Goal: Transaction & Acquisition: Purchase product/service

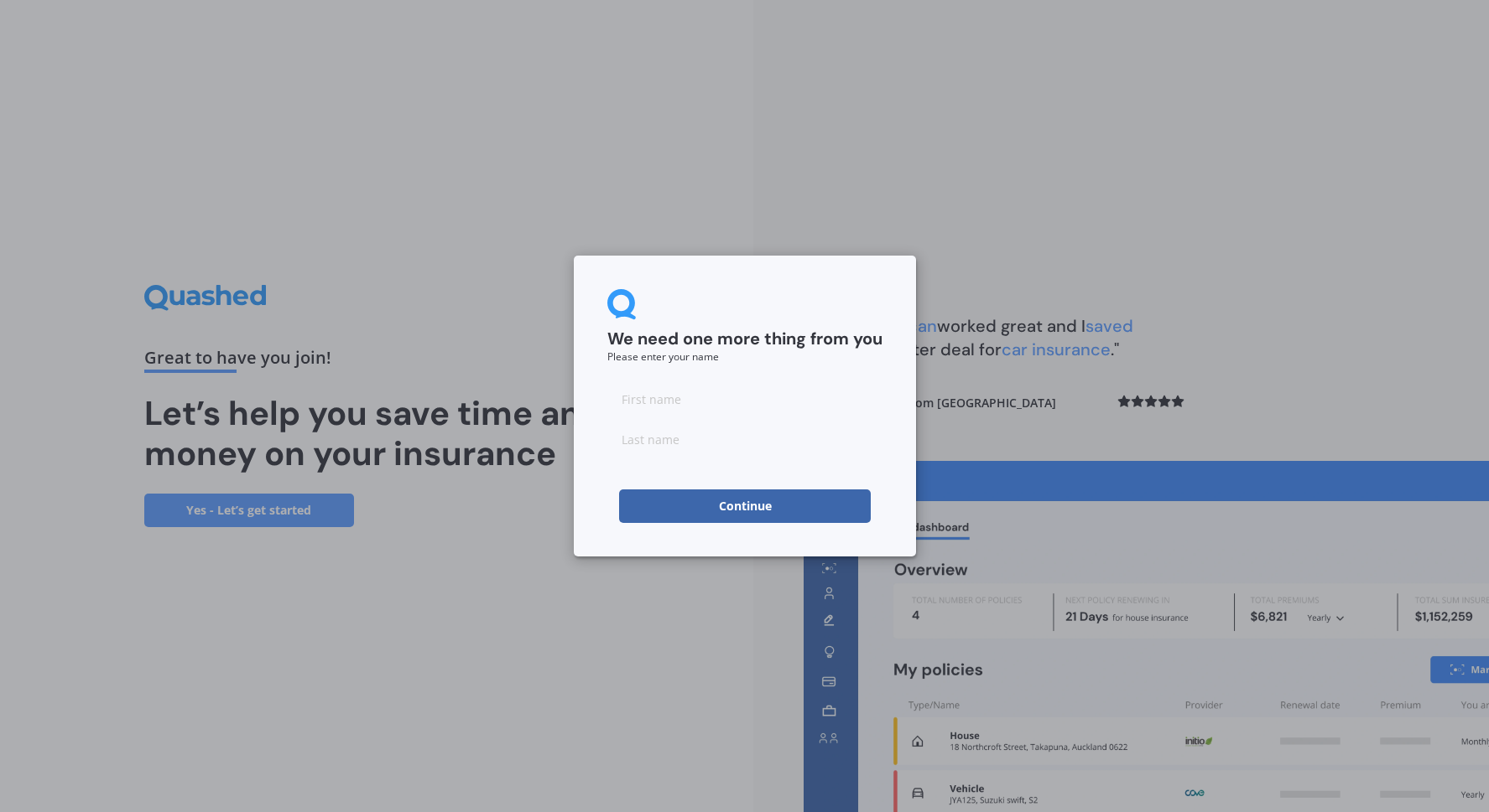
click at [628, 409] on input at bounding box center [744, 400] width 275 height 34
click at [625, 399] on input at bounding box center [744, 400] width 275 height 34
type input "[PERSON_NAME]"
click at [648, 444] on input at bounding box center [744, 439] width 275 height 34
type input "Leger"
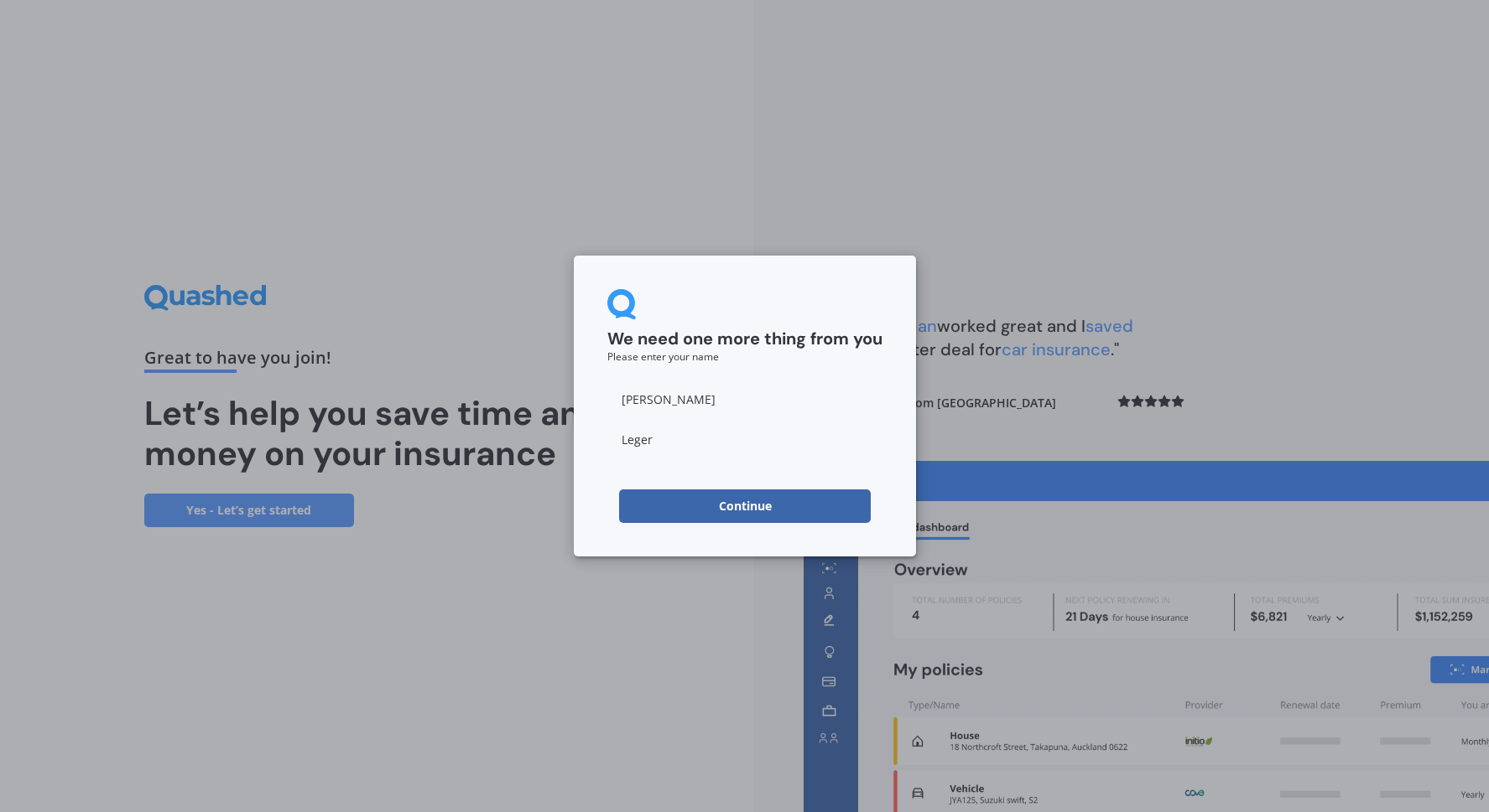
click at [701, 512] on button "Continue" at bounding box center [744, 506] width 252 height 34
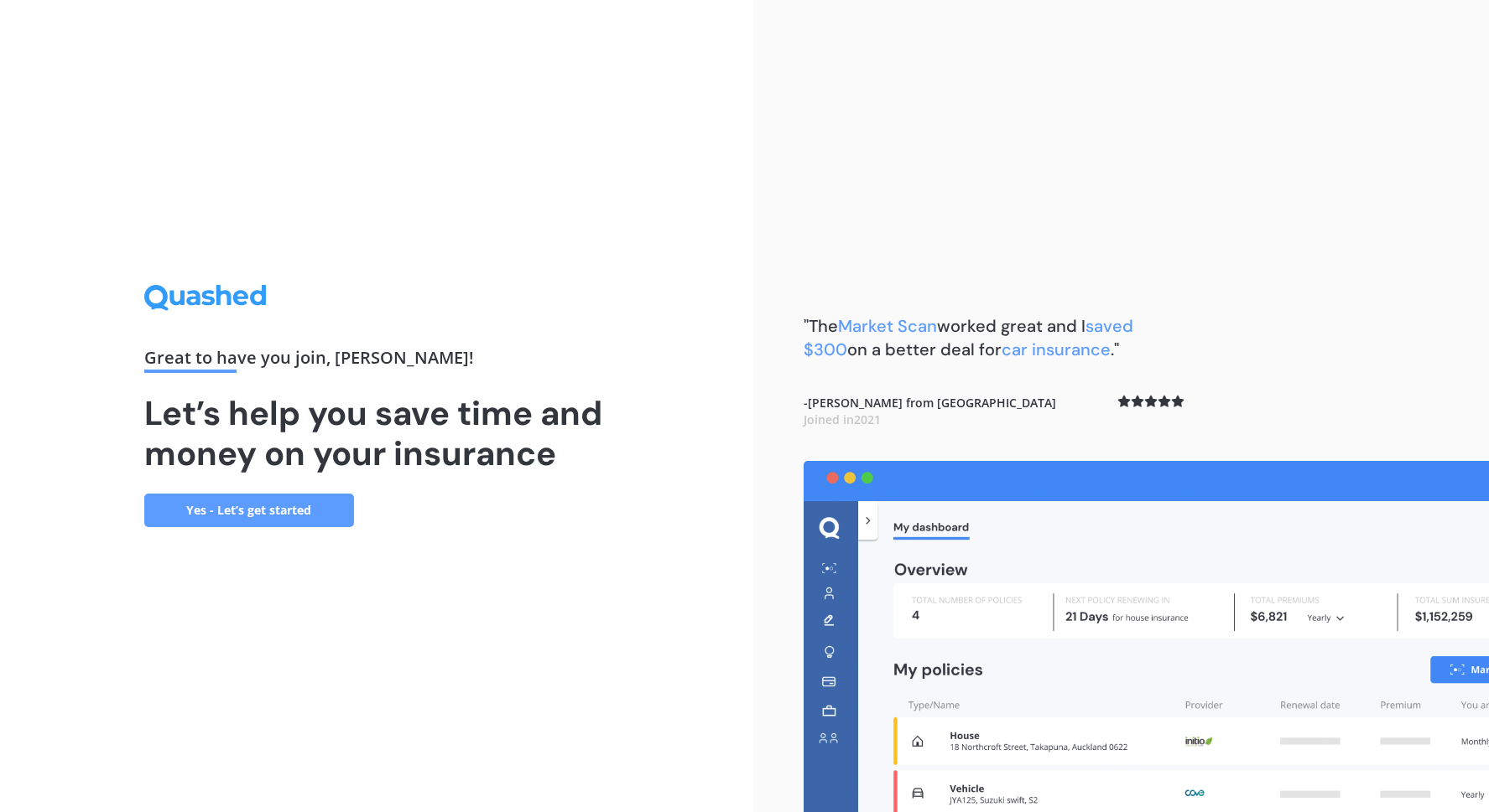
click at [282, 522] on link "Yes - Let’s get started" at bounding box center [249, 510] width 210 height 34
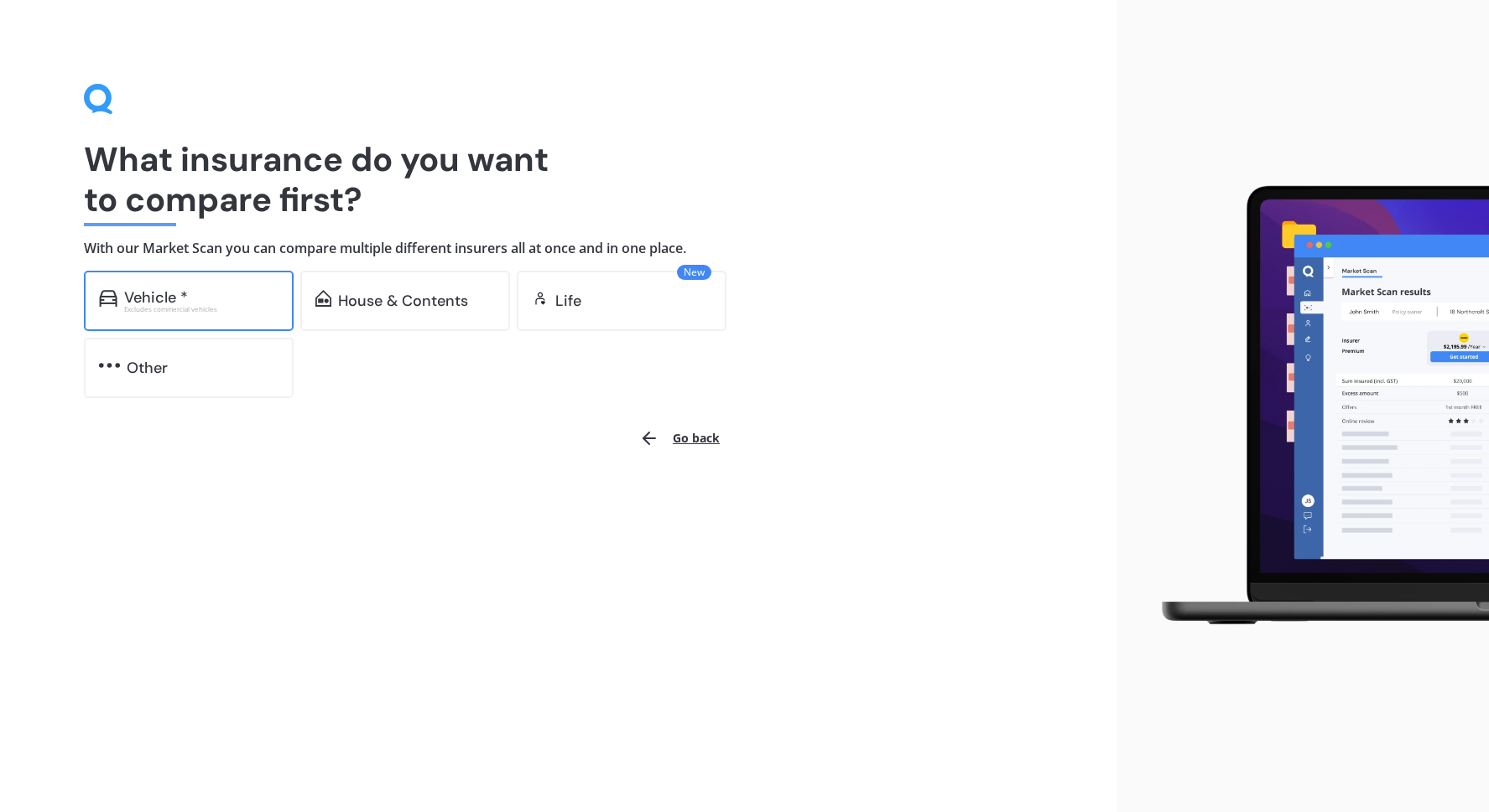
click at [178, 301] on div "Vehicle *" at bounding box center [156, 298] width 64 height 17
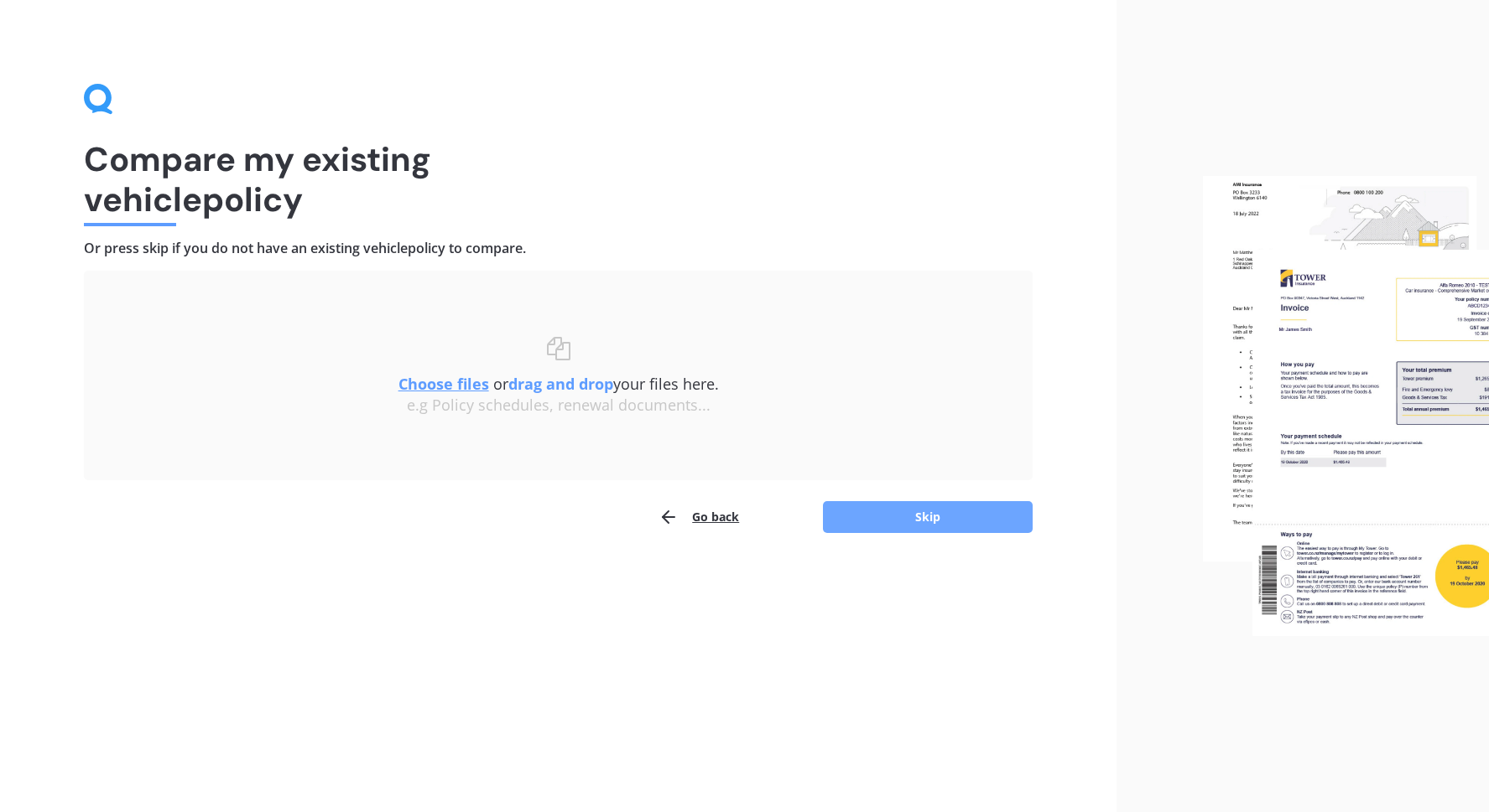
click at [931, 524] on button "Skip" at bounding box center [927, 517] width 210 height 32
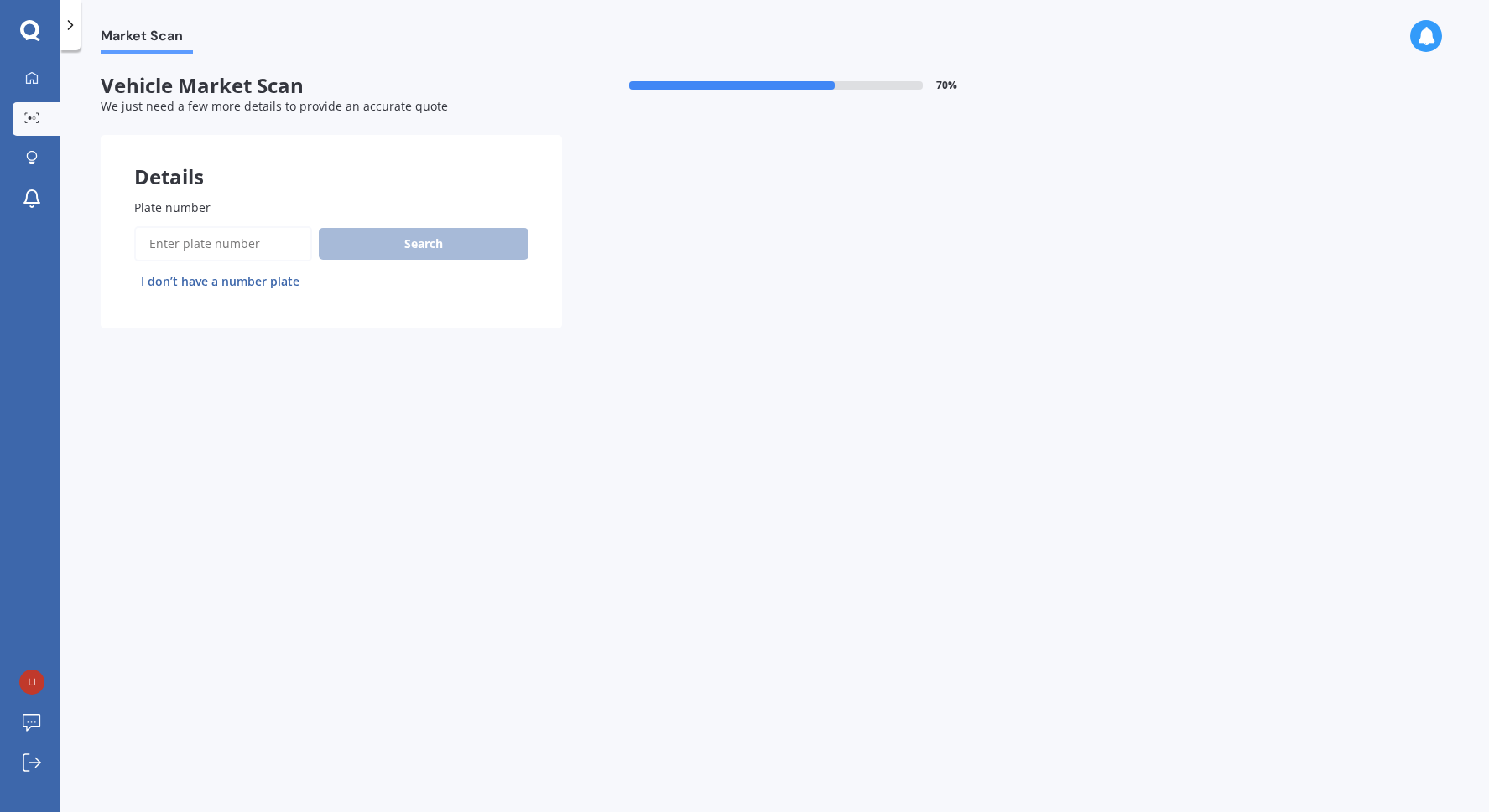
click at [196, 249] on input "Plate number" at bounding box center [223, 244] width 178 height 35
click at [227, 245] on input "Plate number" at bounding box center [223, 244] width 178 height 35
paste input "NPT291"
type input "NPT291"
click at [418, 239] on button "Search" at bounding box center [424, 244] width 210 height 32
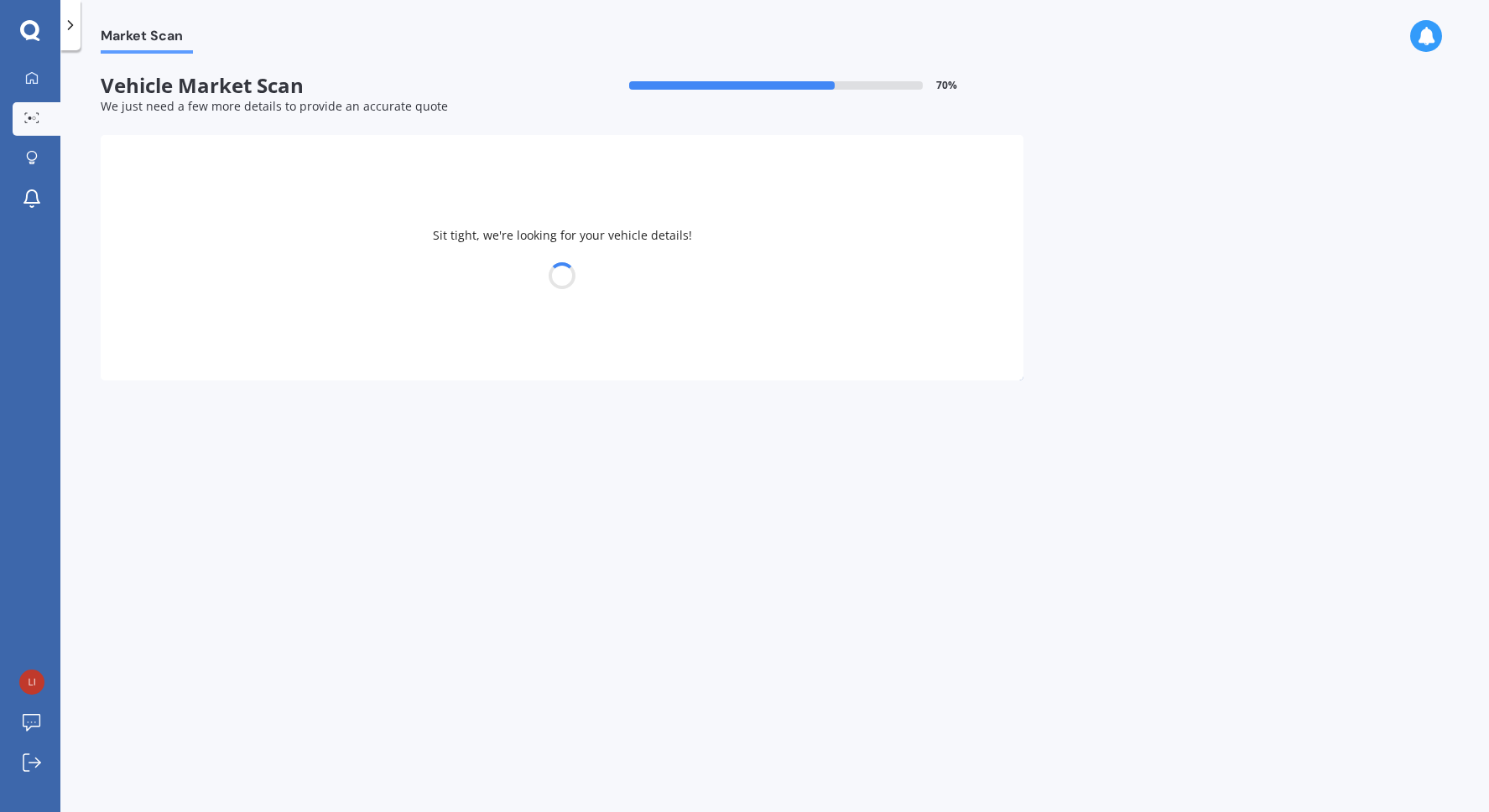
select select "NISSAN"
select select "X-TRAIL"
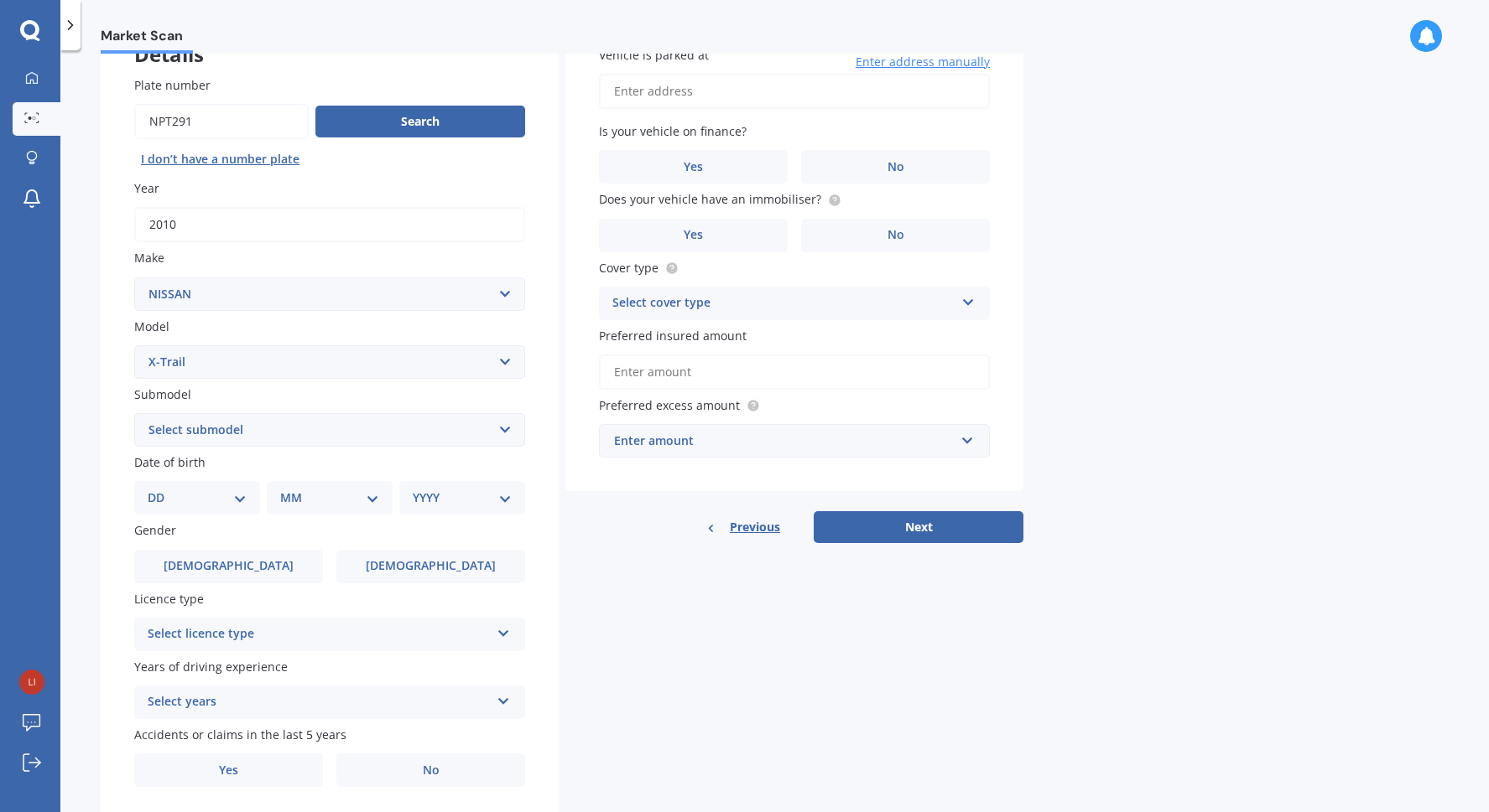
scroll to position [124, 0]
click at [244, 437] on select "Select submodel (All Other) 2000cc Hybrid 2WD non-turbo 4WD 20X Petrol ST ST 4W…" at bounding box center [329, 428] width 391 height 34
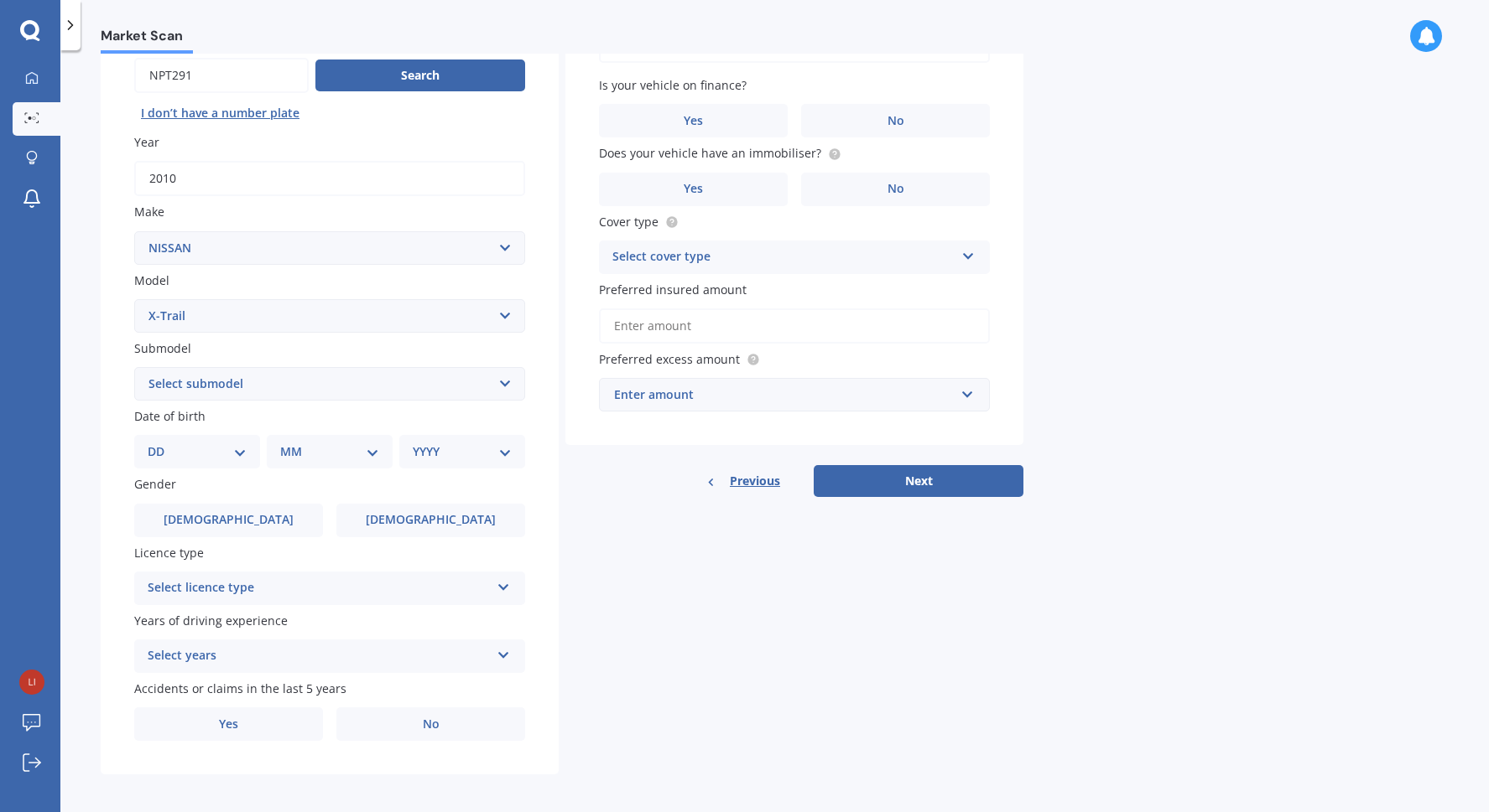
scroll to position [179, 0]
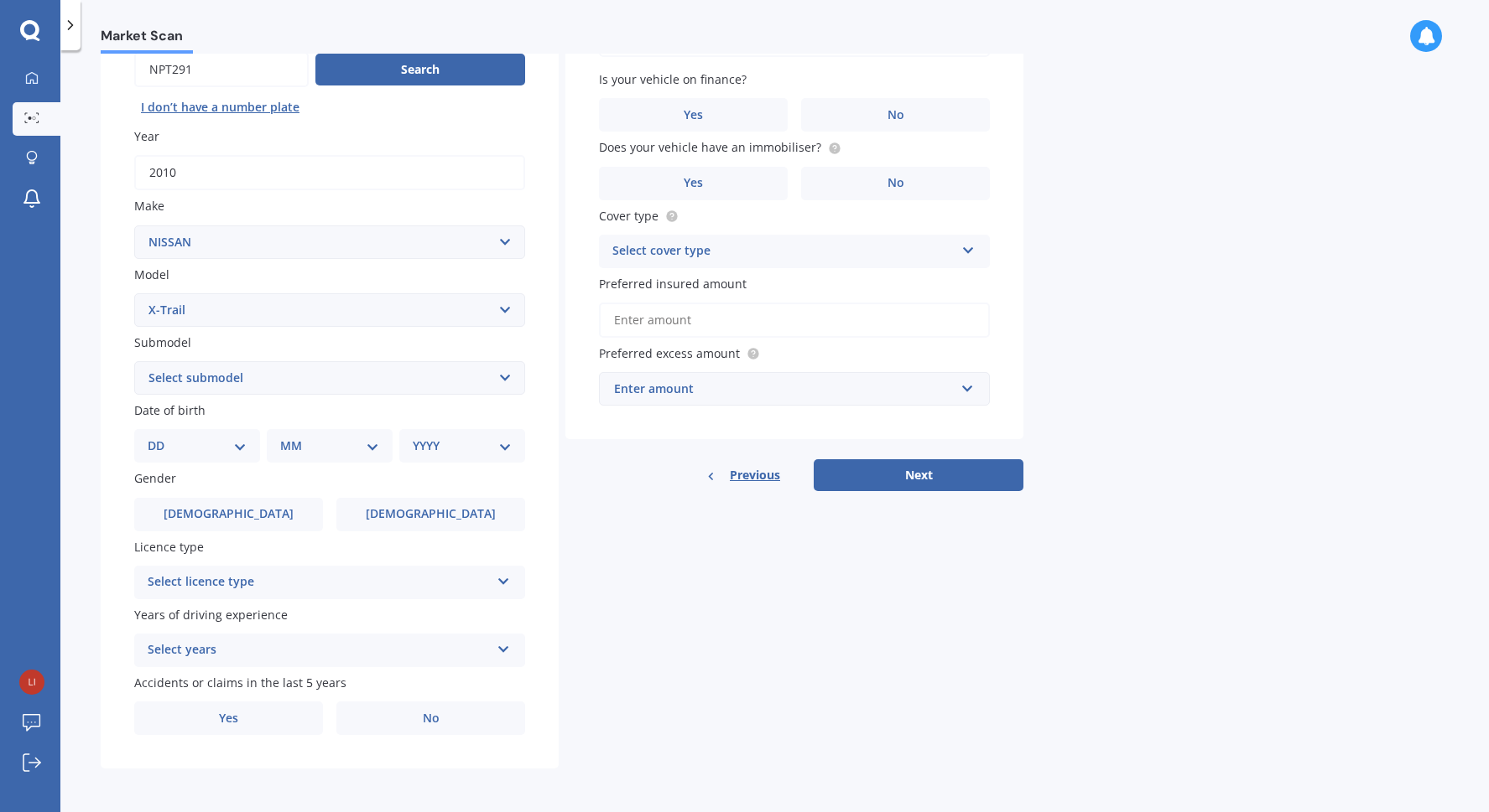
click at [198, 439] on select "DD 01 02 03 04 05 06 07 08 09 10 11 12 13 14 15 16 17 18 19 20 21 22 23 24 25 2…" at bounding box center [197, 445] width 99 height 18
select select "01"
click at [161, 436] on select "DD 01 02 03 04 05 06 07 08 09 10 11 12 13 14 15 16 17 18 19 20 21 22 23 24 25 2…" at bounding box center [197, 445] width 99 height 18
click at [300, 450] on select "MM 01 02 03 04 05 06 07 08 09 10 11 12" at bounding box center [333, 445] width 92 height 18
click at [198, 443] on select "DD 01 02 03 04 05 06 07 08 09 10 11 12 13 14 15 16 17 18 19 20 21 22 23 24 25 2…" at bounding box center [207, 445] width 92 height 18
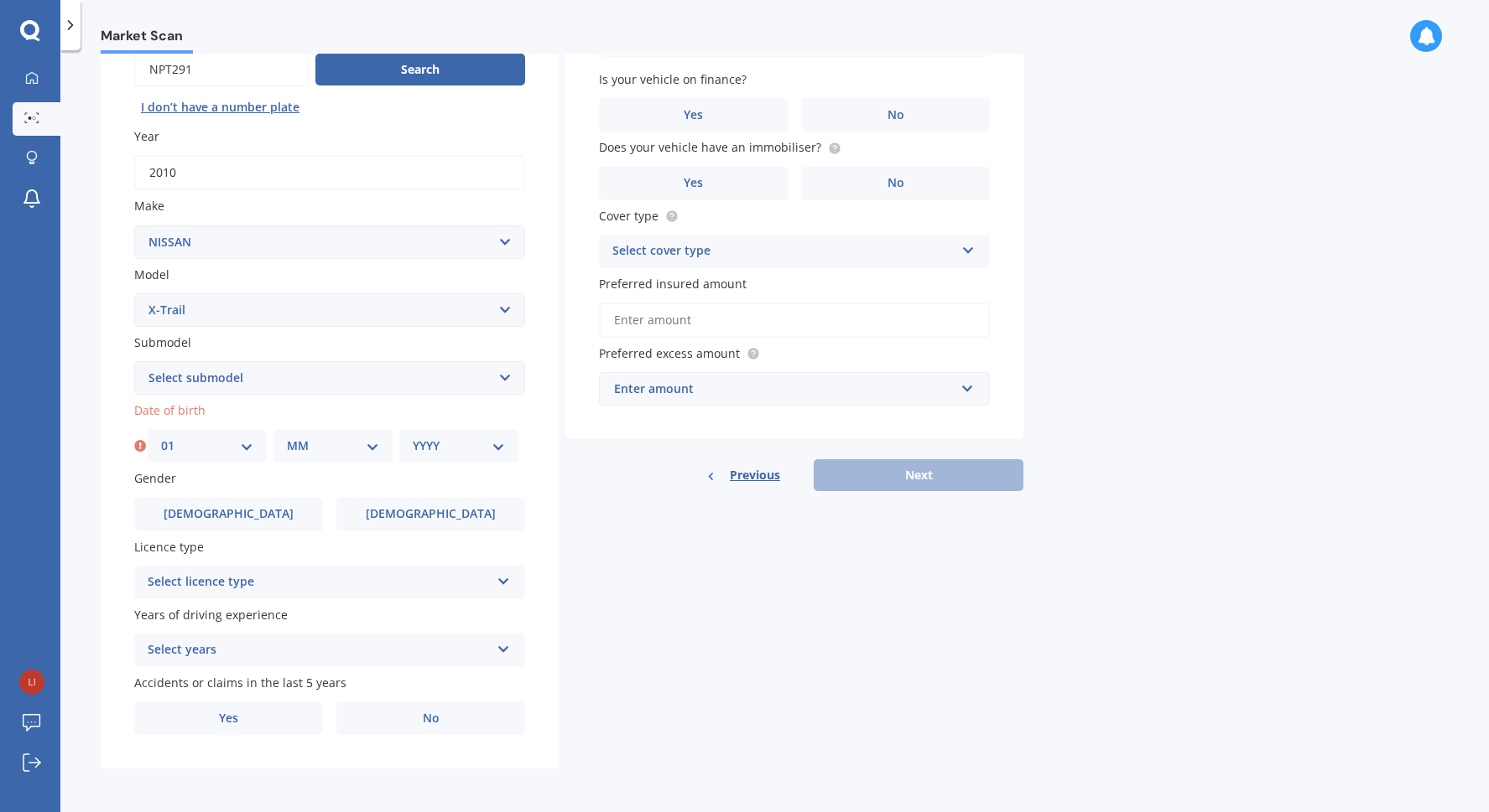
click at [161, 436] on select "DD 01 02 03 04 05 06 07 08 09 10 11 12 13 14 15 16 17 18 19 20 21 22 23 24 25 2…" at bounding box center [207, 445] width 92 height 18
click at [302, 437] on select "MM 01 02 03 04 05 06 07 08 09 10 11 12" at bounding box center [333, 445] width 92 height 18
select select "01"
click at [287, 436] on select "MM 01 02 03 04 05 06 07 08 09 10 11 12" at bounding box center [333, 445] width 92 height 18
click at [425, 452] on select "YYYY 2025 2024 2023 2022 2021 2020 2019 2018 2017 2016 2015 2014 2013 2012 2011…" at bounding box center [459, 445] width 92 height 18
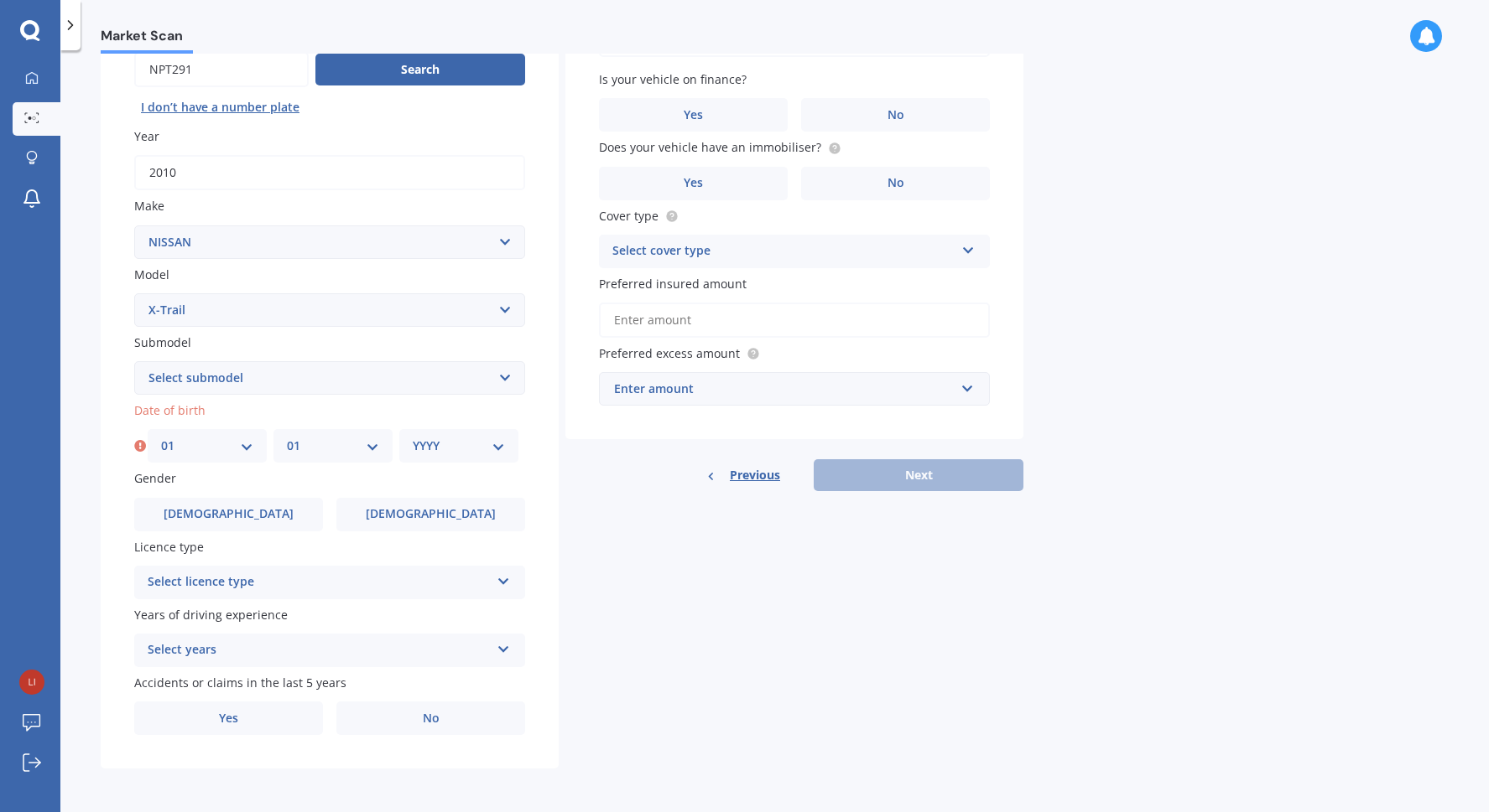
select select "1993"
click at [413, 436] on select "YYYY 2025 2024 2023 2022 2021 2020 2019 2018 2017 2016 2015 2014 2013 2012 2011…" at bounding box center [459, 445] width 92 height 18
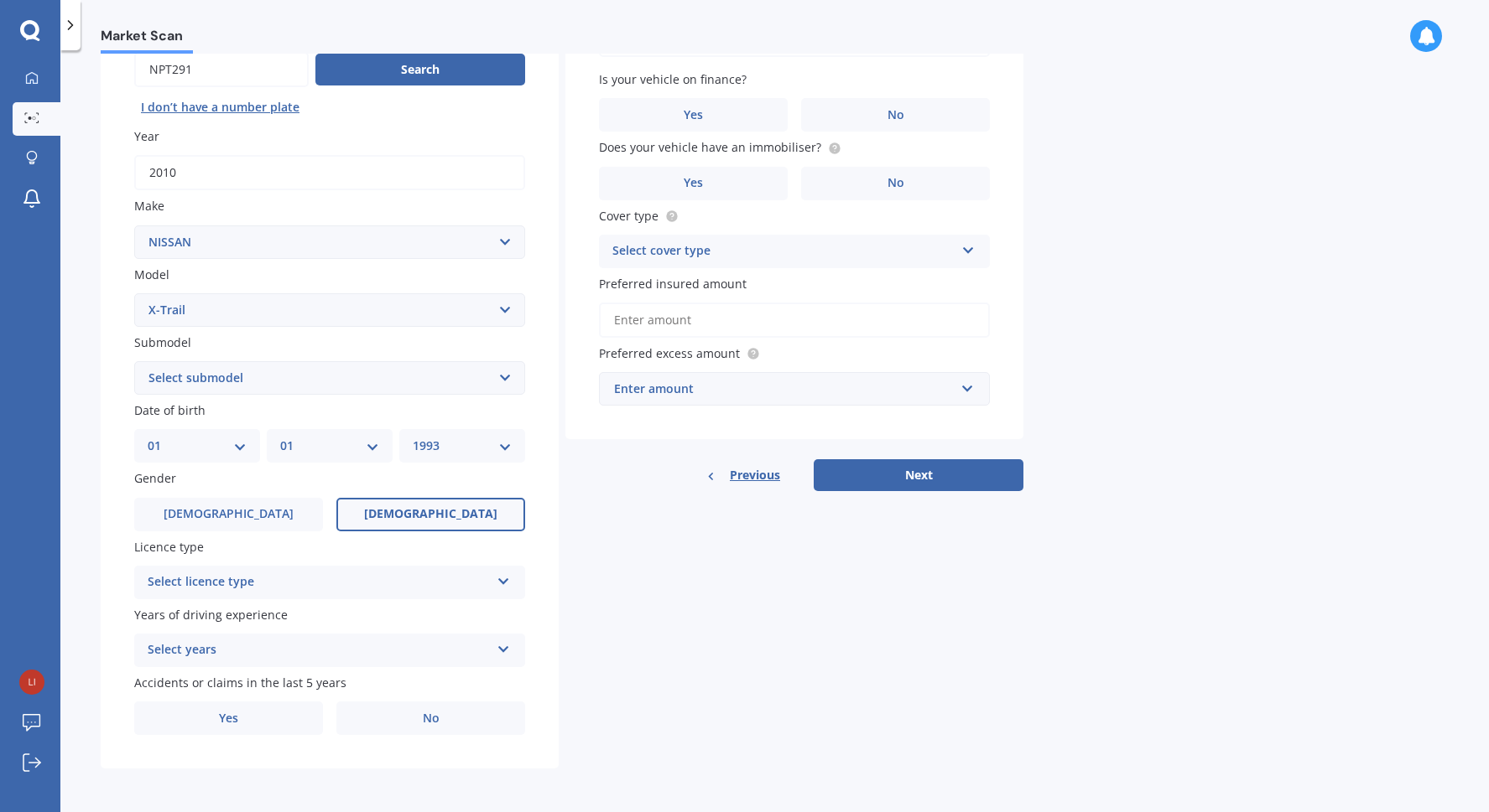
click at [405, 515] on label "[DEMOGRAPHIC_DATA]" at bounding box center [431, 515] width 189 height 34
click at [0, 0] on input "[DEMOGRAPHIC_DATA]" at bounding box center [0, 0] width 0 height 0
click at [355, 580] on div "Select licence type" at bounding box center [319, 582] width 342 height 20
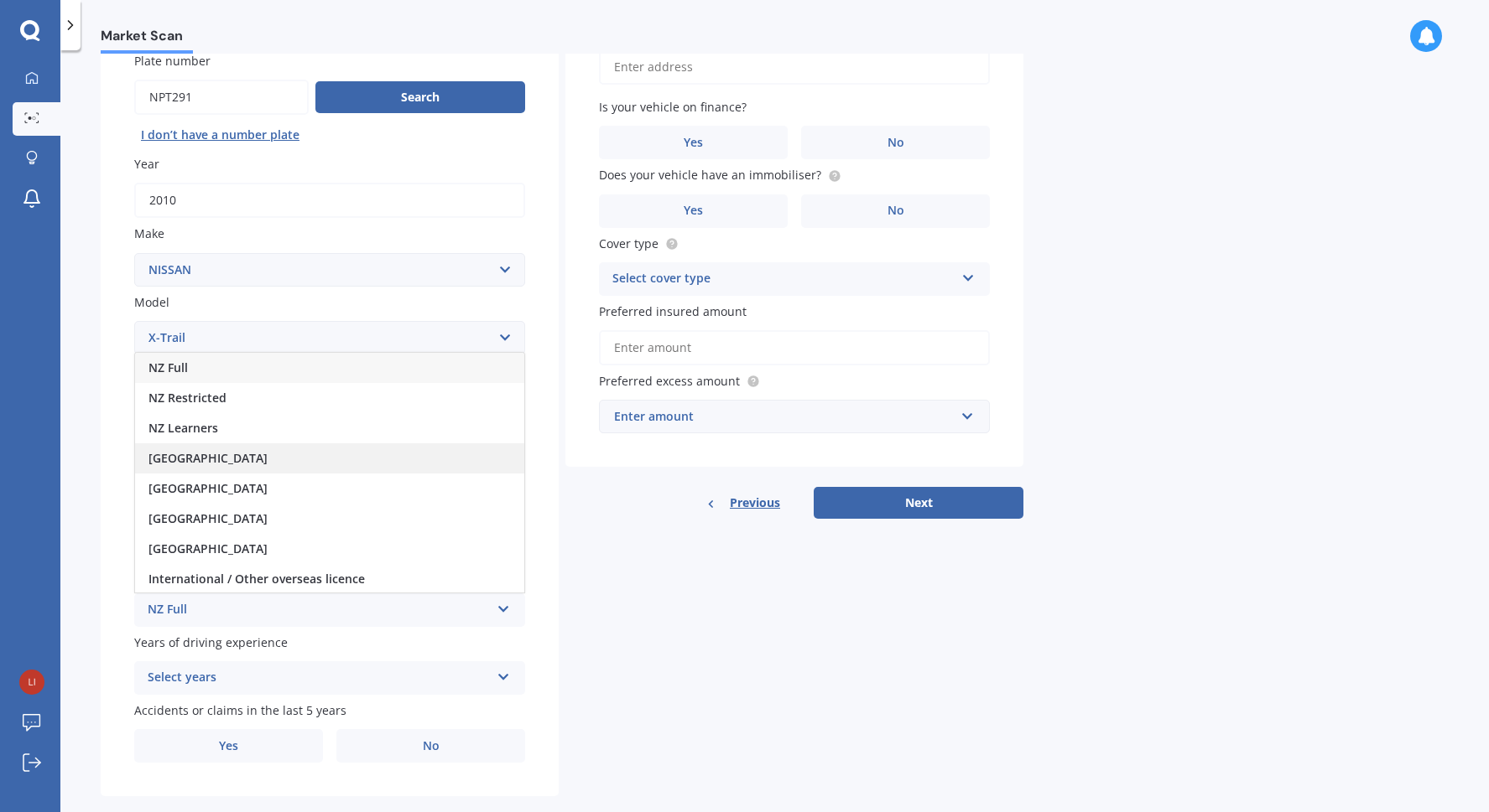
scroll to position [2, 0]
click at [255, 369] on div "NZ Full" at bounding box center [329, 367] width 389 height 30
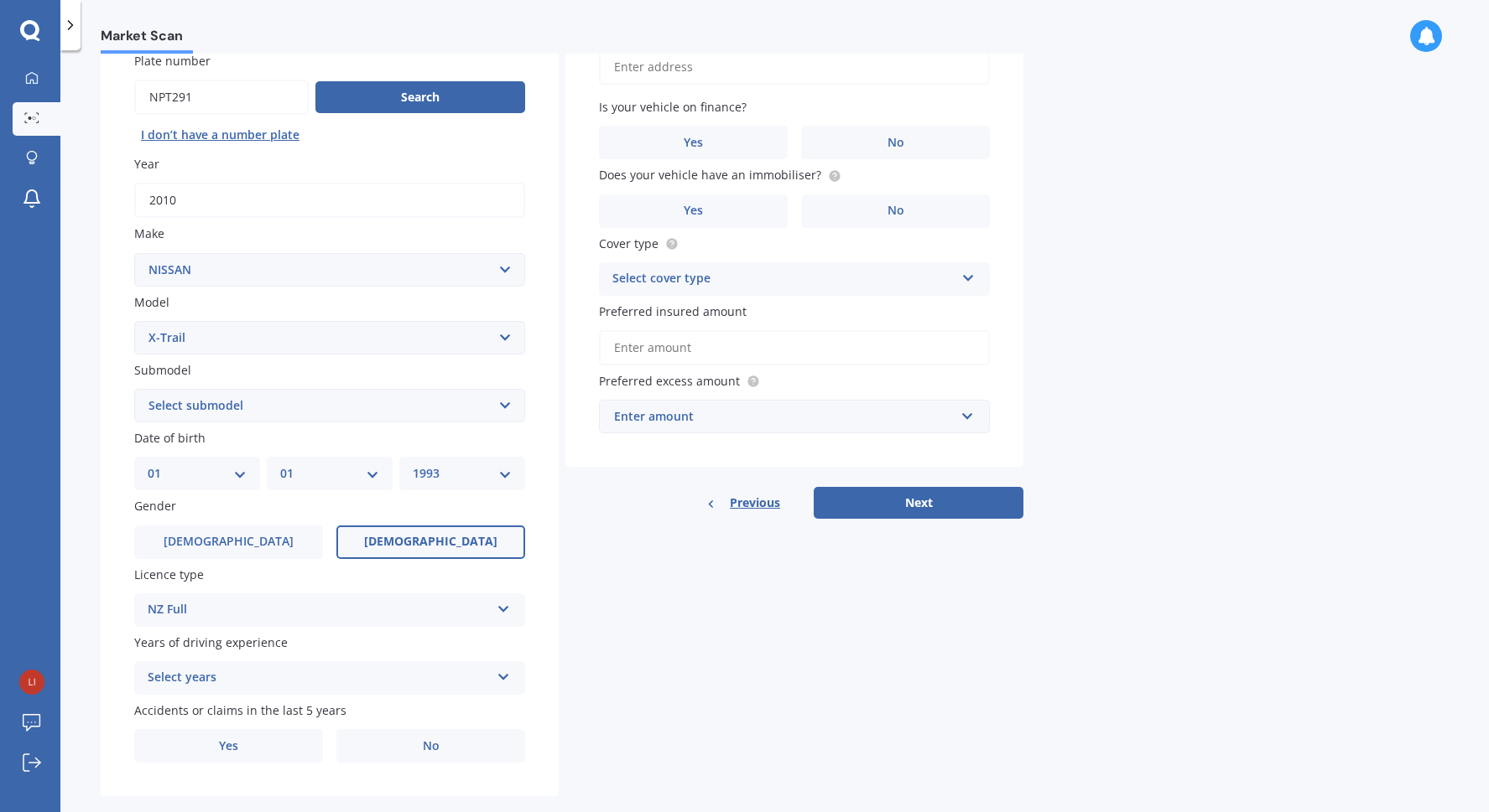
scroll to position [179, 0]
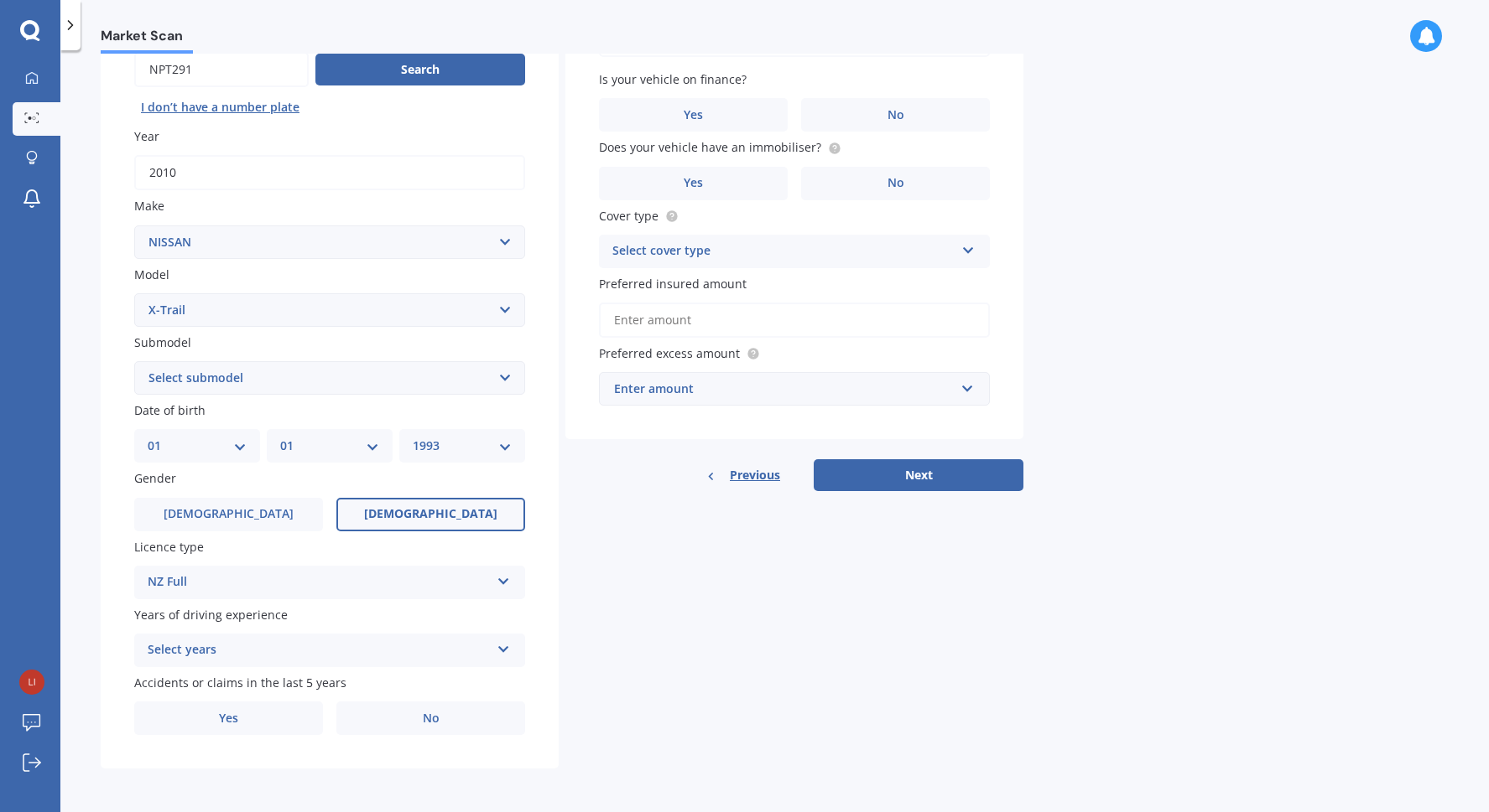
click at [223, 649] on div "Select years" at bounding box center [319, 650] width 342 height 20
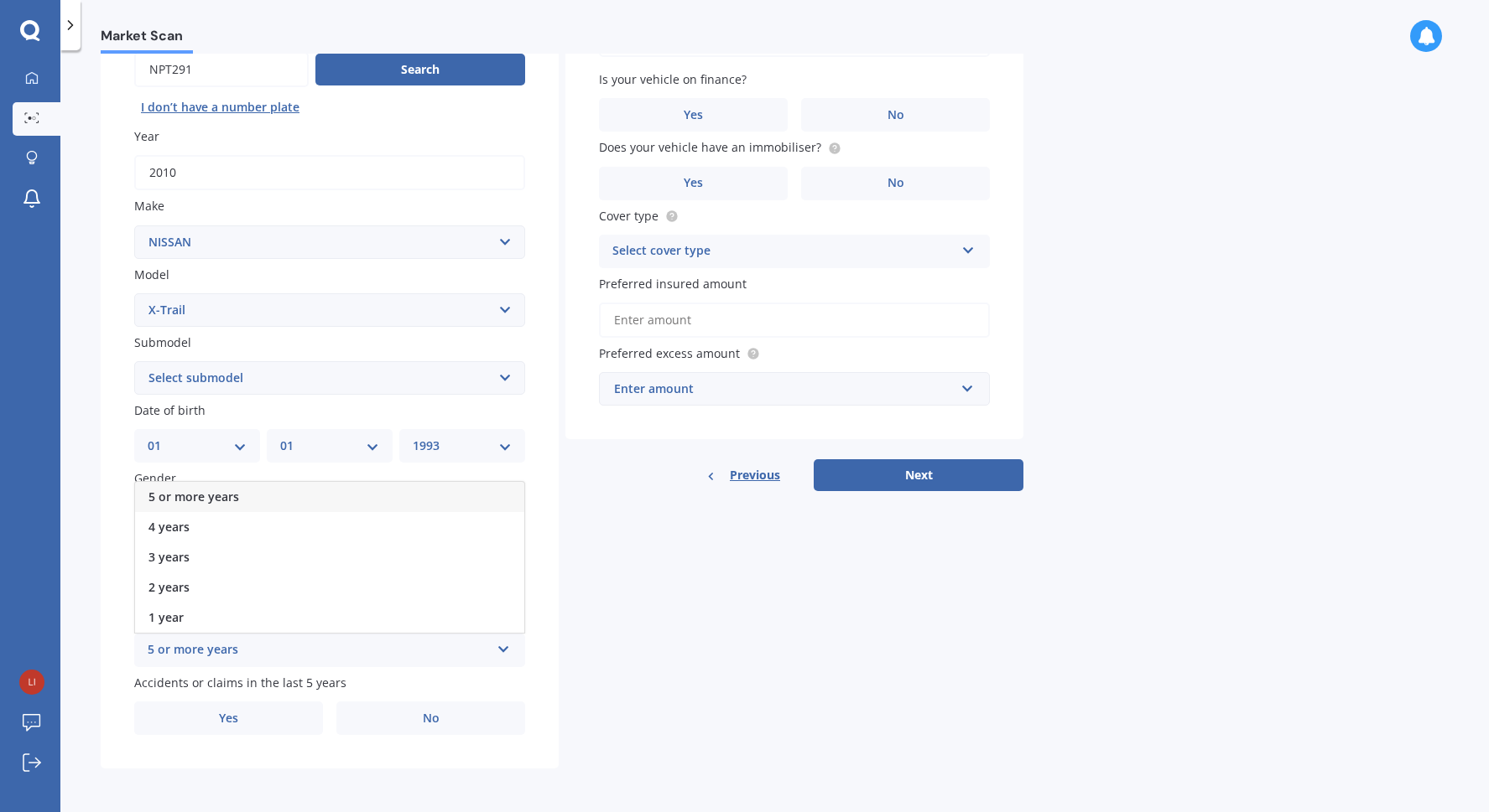
click at [234, 492] on span "5 or more years" at bounding box center [194, 496] width 91 height 16
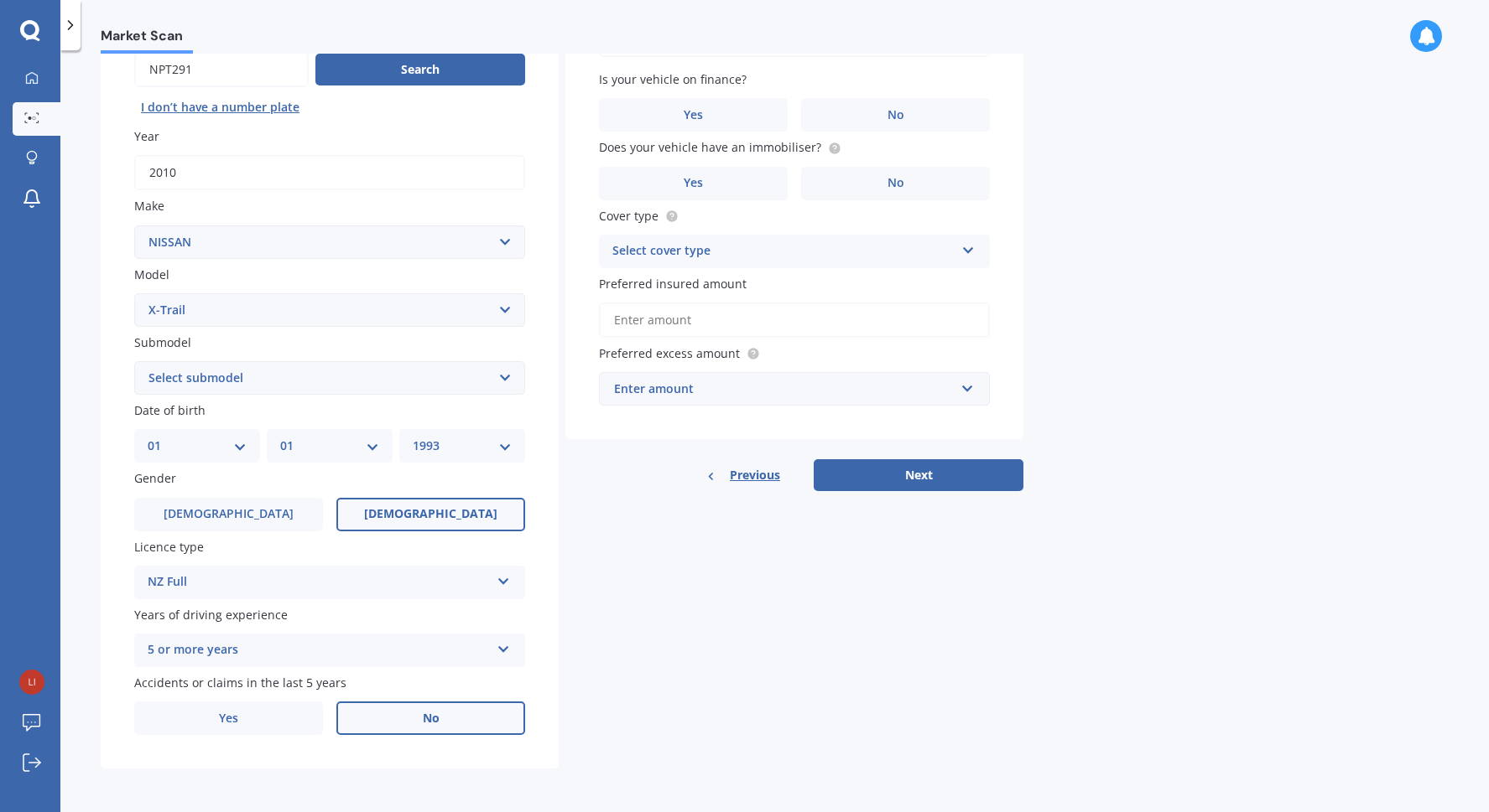
click at [405, 712] on label "No" at bounding box center [431, 718] width 189 height 34
click at [0, 0] on input "No" at bounding box center [0, 0] width 0 height 0
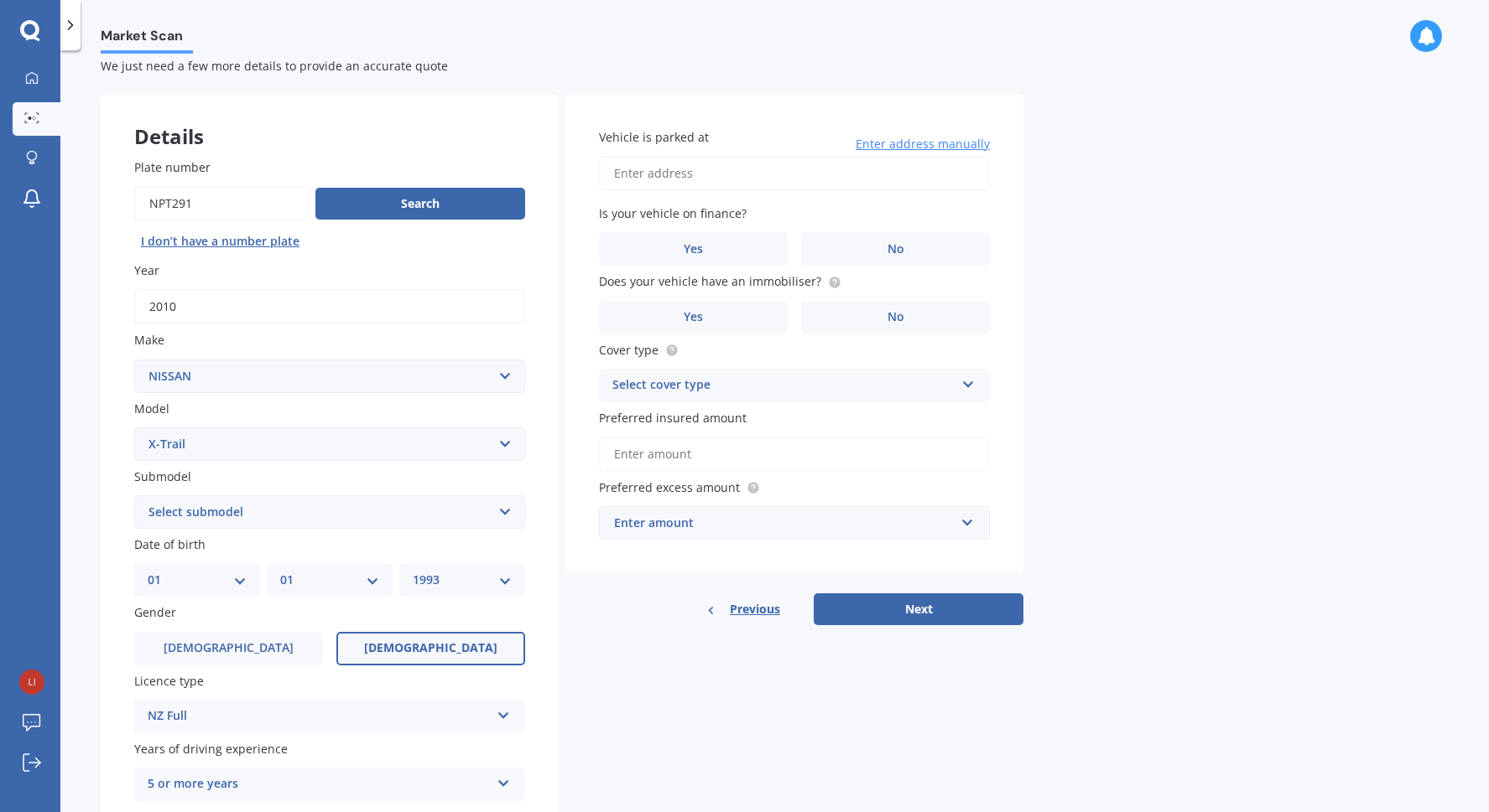
scroll to position [13, 0]
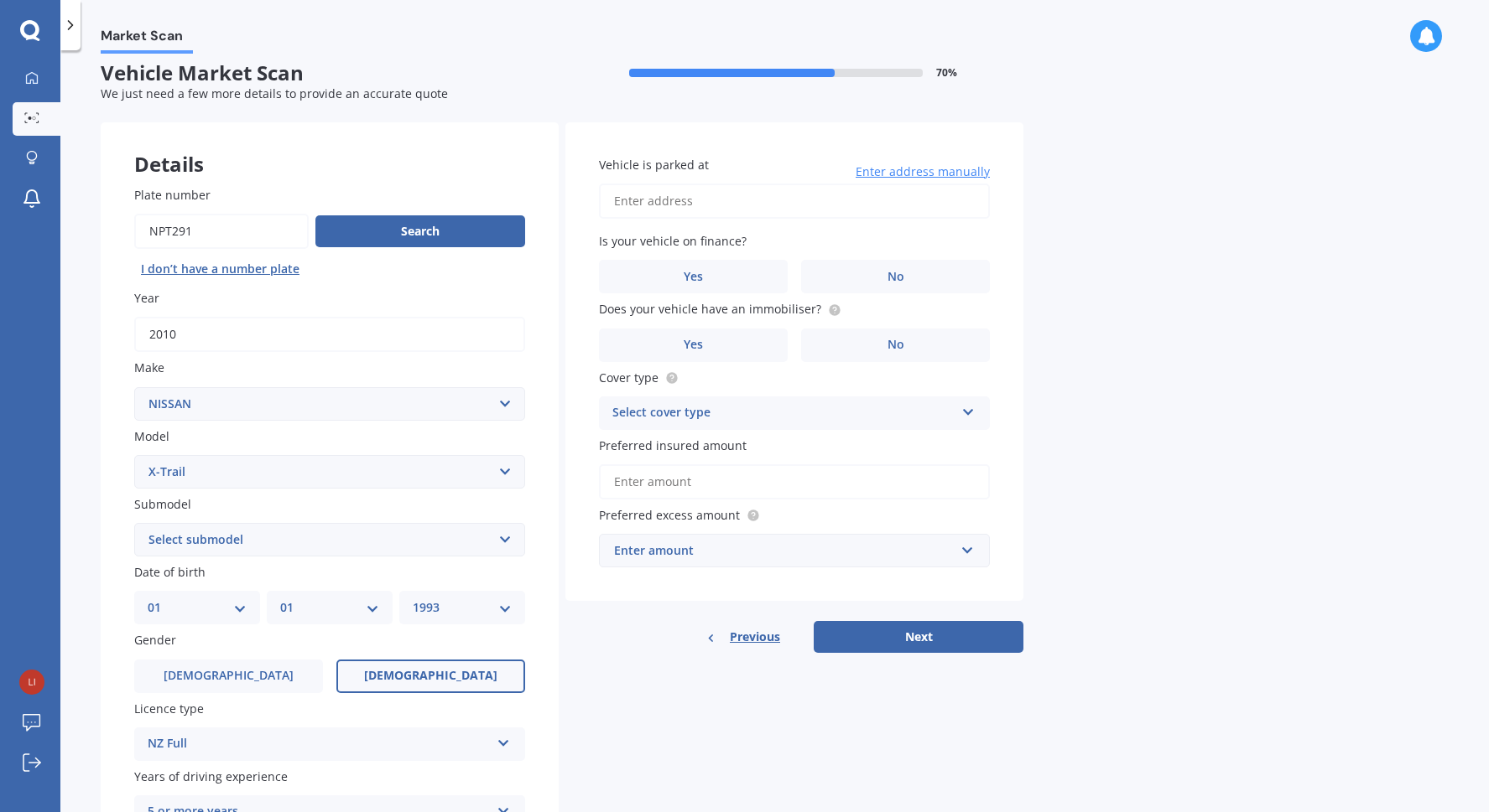
click at [686, 197] on input "Vehicle is parked at" at bounding box center [793, 201] width 391 height 35
type input "[STREET_ADDRESS]"
click at [868, 276] on label "No" at bounding box center [894, 277] width 189 height 34
click at [0, 0] on input "No" at bounding box center [0, 0] width 0 height 0
click at [754, 311] on span "Does your vehicle have an immobiliser?" at bounding box center [710, 310] width 222 height 16
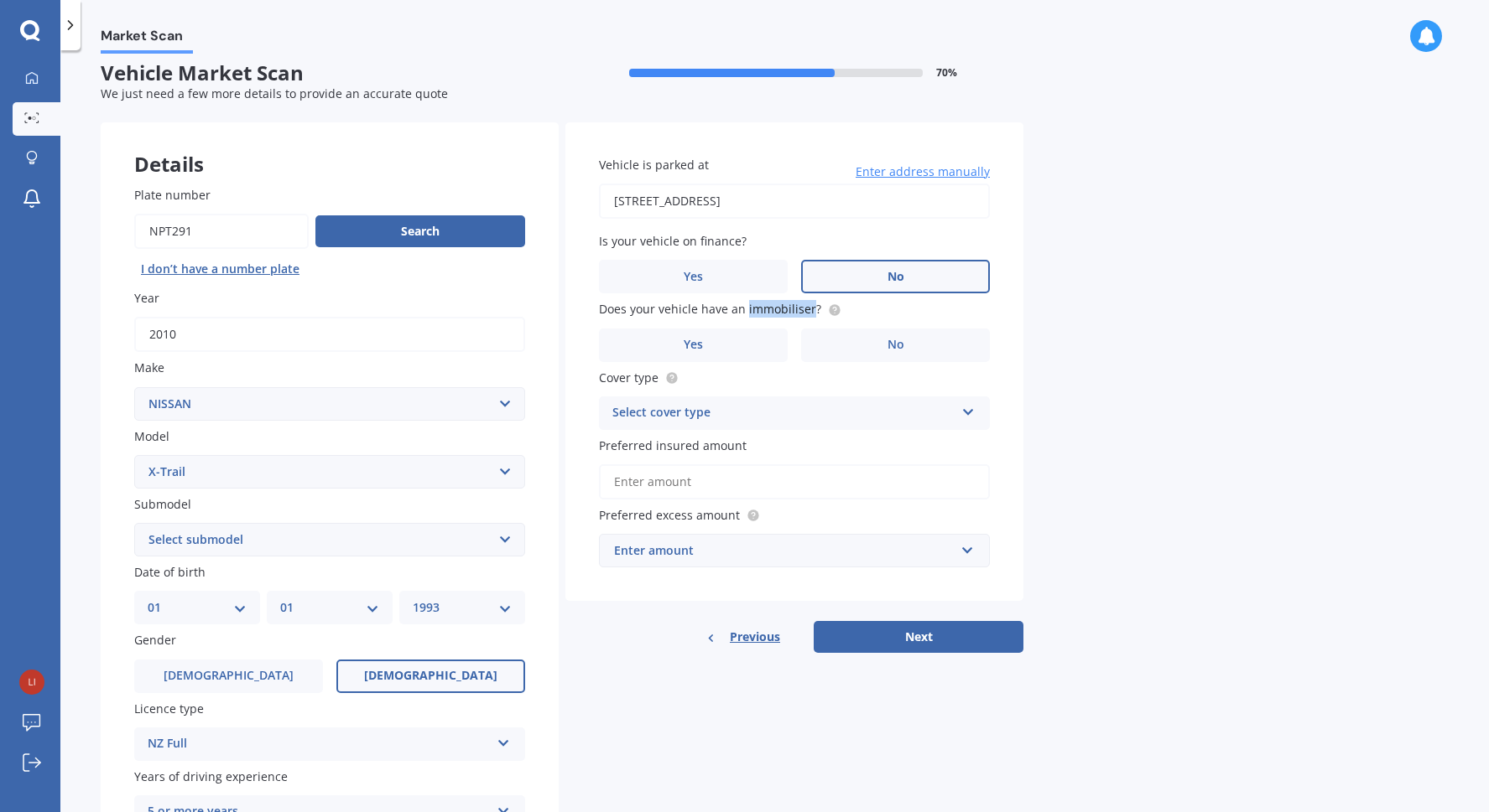
click at [754, 311] on span "Does your vehicle have an immobiliser?" at bounding box center [710, 310] width 222 height 16
copy div "Does your vehicle have an immobiliser?"
click at [741, 351] on label "Yes" at bounding box center [693, 346] width 189 height 34
click at [0, 0] on input "Yes" at bounding box center [0, 0] width 0 height 0
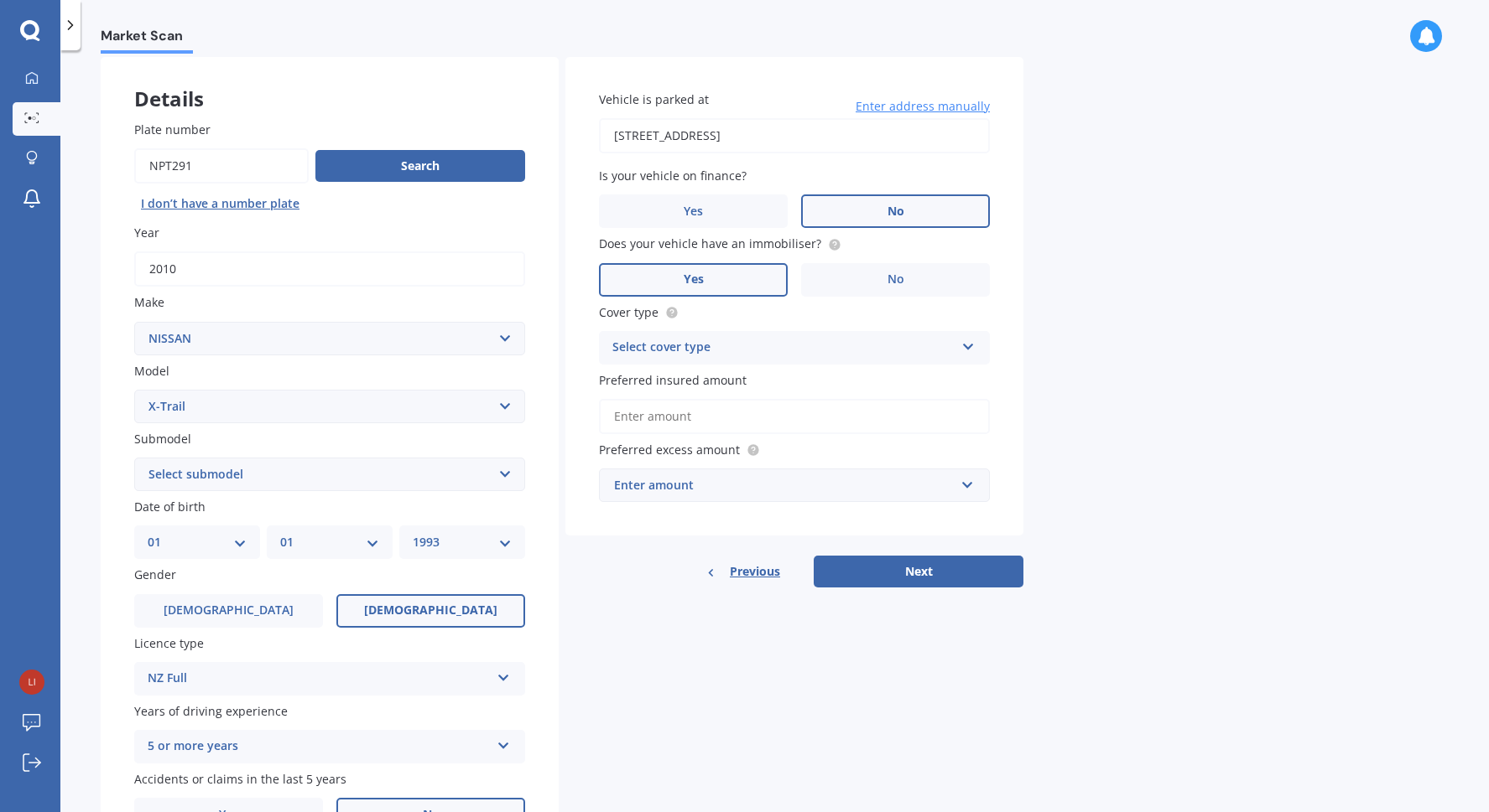
scroll to position [79, 0]
click at [740, 357] on div "Select cover type" at bounding box center [783, 347] width 342 height 20
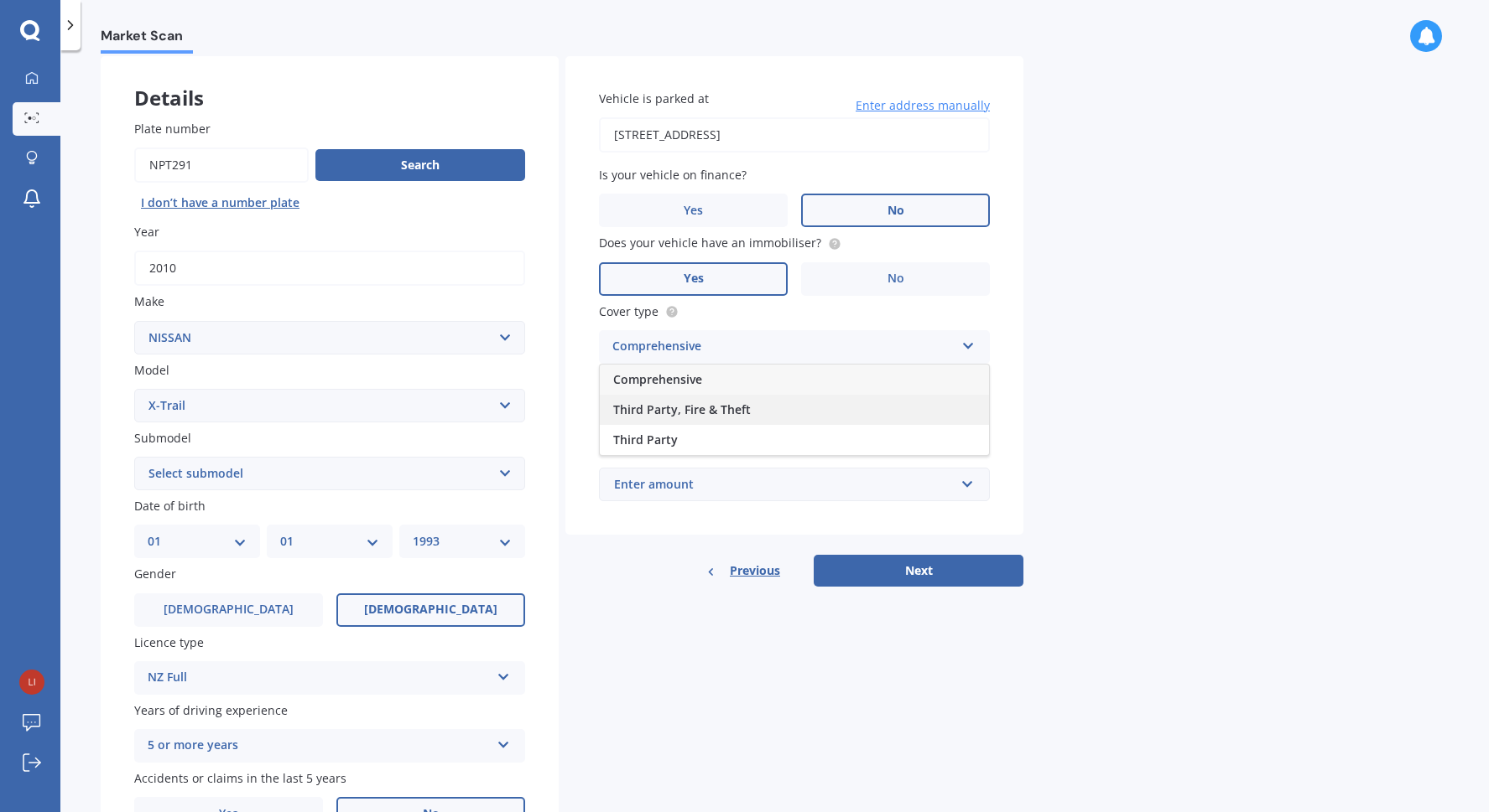
click at [712, 402] on div "Third Party, Fire & Theft" at bounding box center [793, 409] width 389 height 30
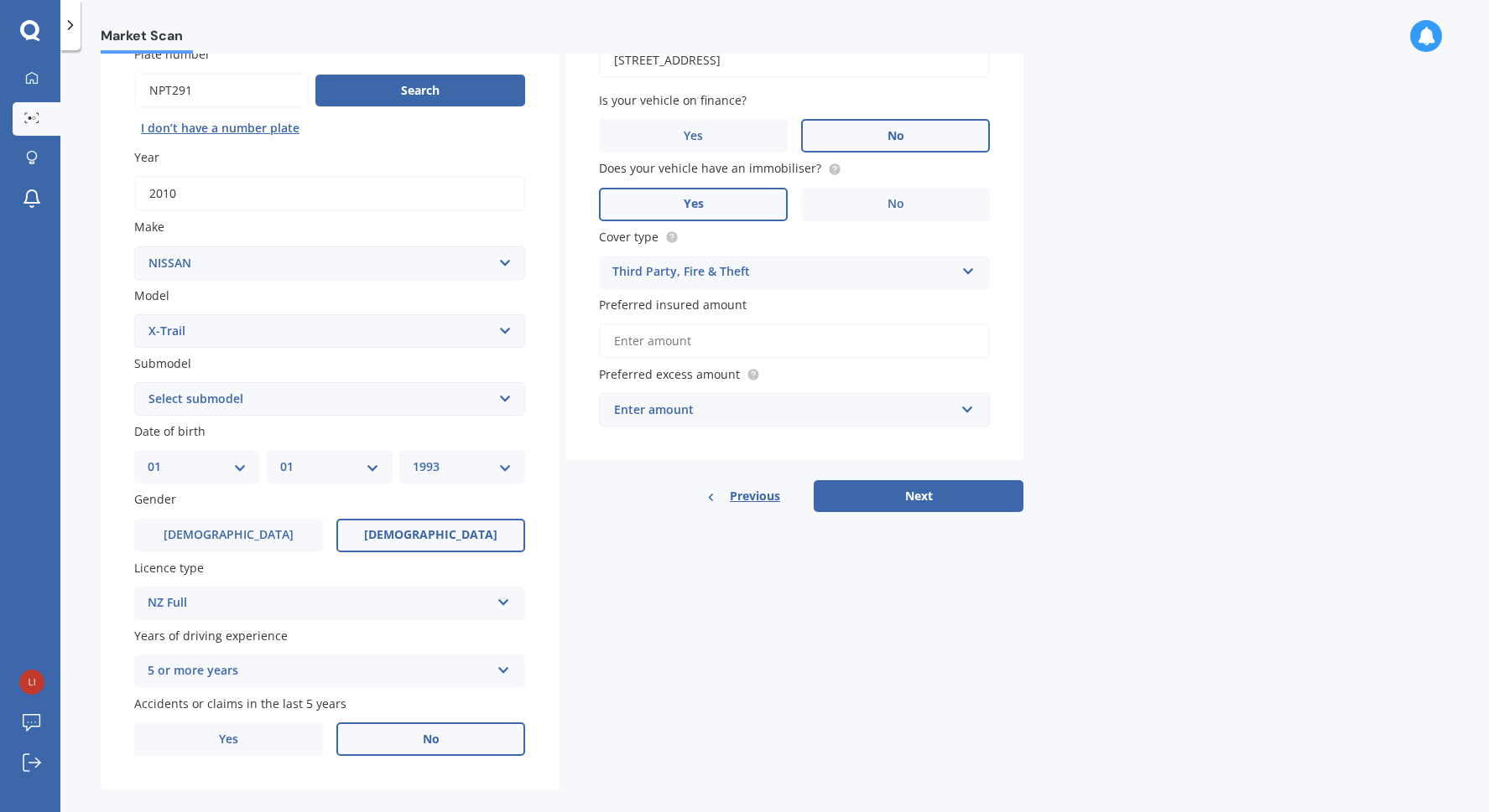
scroll to position [165, 0]
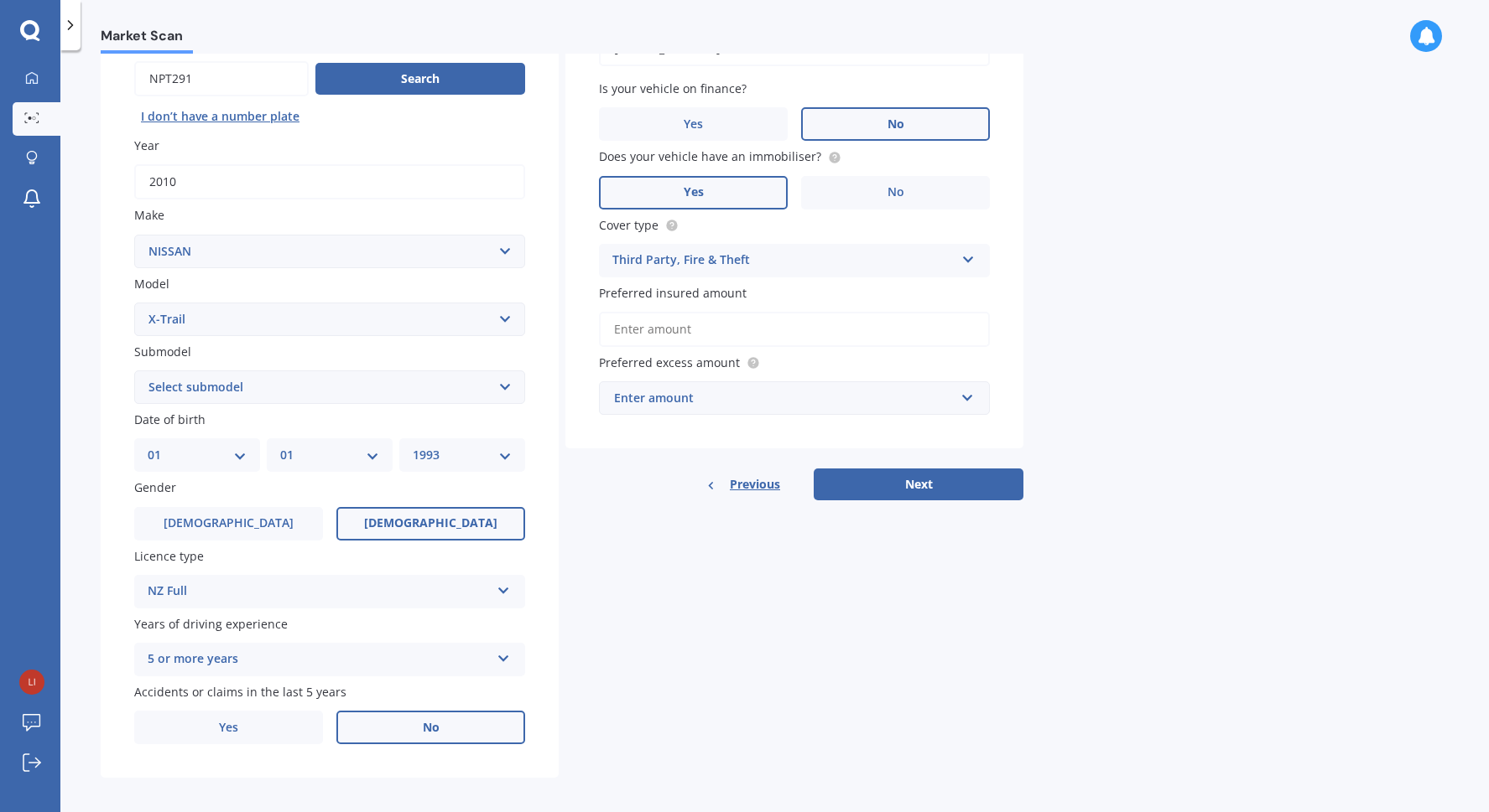
click at [673, 332] on input "Preferred insured amount" at bounding box center [793, 329] width 391 height 35
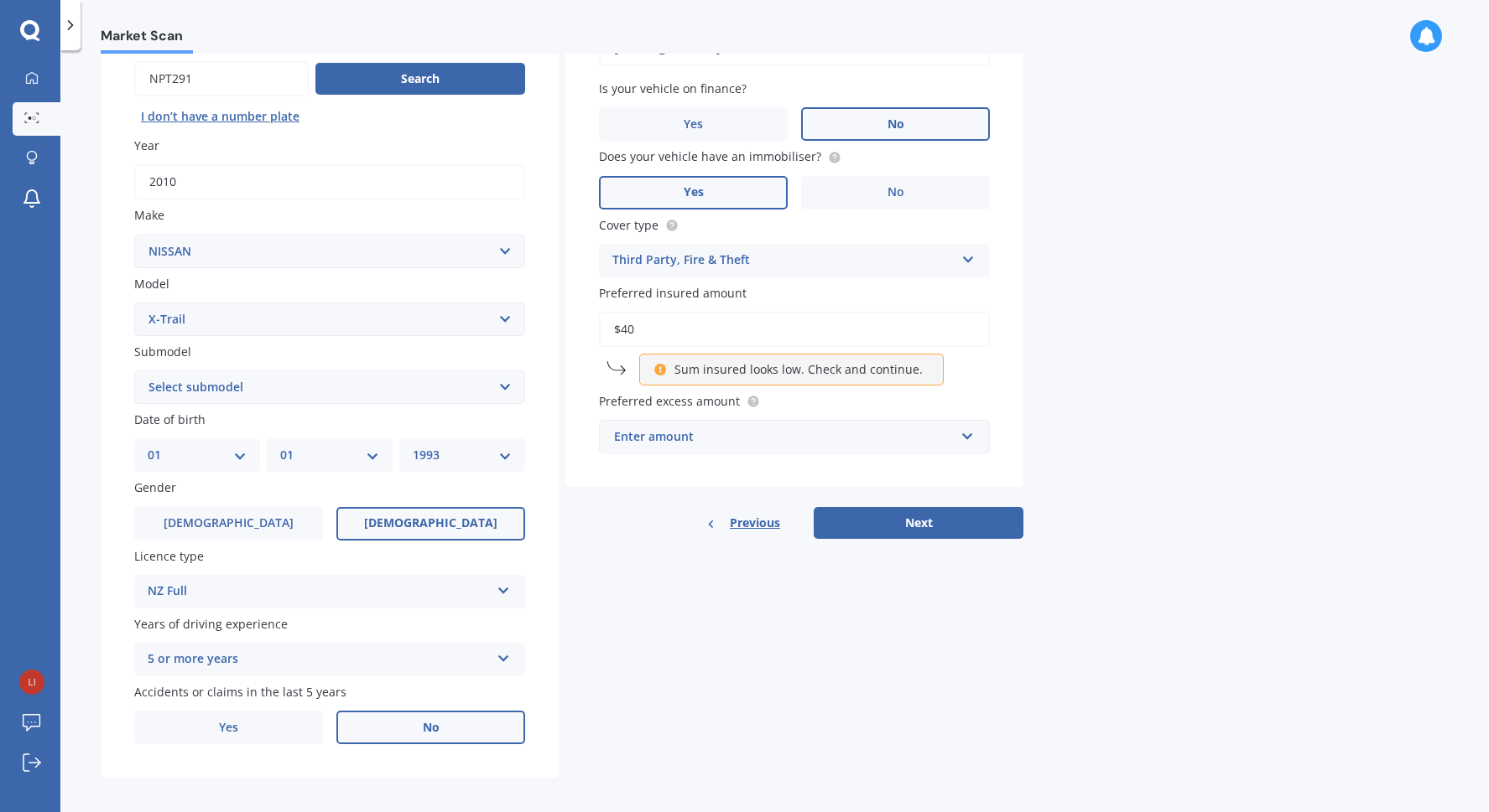
type input "$40"
click at [874, 444] on div "Enter amount" at bounding box center [783, 436] width 341 height 18
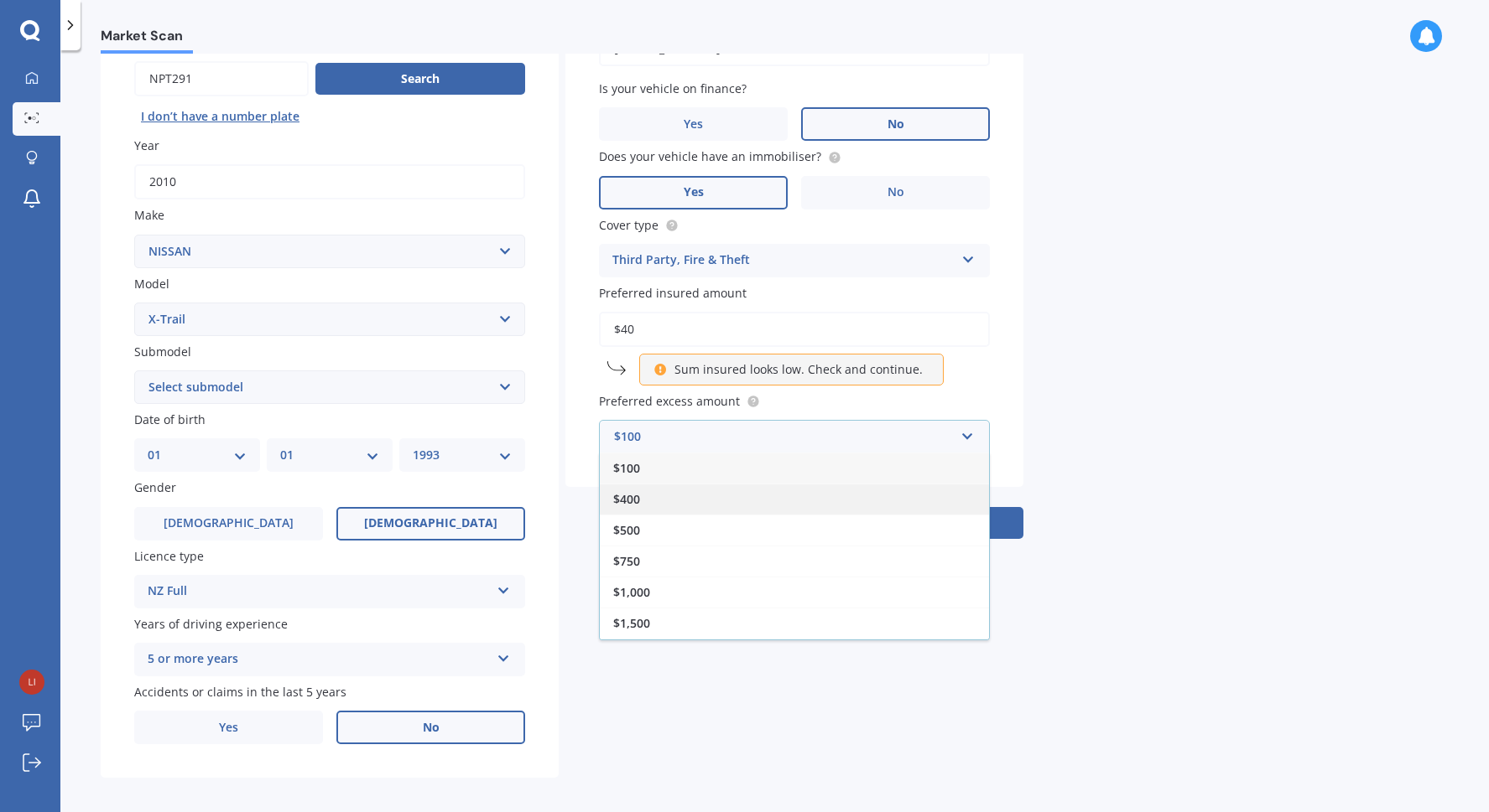
click at [802, 503] on div "$400" at bounding box center [793, 498] width 389 height 31
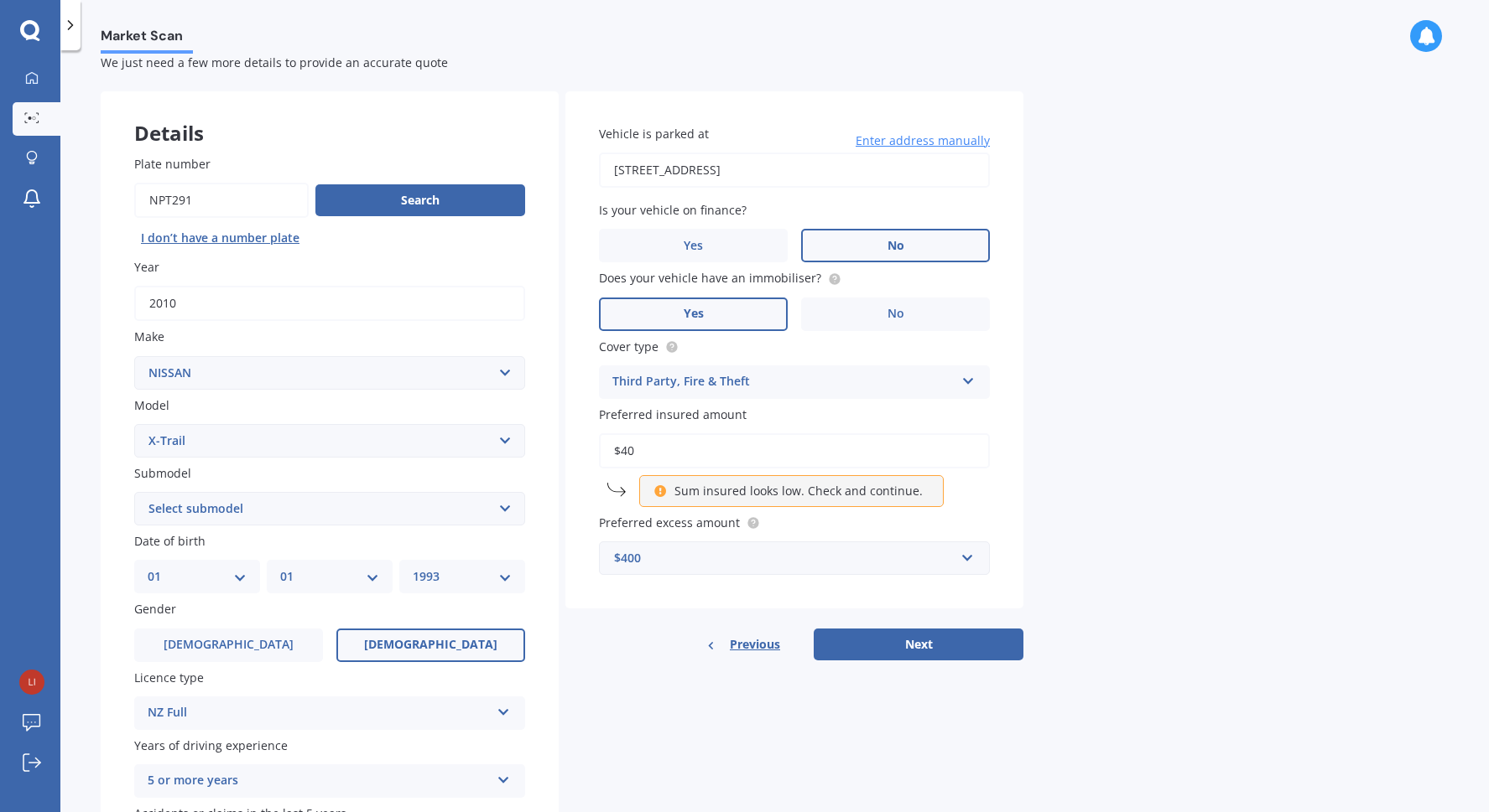
scroll to position [0, 0]
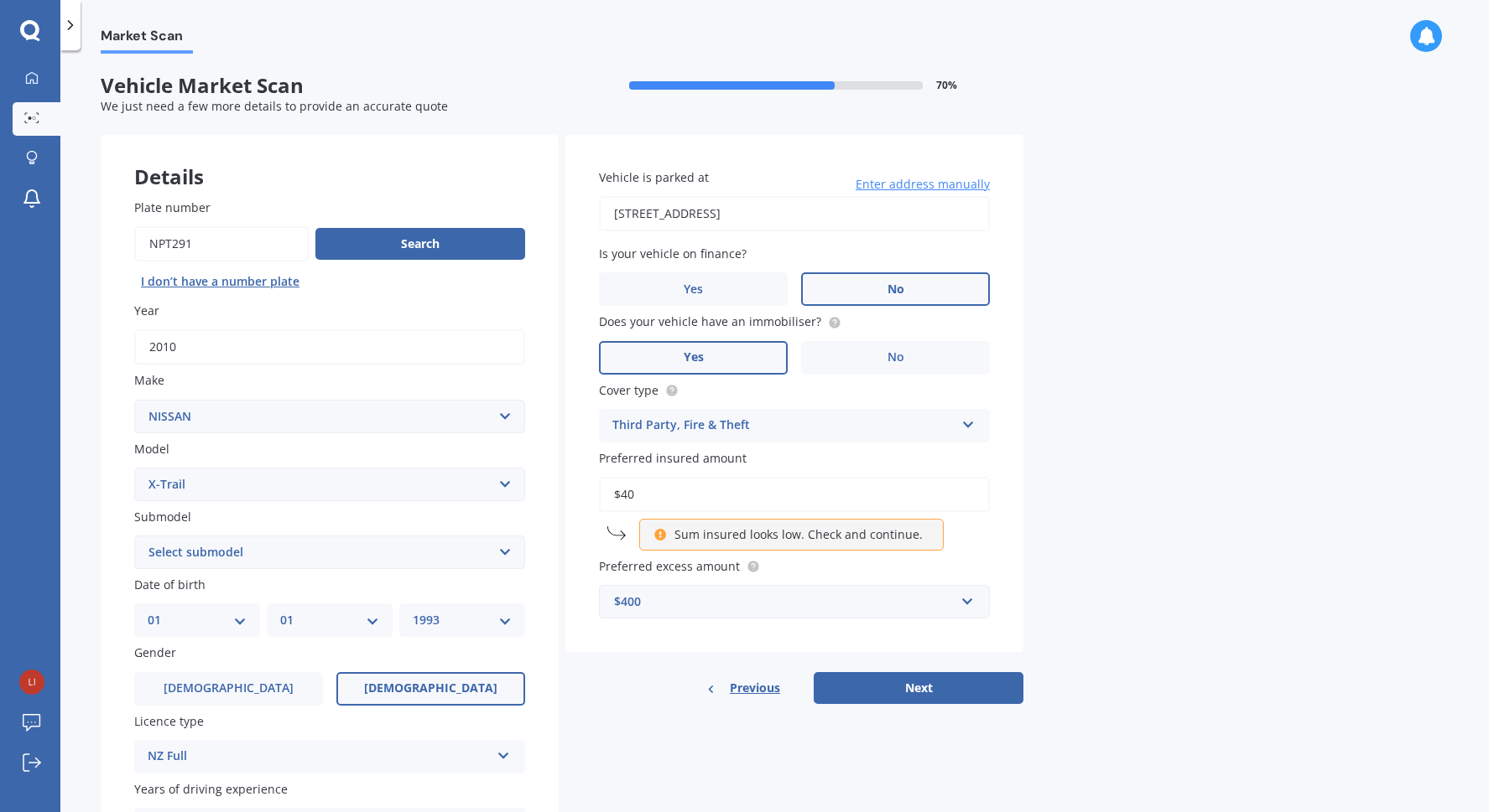
click at [420, 555] on select "Select submodel (All Other) 2000cc Hybrid 2WD non-turbo 4WD 20X Petrol ST ST 4W…" at bounding box center [329, 552] width 391 height 34
click at [906, 682] on button "Next" at bounding box center [918, 688] width 210 height 32
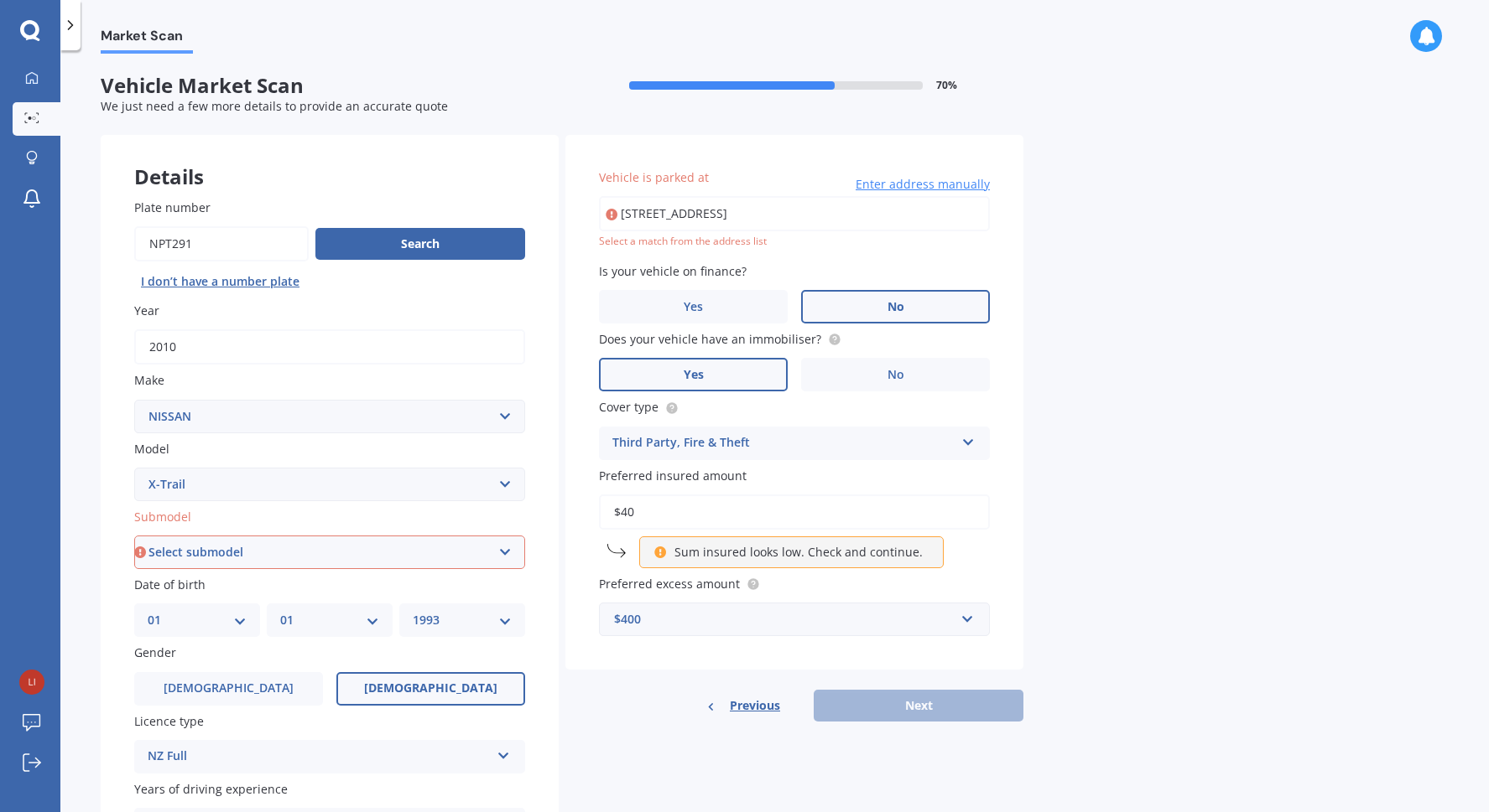
click at [408, 553] on select "Select submodel (All Other) 2000cc Hybrid 2WD non-turbo 4WD 20X Petrol ST ST 4W…" at bounding box center [329, 552] width 391 height 34
select select "(ALL OTHER)"
click at [134, 537] on select "Select submodel (All Other) 2000cc Hybrid 2WD non-turbo 4WD 20X Petrol ST ST 4W…" at bounding box center [329, 552] width 391 height 34
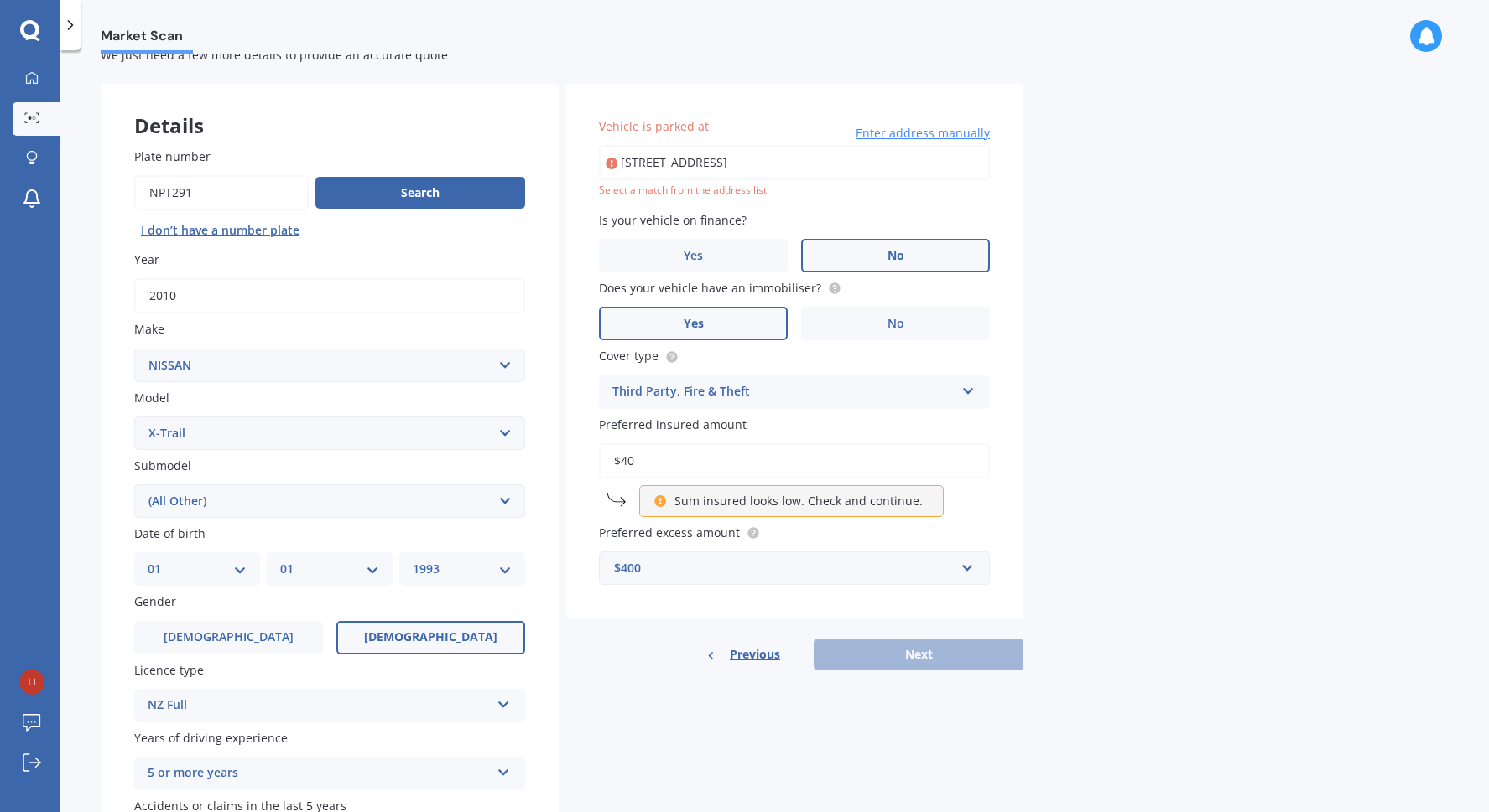
scroll to position [52, 0]
click at [697, 161] on input "[STREET_ADDRESS]" at bounding box center [793, 161] width 391 height 35
click at [928, 127] on span "Enter address manually" at bounding box center [922, 132] width 134 height 17
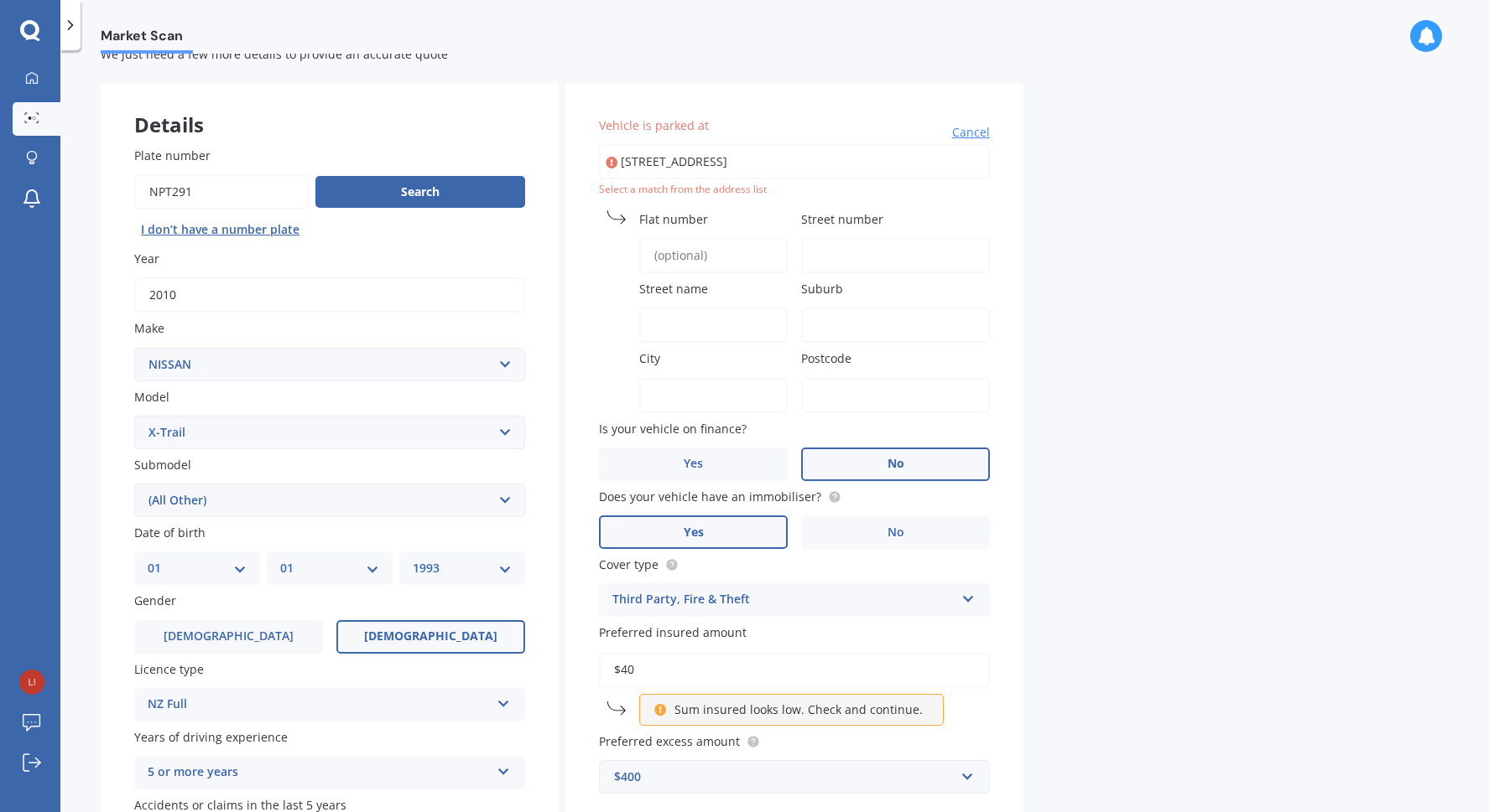
click at [701, 262] on input "Flat number" at bounding box center [714, 255] width 149 height 35
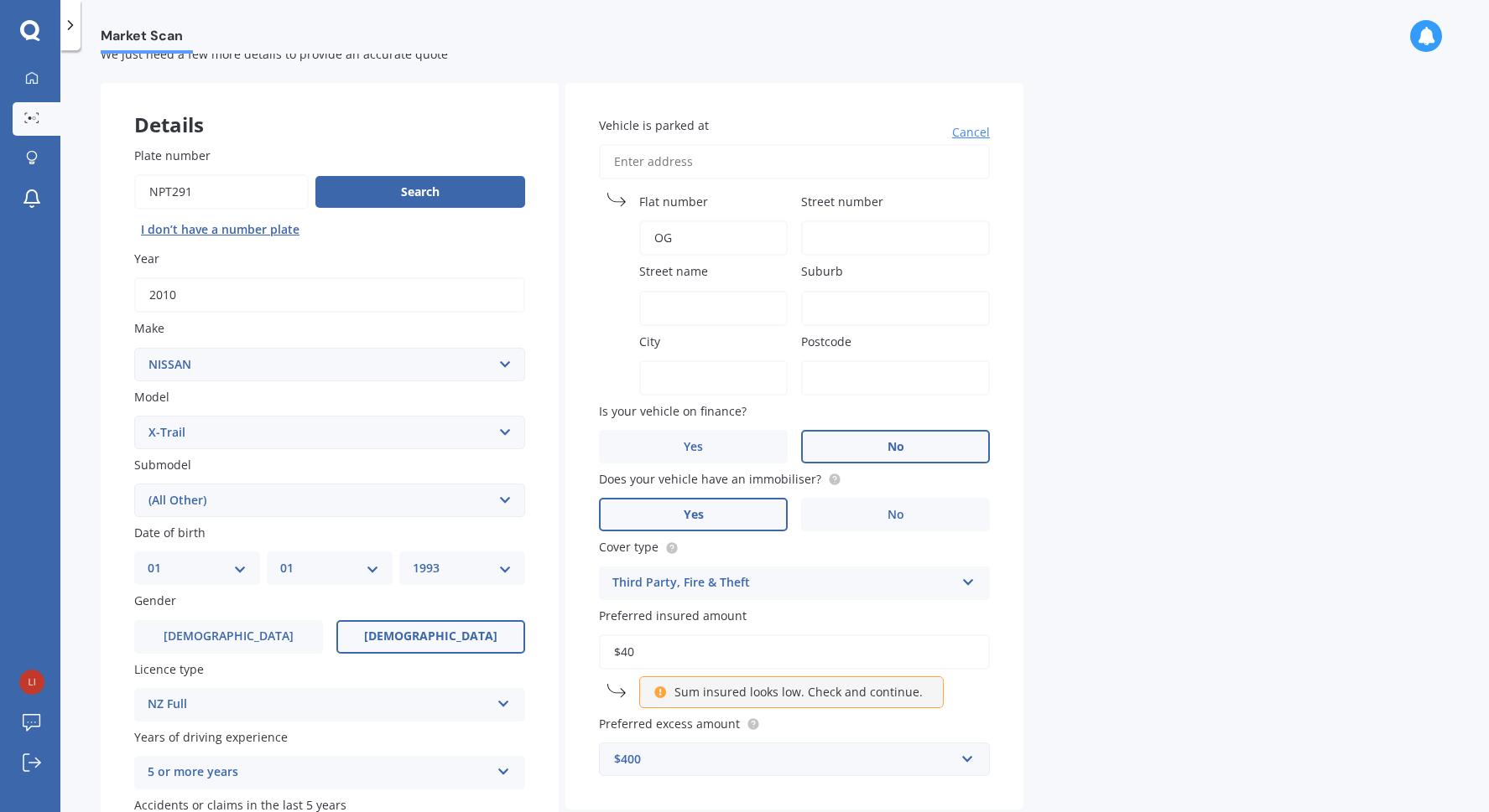
type input "OG"
click at [898, 238] on input "Street number" at bounding box center [894, 238] width 189 height 35
type input "15"
click at [692, 317] on input "Street name" at bounding box center [714, 308] width 149 height 35
type input "Hopetoun St"
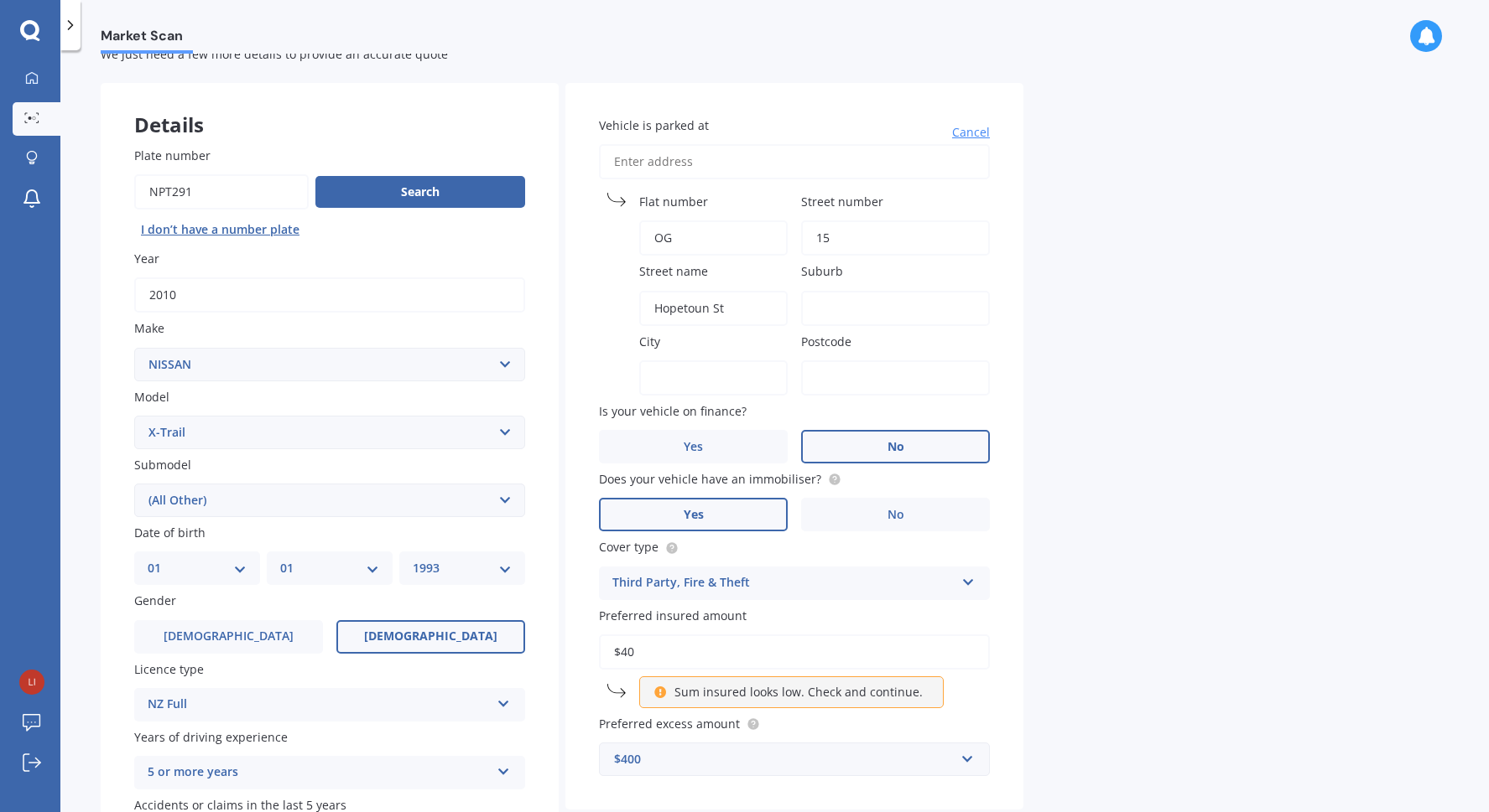
click at [904, 300] on input "Suburb" at bounding box center [894, 308] width 189 height 35
type input "Freemans Bay"
click at [724, 378] on input "City" at bounding box center [714, 378] width 149 height 35
type input "[GEOGRAPHIC_DATA]"
click at [858, 370] on input "Postcode" at bounding box center [894, 378] width 189 height 35
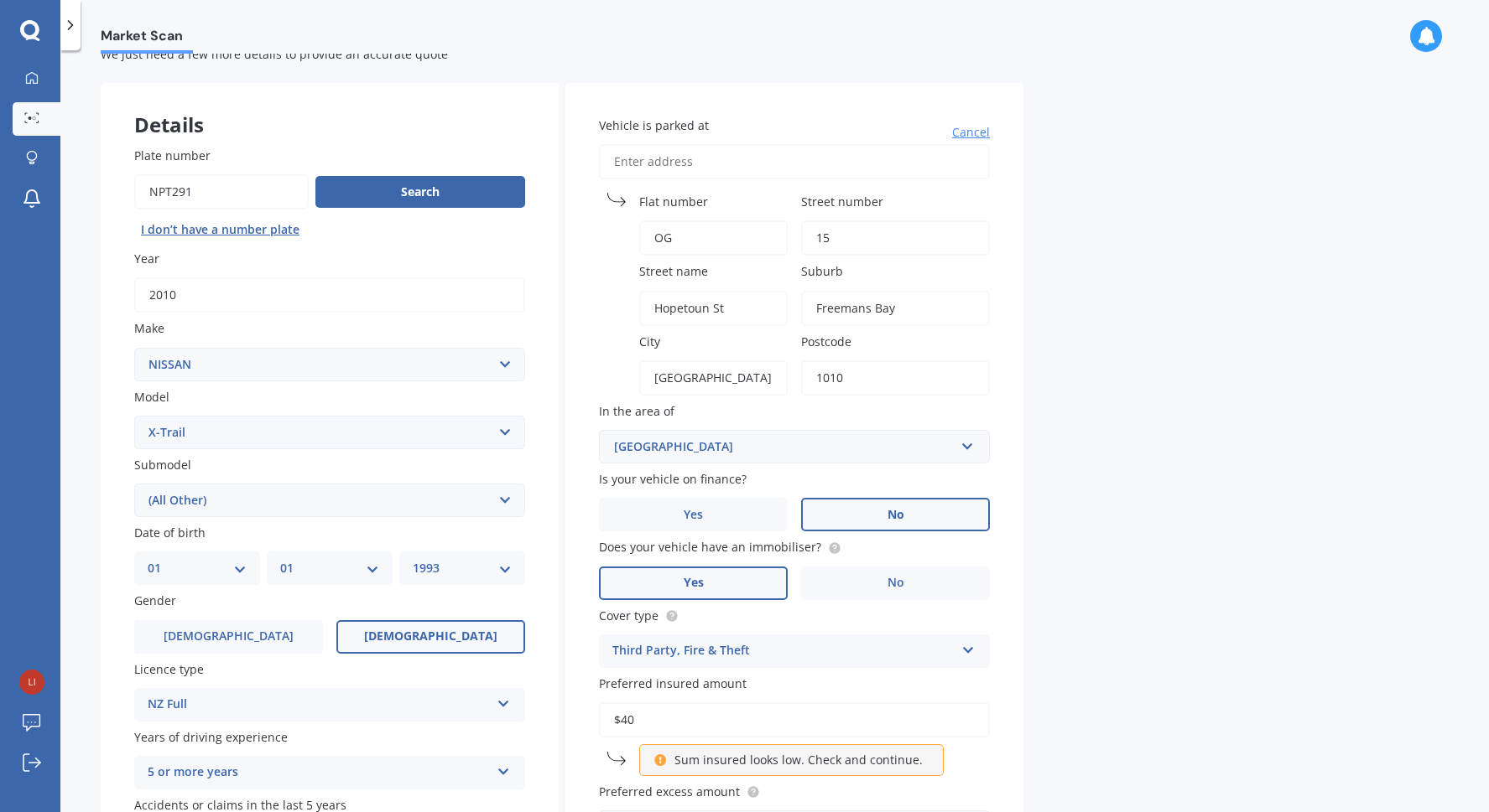
type input "1010"
click at [1093, 279] on div "Market Scan Vehicle Market Scan 70 % We just need a few more details to provide…" at bounding box center [773, 434] width 1428 height 762
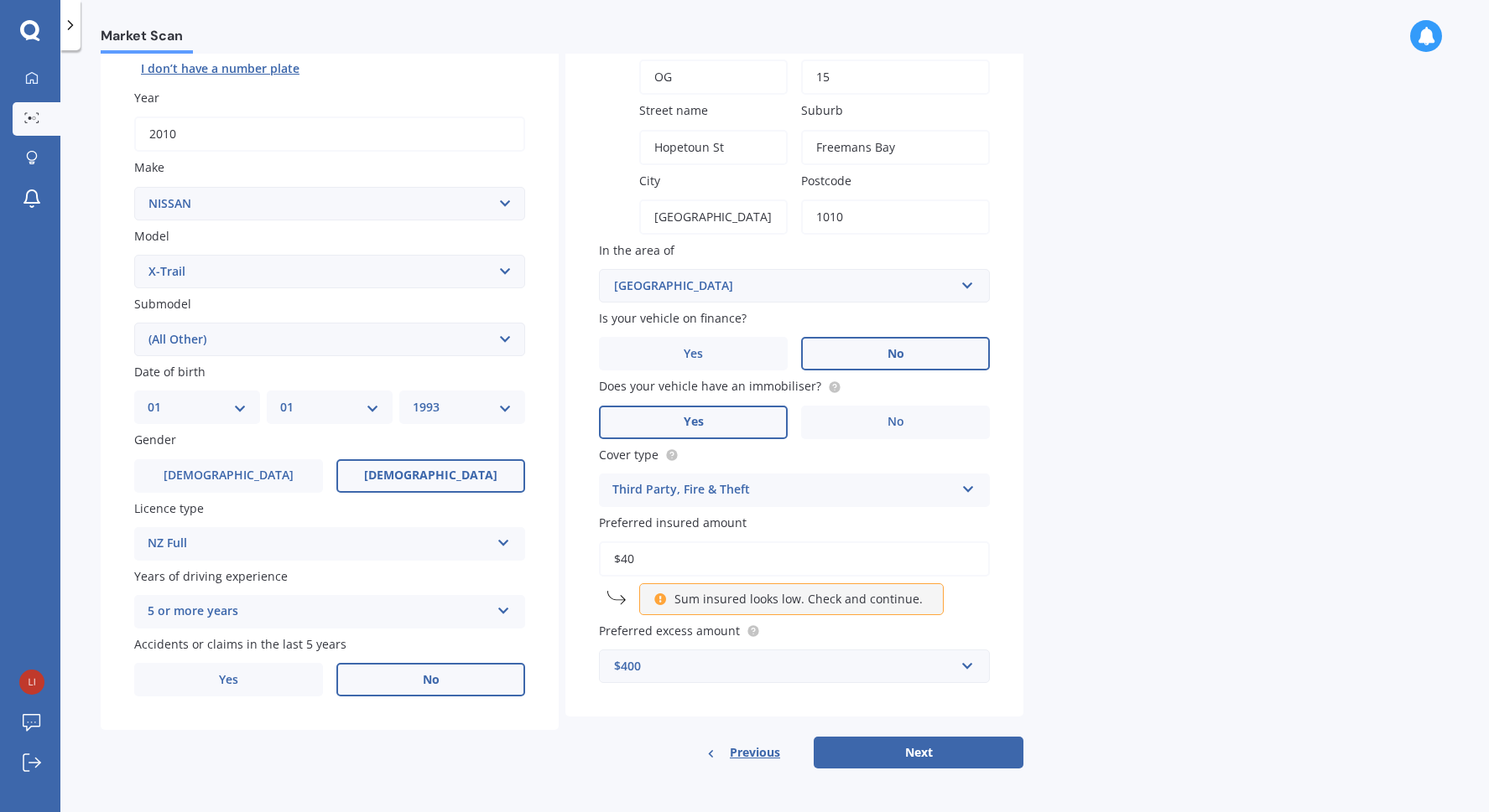
click at [776, 603] on p "Sum insured looks low. Check and continue." at bounding box center [798, 599] width 248 height 17
click at [901, 748] on button "Next" at bounding box center [918, 753] width 210 height 32
select select "01"
select select "1993"
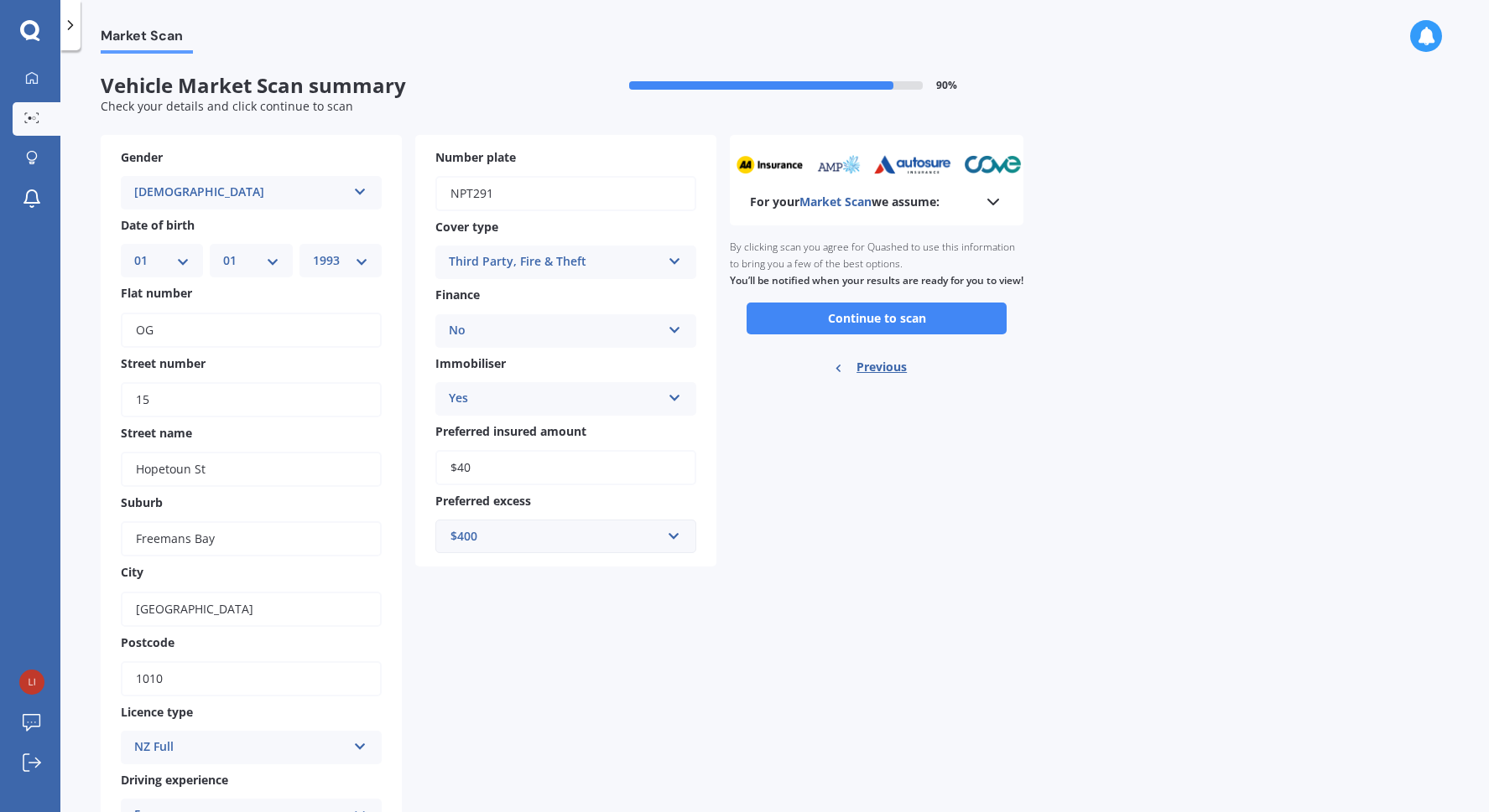
scroll to position [149, 0]
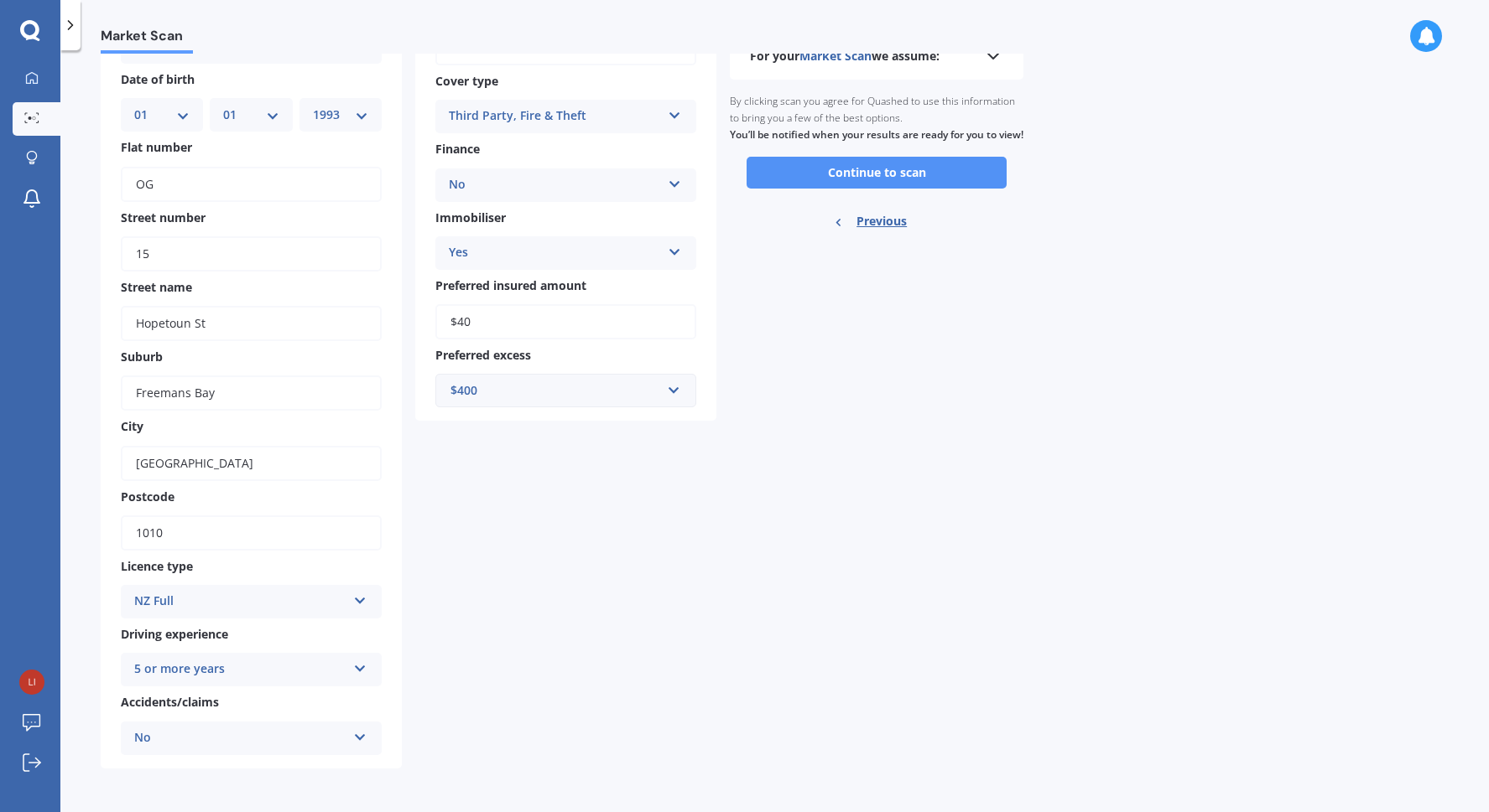
click at [859, 189] on button "Continue to scan" at bounding box center [876, 173] width 260 height 32
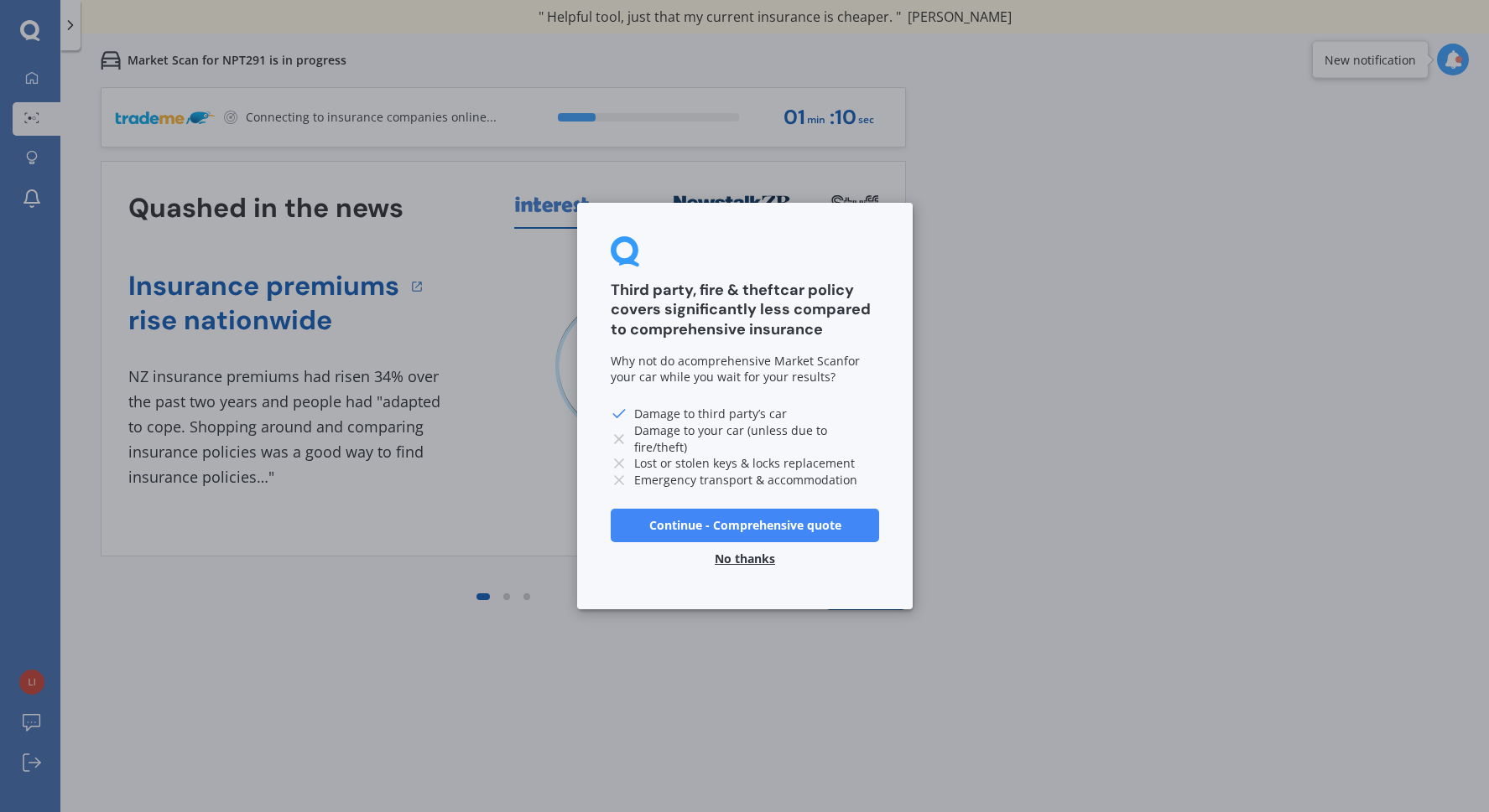
click at [747, 556] on button "No thanks" at bounding box center [744, 559] width 81 height 34
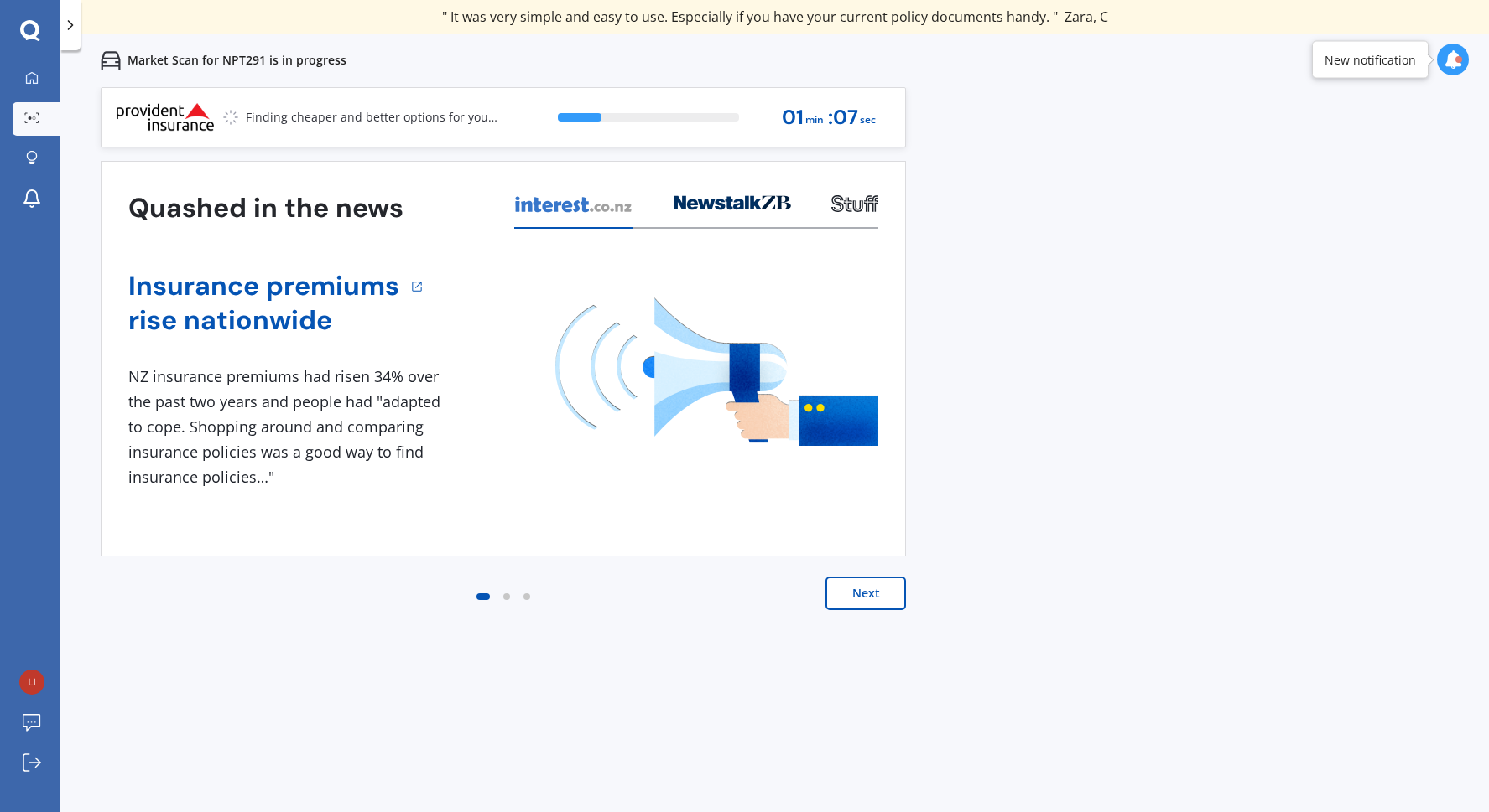
click at [864, 594] on button "Next" at bounding box center [865, 593] width 81 height 34
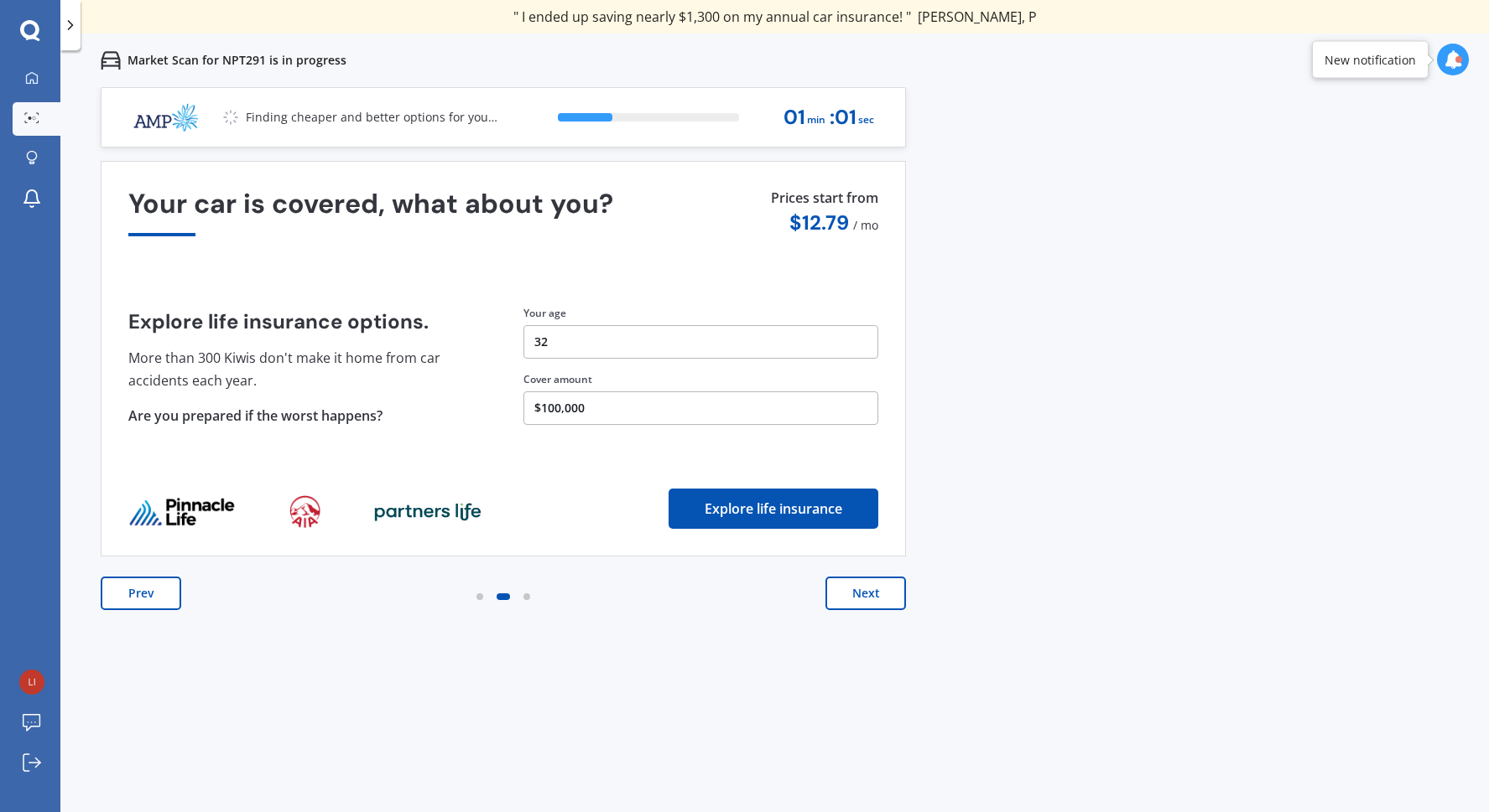
click at [138, 597] on button "Prev" at bounding box center [141, 593] width 81 height 34
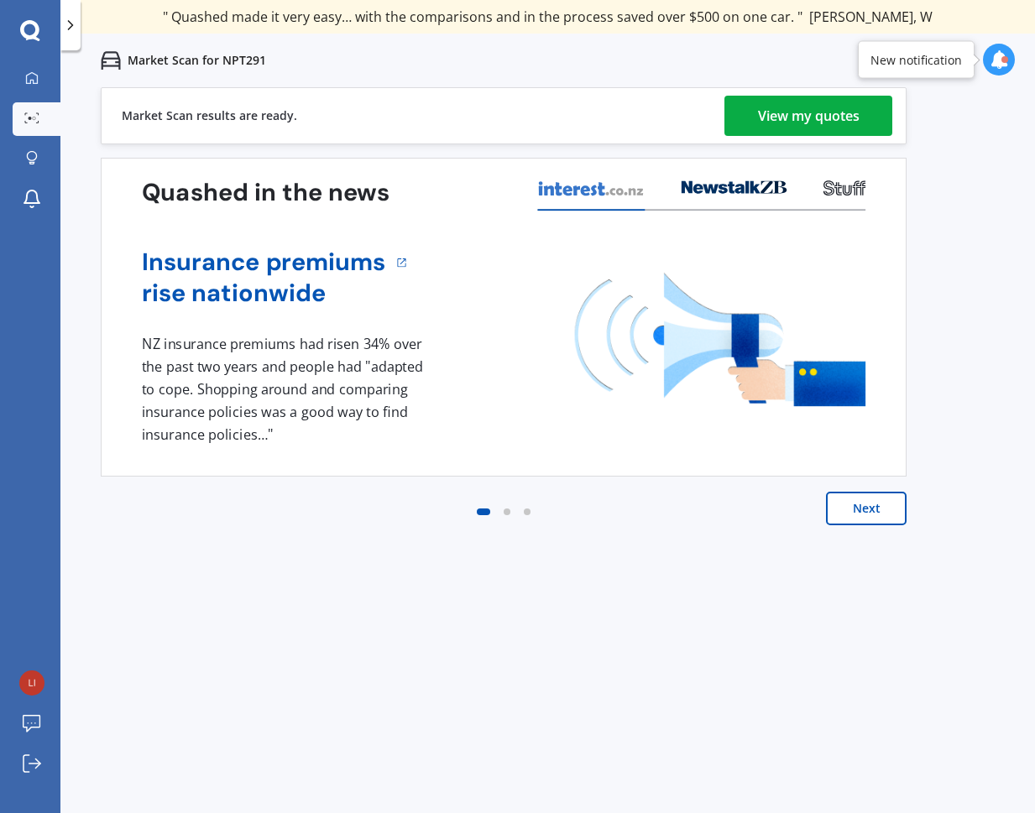
click at [780, 118] on div "View my quotes" at bounding box center [809, 116] width 102 height 40
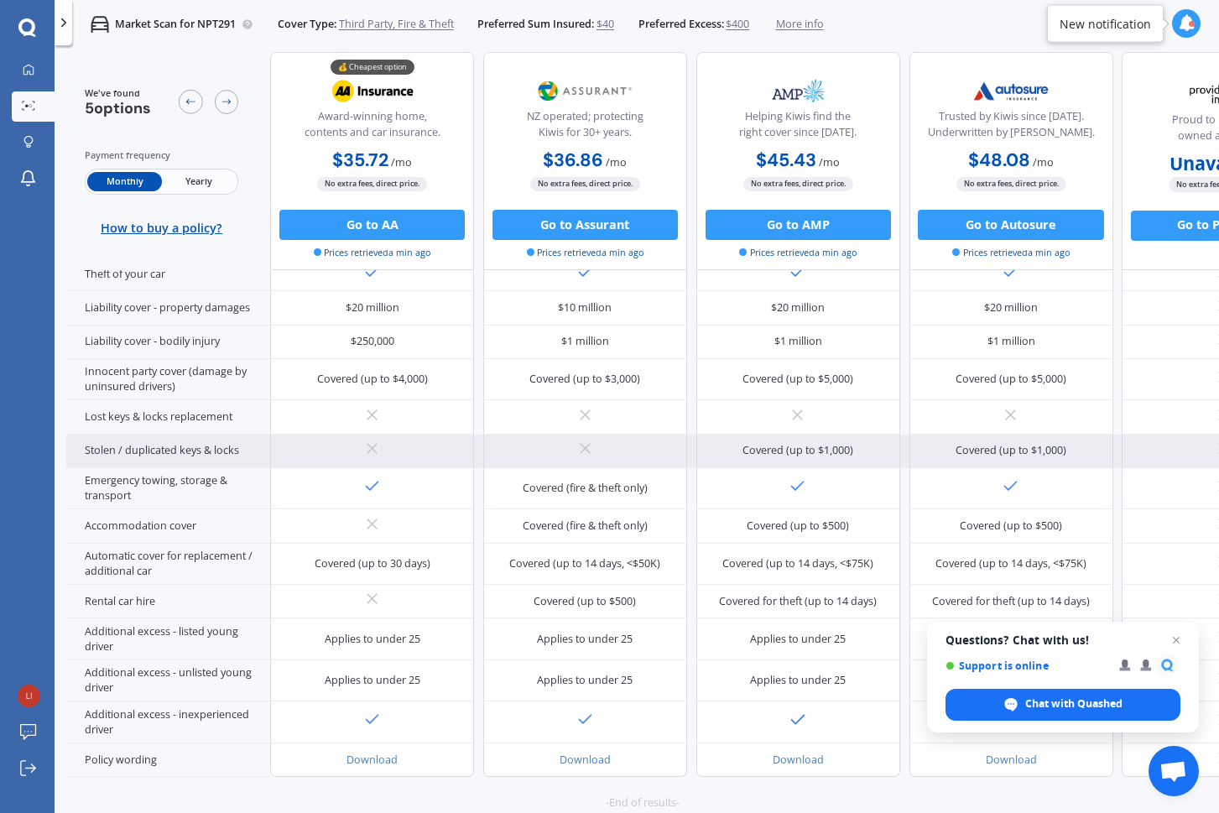
scroll to position [264, 0]
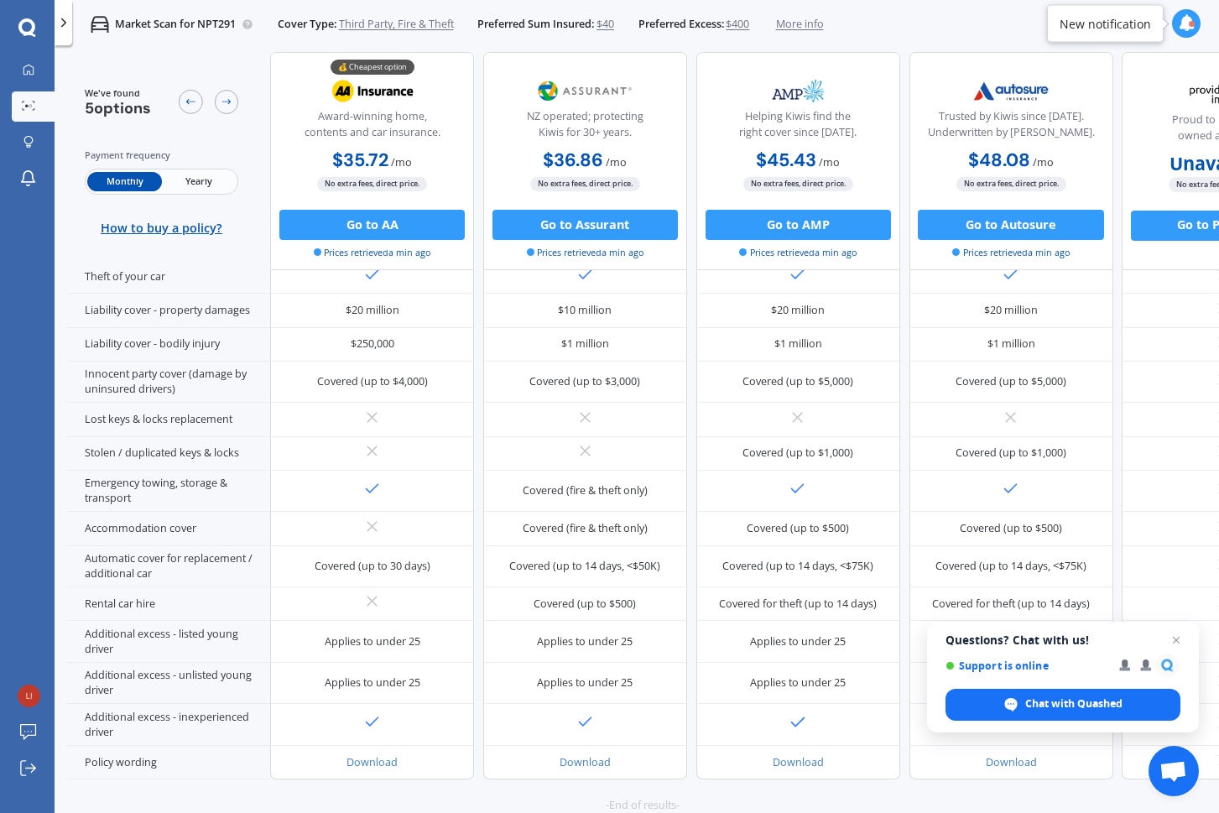
click at [381, 26] on span "Third Party, Fire & Theft" at bounding box center [396, 24] width 115 height 15
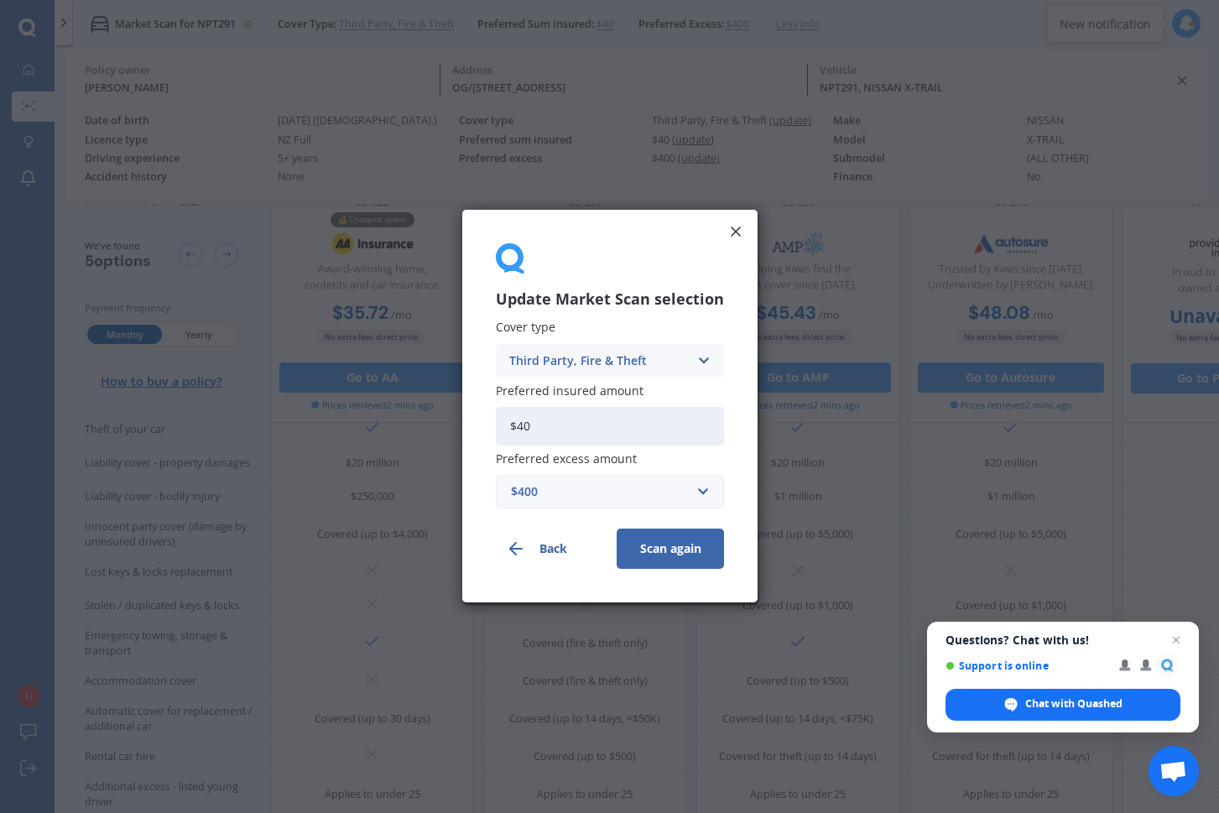
click at [570, 362] on div "Third Party, Fire & Theft" at bounding box center [599, 361] width 180 height 18
click at [567, 395] on span "Comprehensive" at bounding box center [554, 394] width 89 height 12
click at [659, 549] on button "Scan again" at bounding box center [670, 550] width 107 height 40
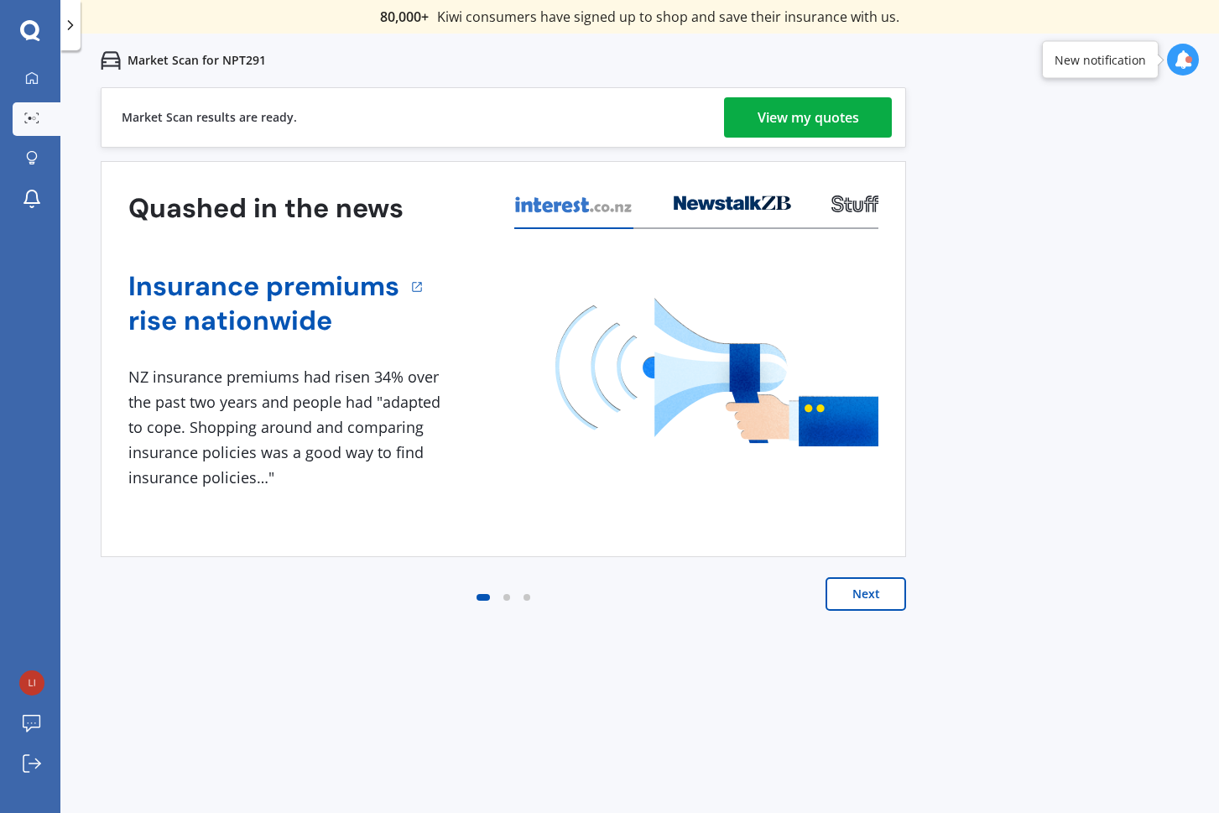
click at [767, 126] on div "View my quotes" at bounding box center [809, 117] width 102 height 40
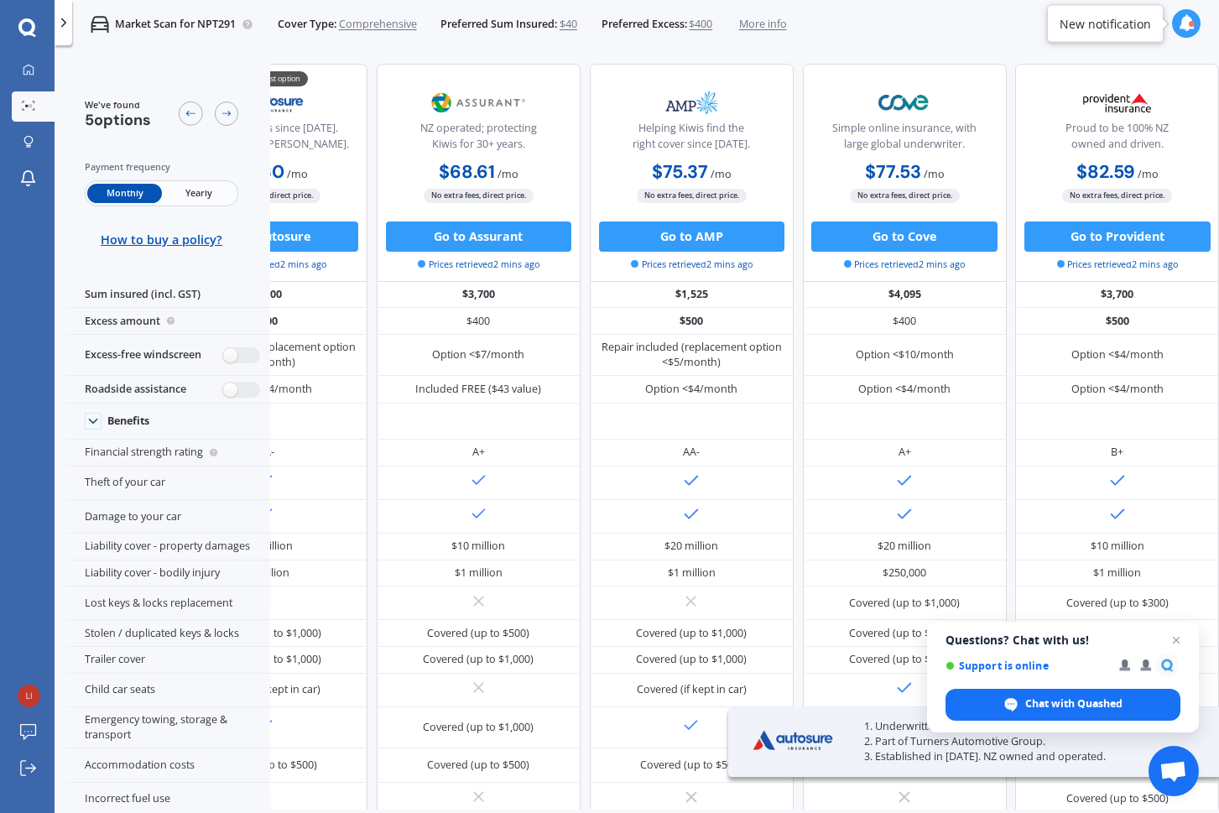
scroll to position [0, 127]
click at [1177, 639] on span "Close chat" at bounding box center [1177, 640] width 21 height 21
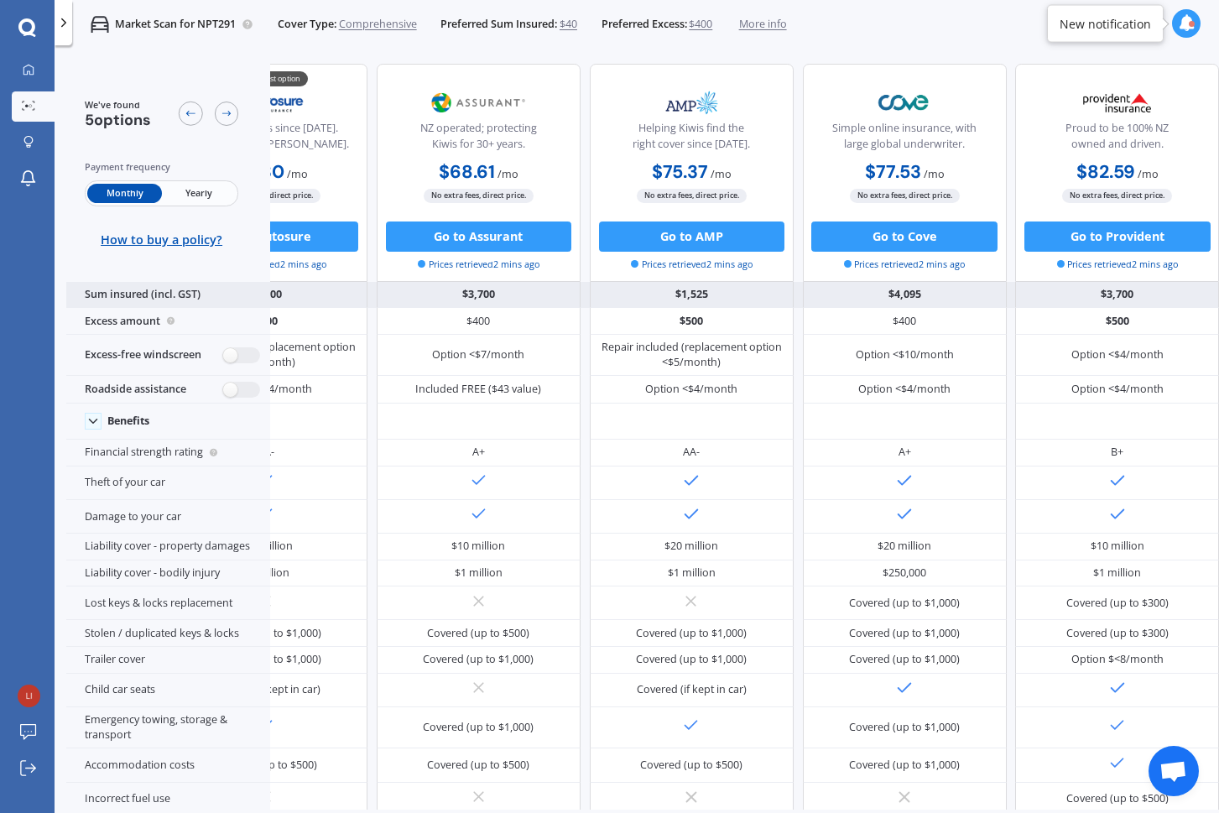
click at [137, 295] on div "Sum insured (incl. GST)" at bounding box center [168, 295] width 204 height 27
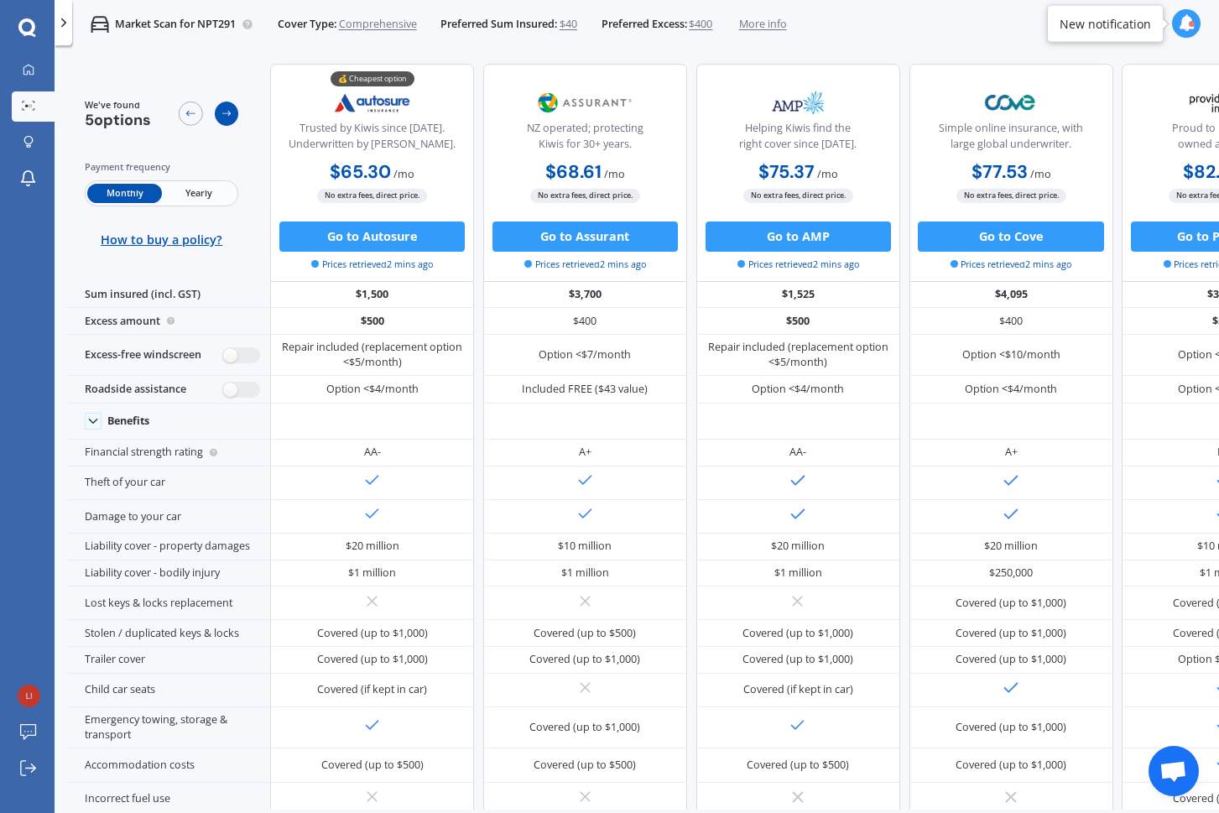
click at [227, 112] on icon at bounding box center [227, 113] width 12 height 12
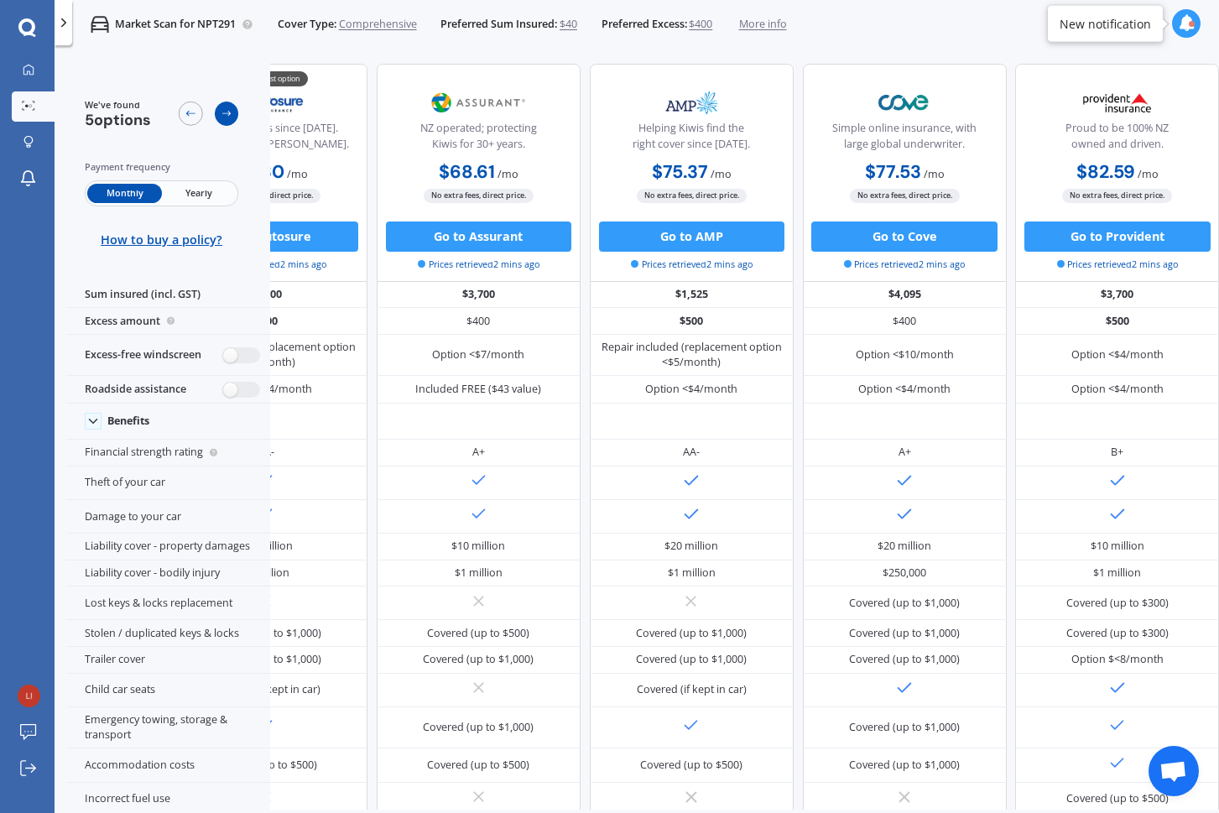
scroll to position [0, 127]
click at [192, 117] on icon at bounding box center [191, 113] width 12 height 12
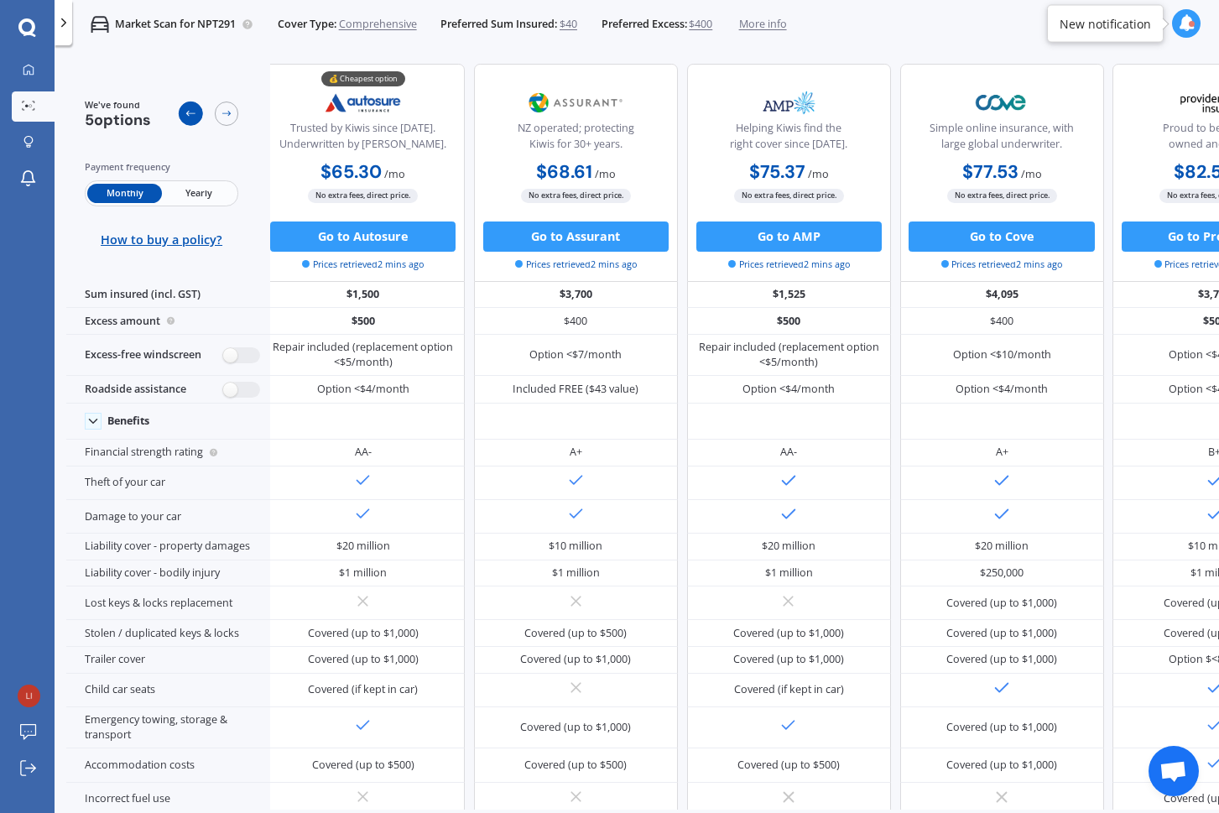
scroll to position [0, 0]
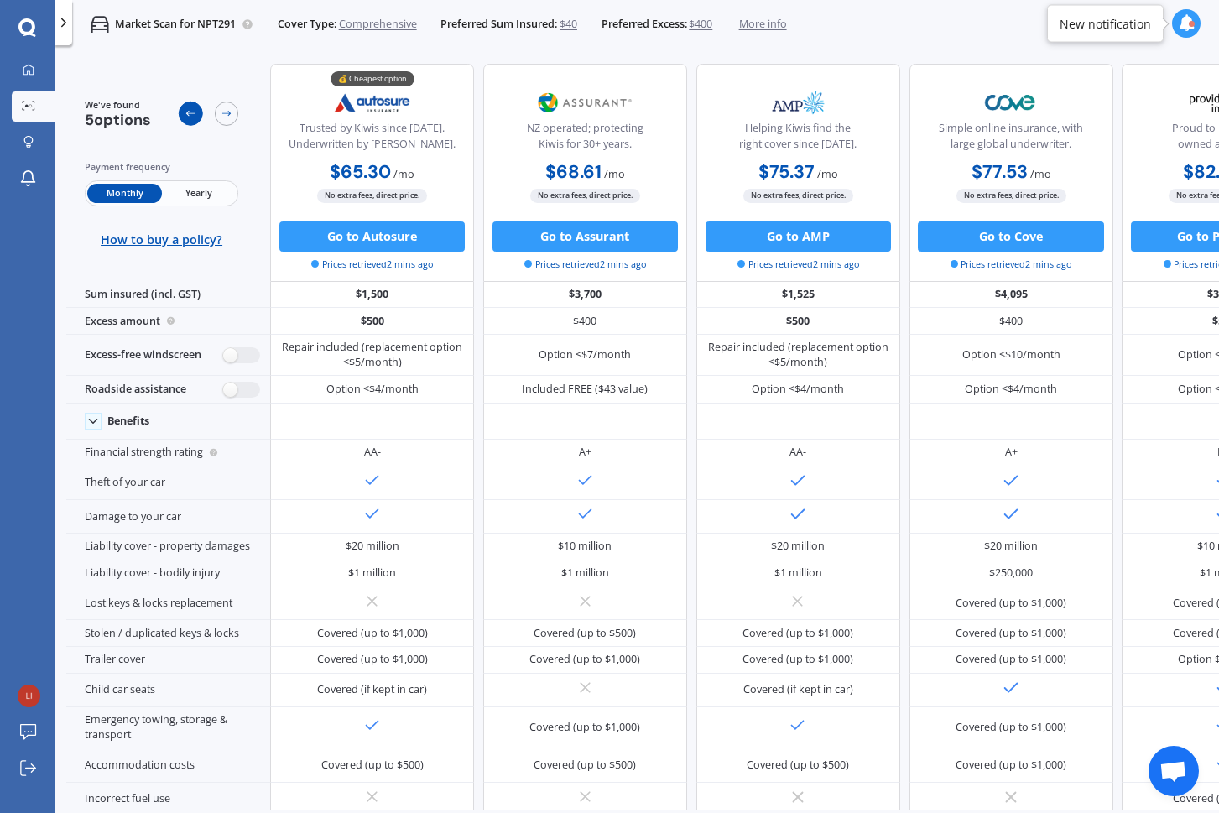
click at [192, 117] on icon at bounding box center [191, 113] width 12 height 12
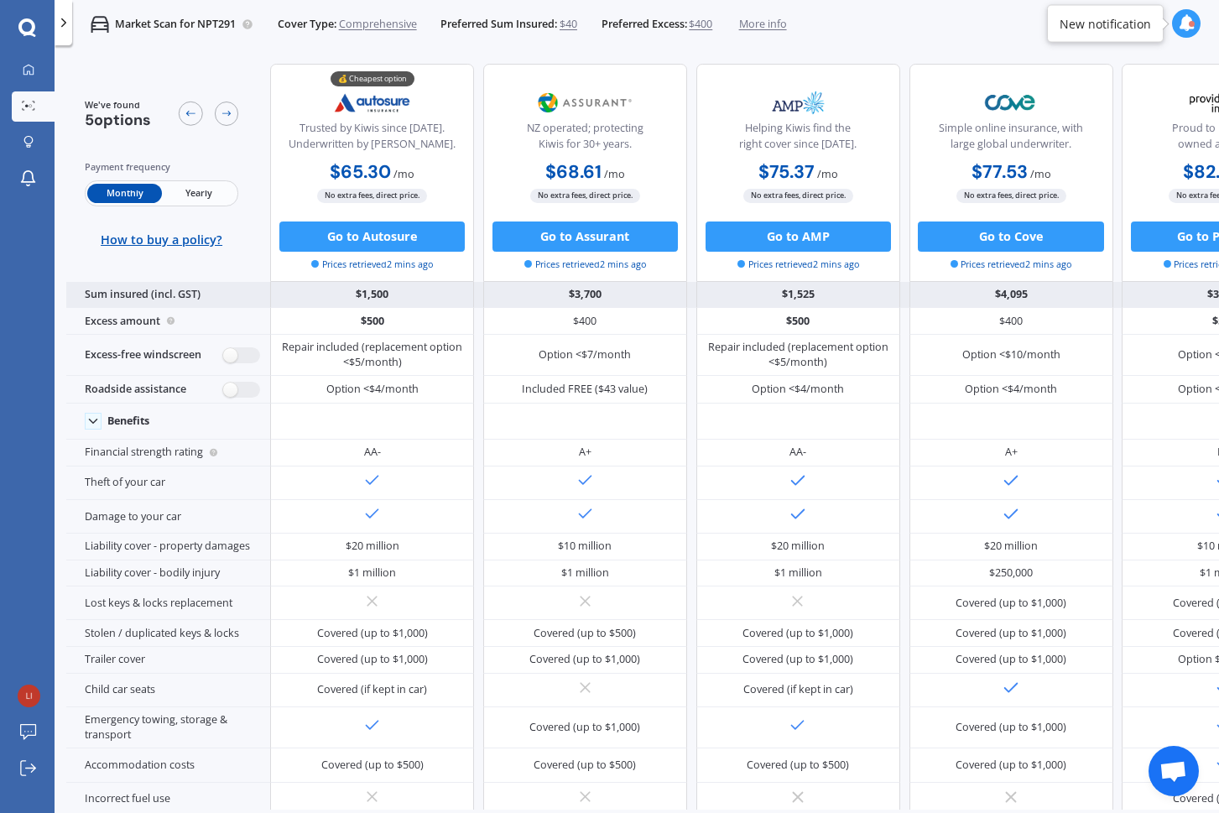
click at [363, 295] on div "$1,500" at bounding box center [372, 295] width 204 height 27
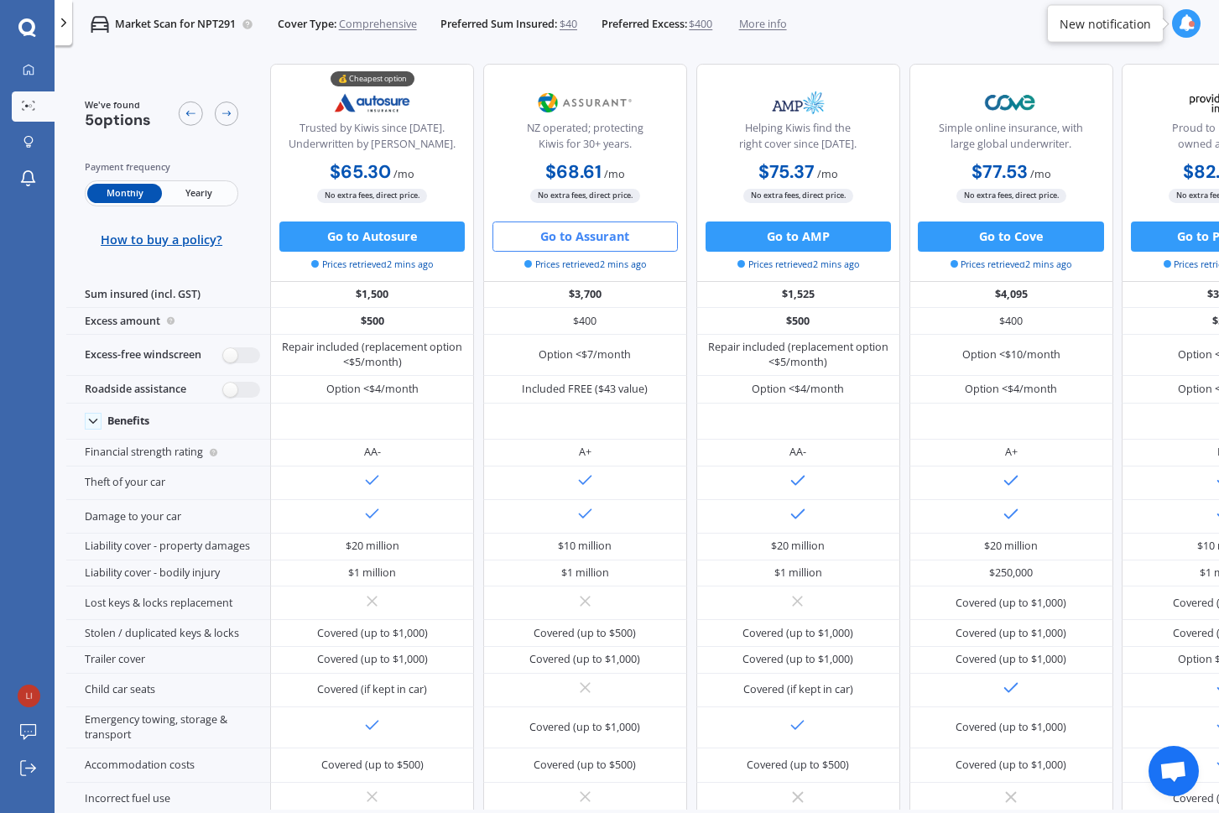
click at [597, 241] on button "Go to Assurant" at bounding box center [585, 237] width 185 height 30
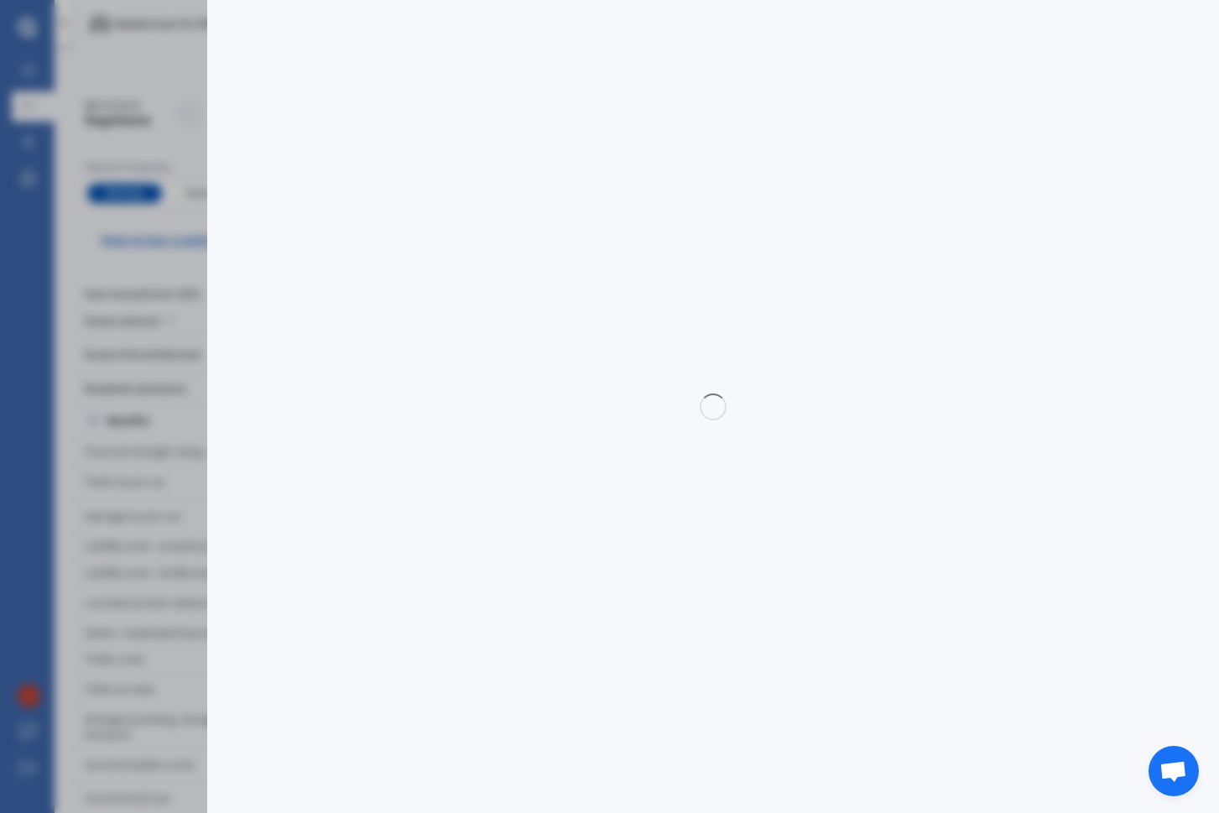
select select "Monthly"
select select "3rd partyfiretheft"
select select "0"
select select "[GEOGRAPHIC_DATA]"
select select "NISSAN"
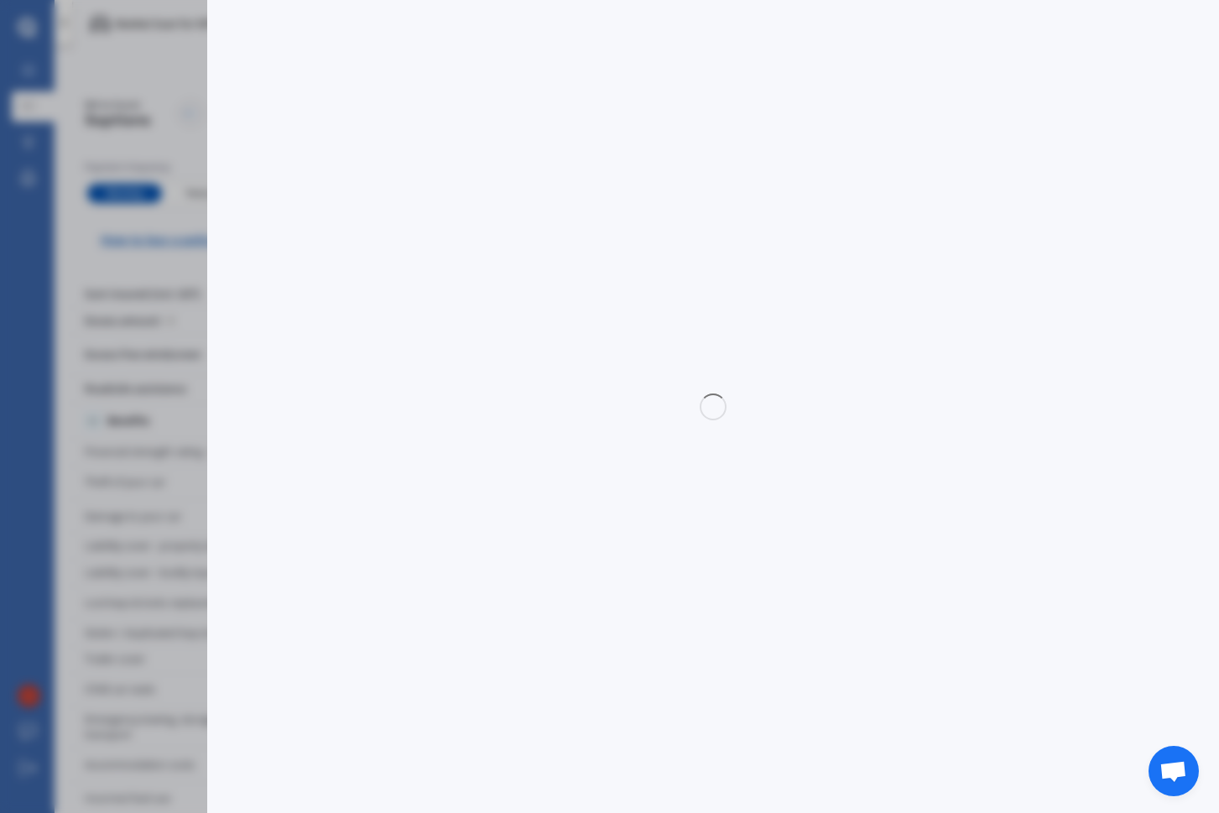
select select "X-TRAIL"
select select "(ALL OTHER)"
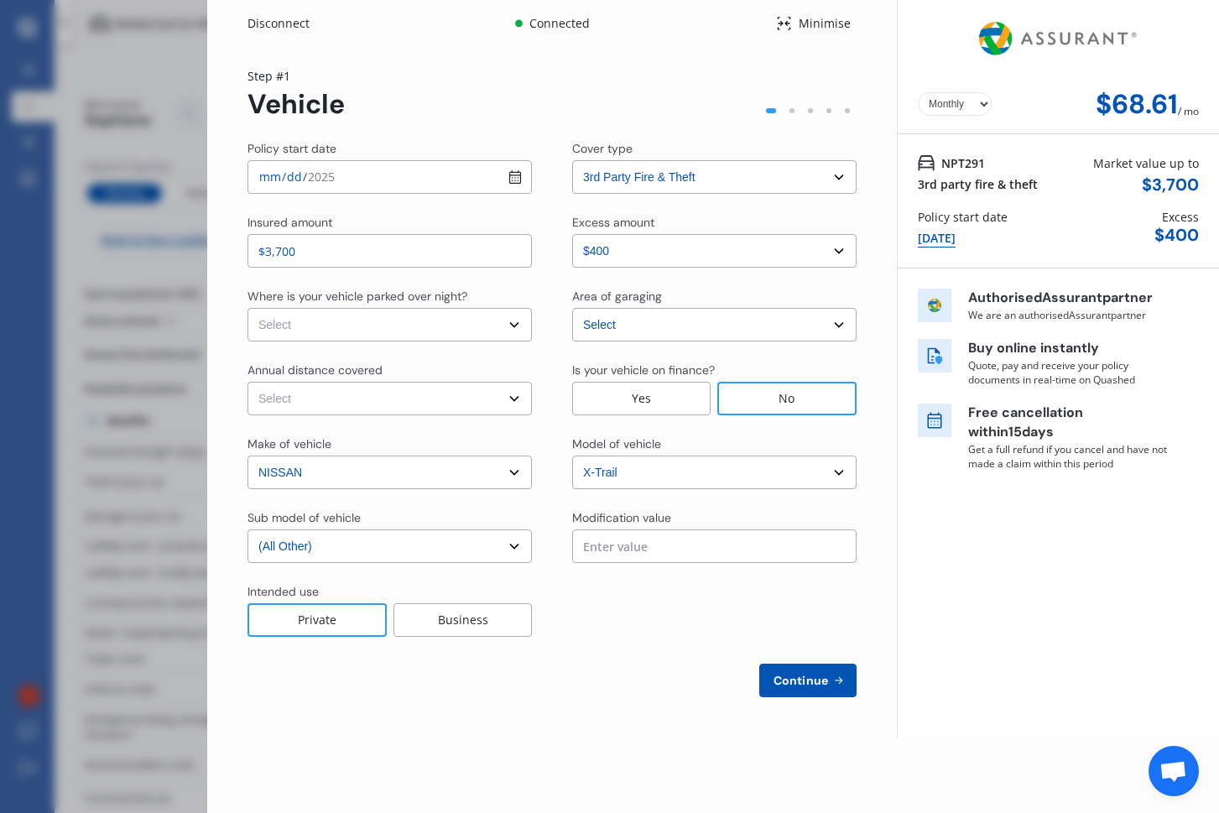
click at [645, 175] on select "Select cover type 3rd Party 3rd Party Fire & Theft Full" at bounding box center [714, 177] width 285 height 34
select select "full"
click at [572, 160] on select "Select cover type 3rd Party 3rd Party Fire & Theft Full" at bounding box center [714, 177] width 285 height 34
click at [357, 405] on select "Select Low (less than 15,000km per year) Average (15,000-30,000km per year) Hig…" at bounding box center [390, 399] width 285 height 34
select select "15000"
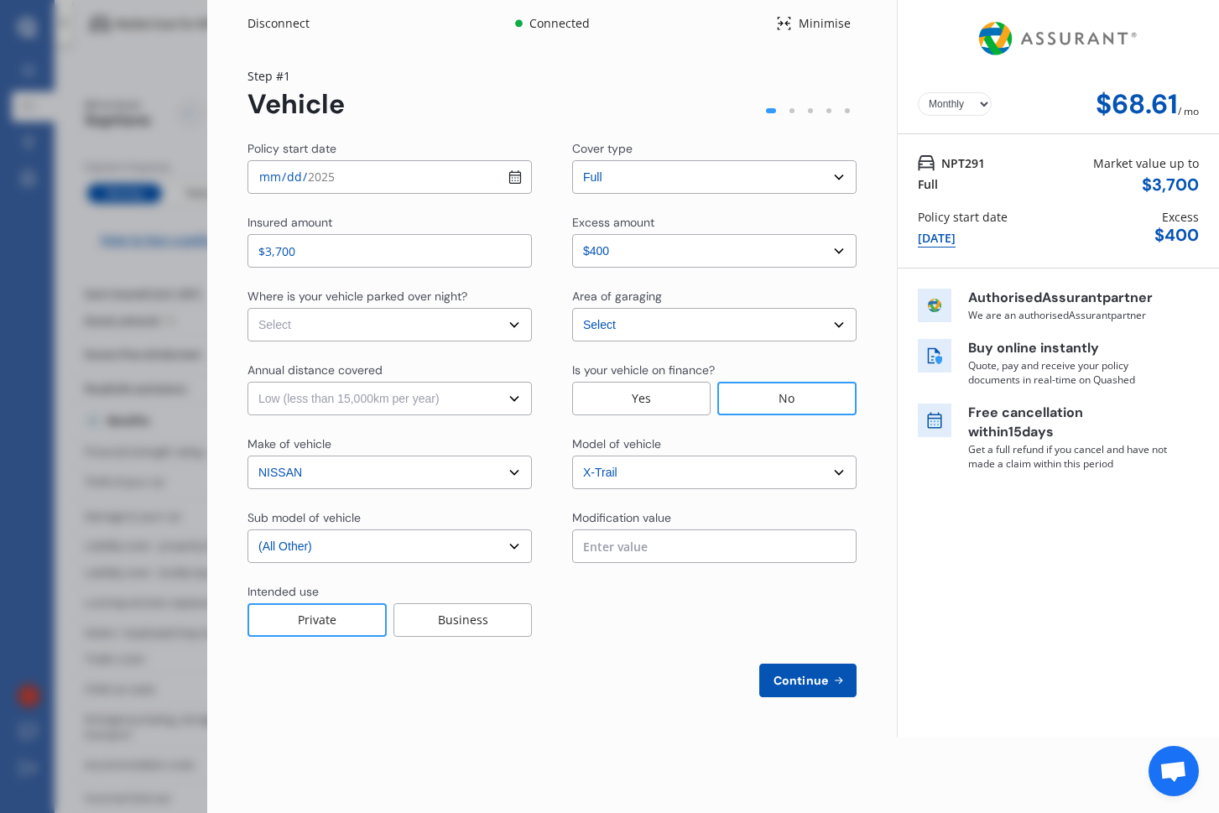
click at [248, 382] on select "Select Low (less than 15,000km per year) Average (15,000-30,000km per year) Hig…" at bounding box center [390, 399] width 285 height 34
click at [352, 326] on select "Select In a garage On own property On street or road" at bounding box center [390, 325] width 285 height 34
select select "In a garage"
click at [248, 308] on select "Select In a garage On own property On street or road" at bounding box center [390, 325] width 285 height 34
click at [321, 319] on select "Select In a garage On own property On street or road" at bounding box center [390, 325] width 285 height 34
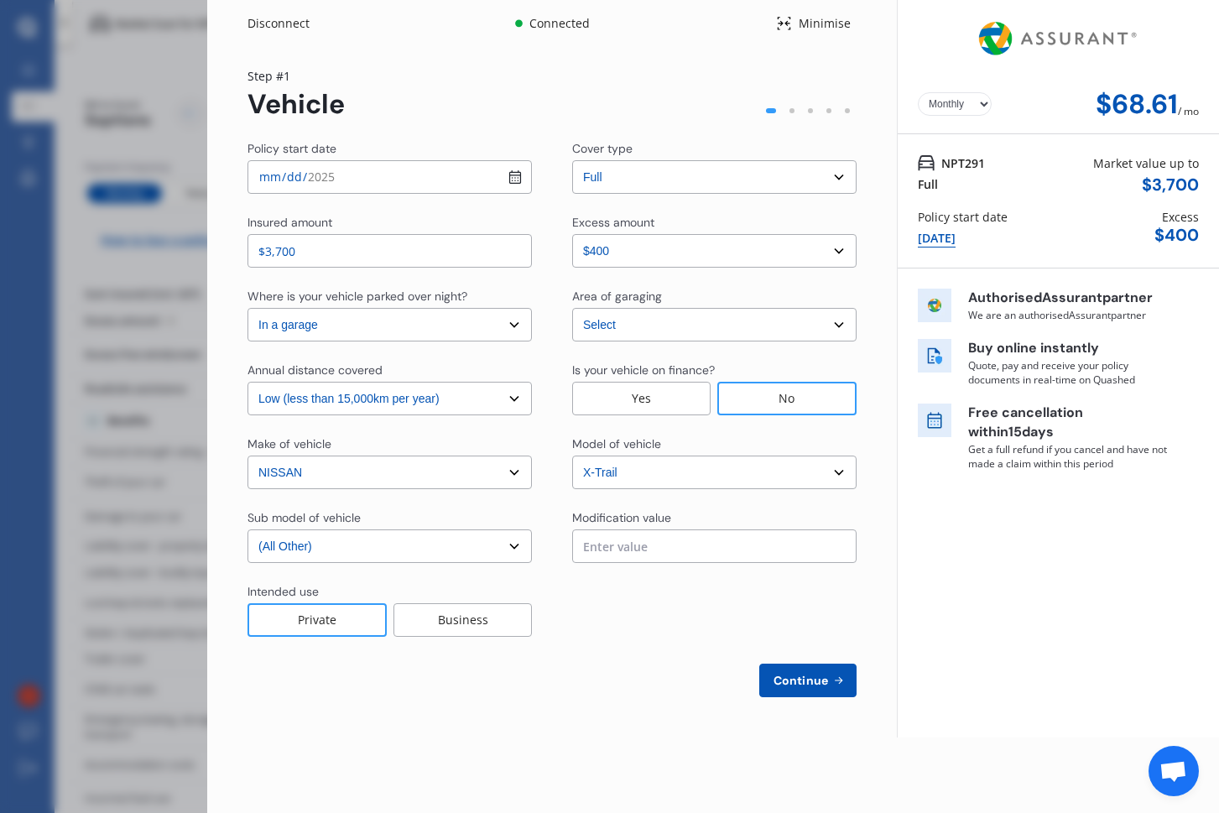
click at [248, 308] on select "Select In a garage On own property On street or road" at bounding box center [390, 325] width 285 height 34
click at [307, 254] on input "$3,700" at bounding box center [390, 251] width 285 height 34
type input "$7,700"
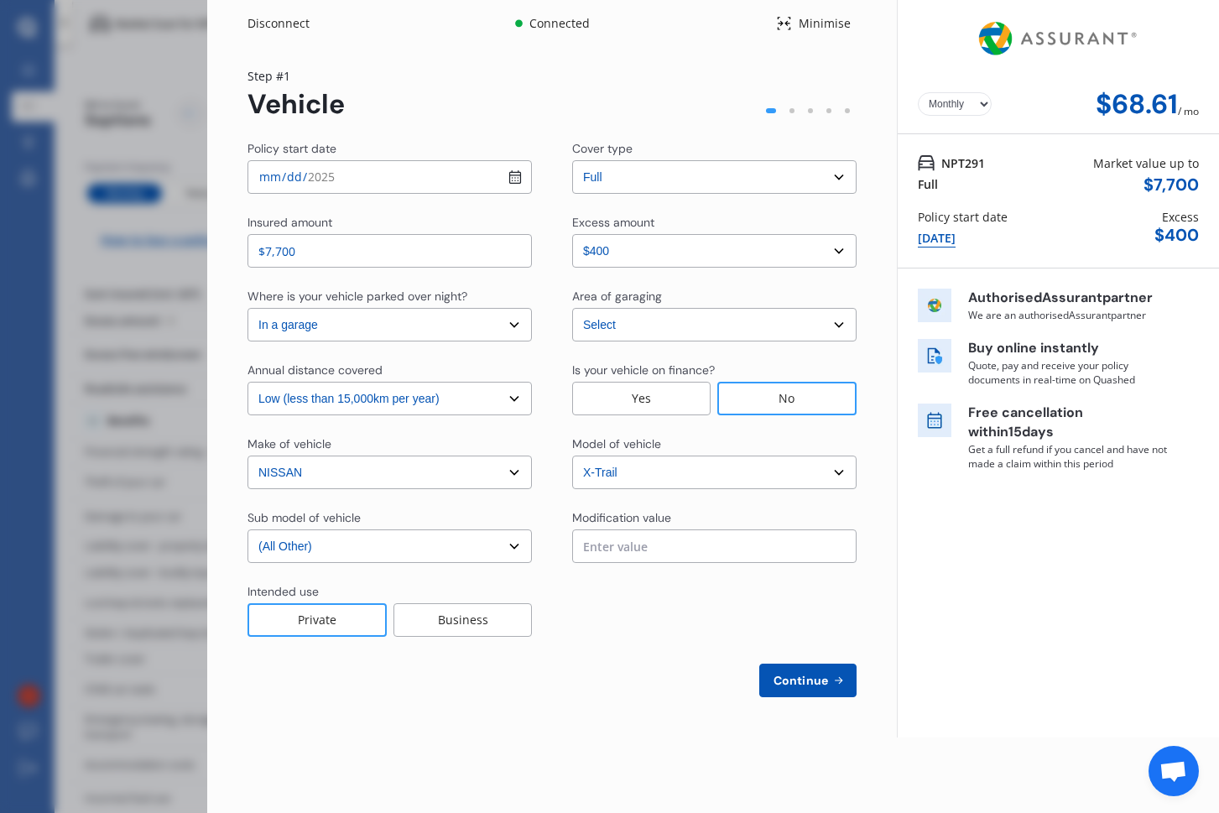
click at [704, 320] on select "Select [GEOGRAPHIC_DATA] [GEOGRAPHIC_DATA] [GEOGRAPHIC_DATA] / [PERSON_NAME] / …" at bounding box center [714, 325] width 285 height 34
click at [572, 308] on select "Select [GEOGRAPHIC_DATA] [GEOGRAPHIC_DATA] [GEOGRAPHIC_DATA] / [PERSON_NAME] / …" at bounding box center [714, 325] width 285 height 34
click at [795, 681] on span "Continue" at bounding box center [800, 680] width 61 height 13
select select "Miss"
select select "01"
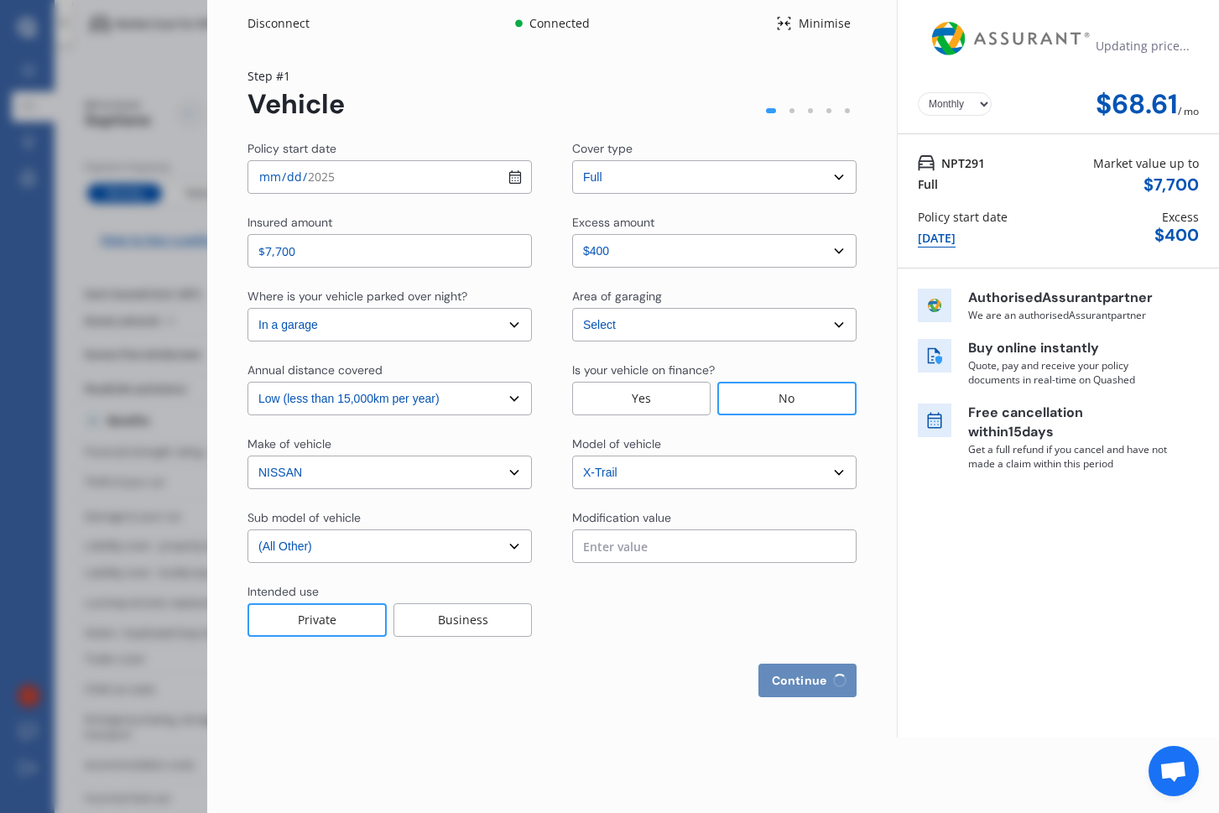
select select "01"
select select "1993"
select select "full"
select select "more than 4 years"
select select "[GEOGRAPHIC_DATA]"
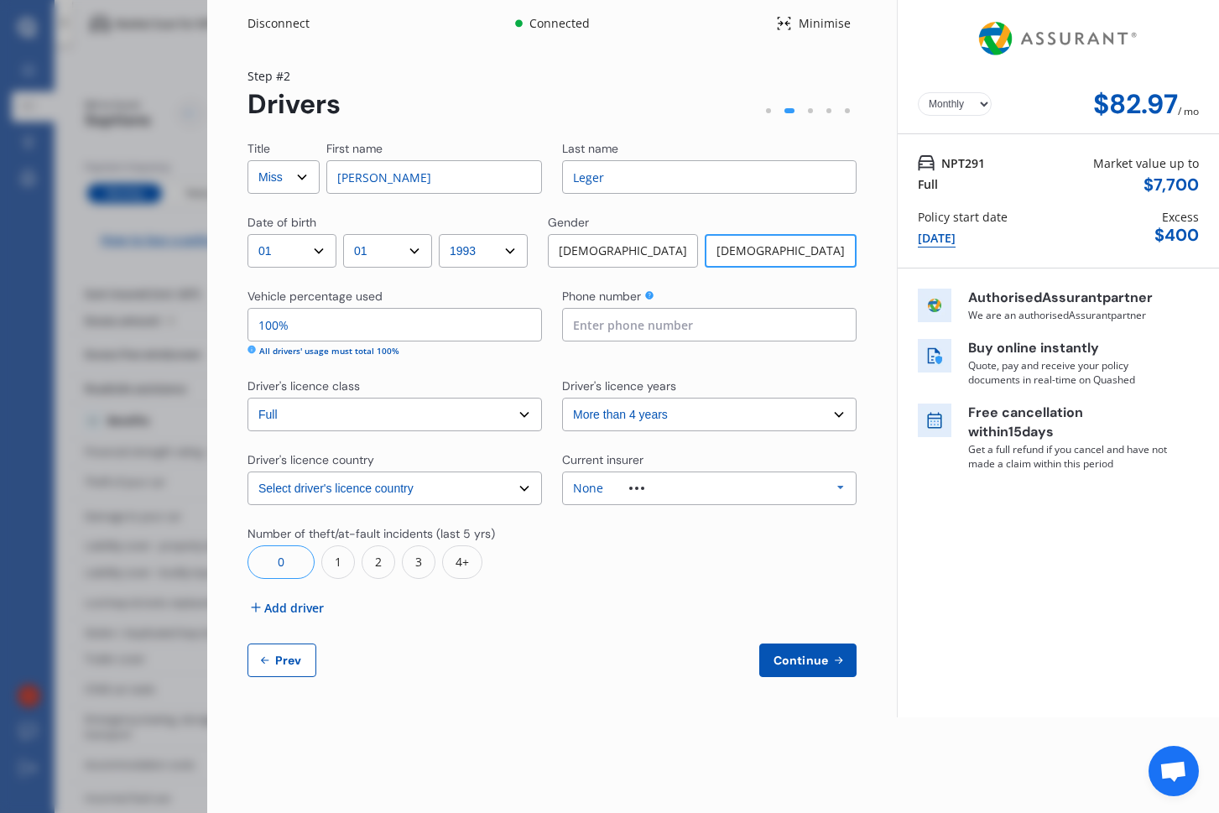
click at [634, 408] on select "Select driver's licence years Less than 1 year 1-2 years 2-4 years More than 4 …" at bounding box center [709, 415] width 295 height 34
click at [562, 398] on select "Select driver's licence years Less than 1 year 1-2 years 2-4 years More than 4 …" at bounding box center [709, 415] width 295 height 34
click at [603, 497] on div "None Allianz AAI AMI IAG - NZI/State [PERSON_NAME] Vero Unknown Other Insurer N…" at bounding box center [709, 489] width 295 height 34
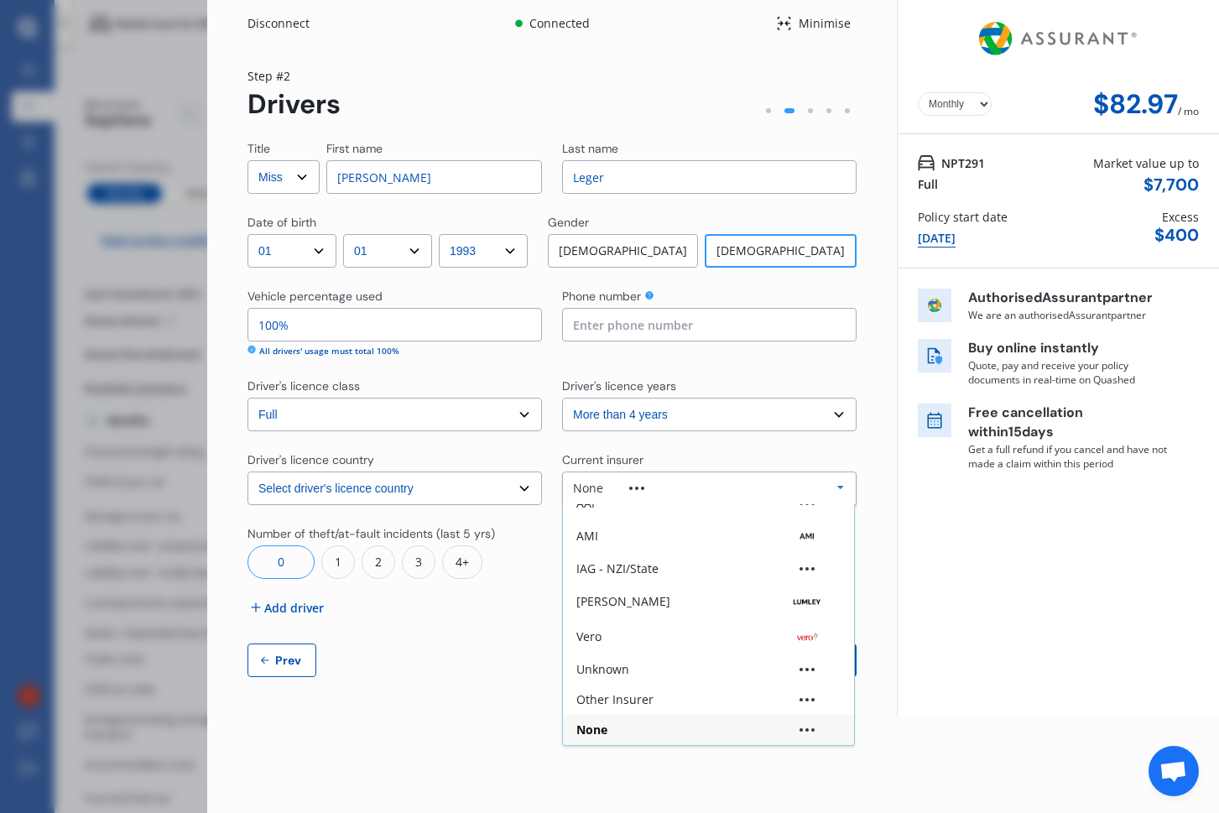
click at [603, 497] on div "None Allianz AAI AMI IAG - NZI/State [PERSON_NAME] Vero Unknown Other Insurer N…" at bounding box center [709, 489] width 295 height 34
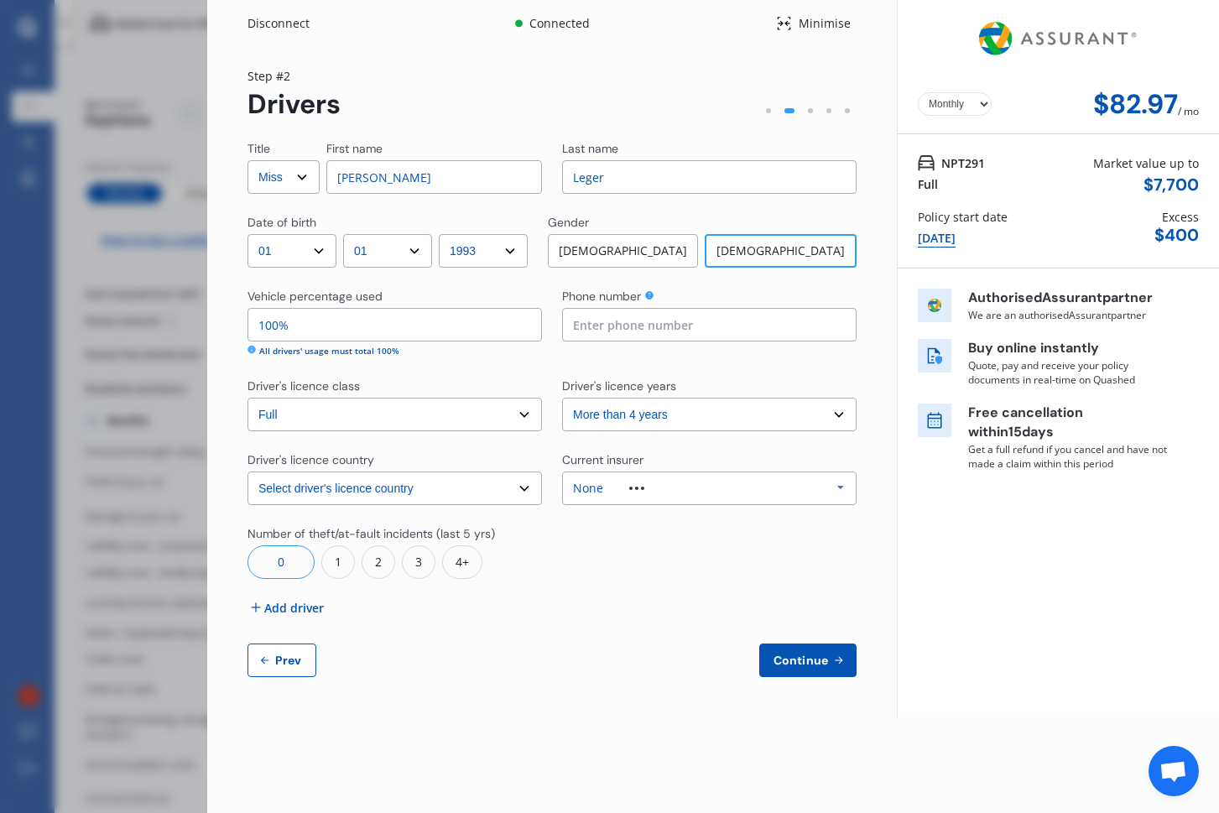
click at [950, 106] on select "Yearly Monthly" at bounding box center [955, 103] width 74 height 23
click at [918, 92] on select "Yearly Monthly" at bounding box center [955, 103] width 74 height 23
click at [946, 108] on select "Yearly Monthly" at bounding box center [955, 103] width 74 height 23
select select "Monthly"
click at [918, 92] on select "Yearly Monthly" at bounding box center [955, 103] width 74 height 23
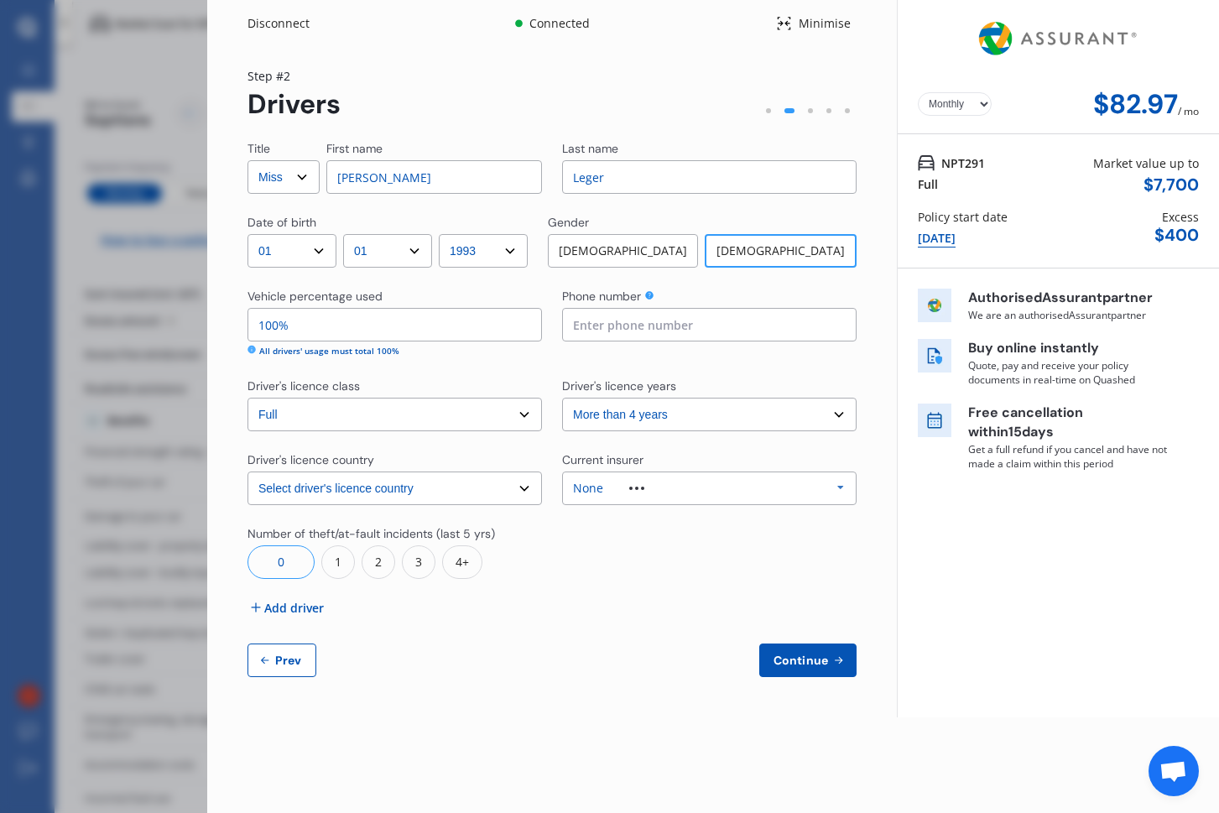
click at [280, 665] on span "Prev" at bounding box center [289, 660] width 34 height 13
select select "full"
select select "0"
select select "In a garage"
select select "[GEOGRAPHIC_DATA]"
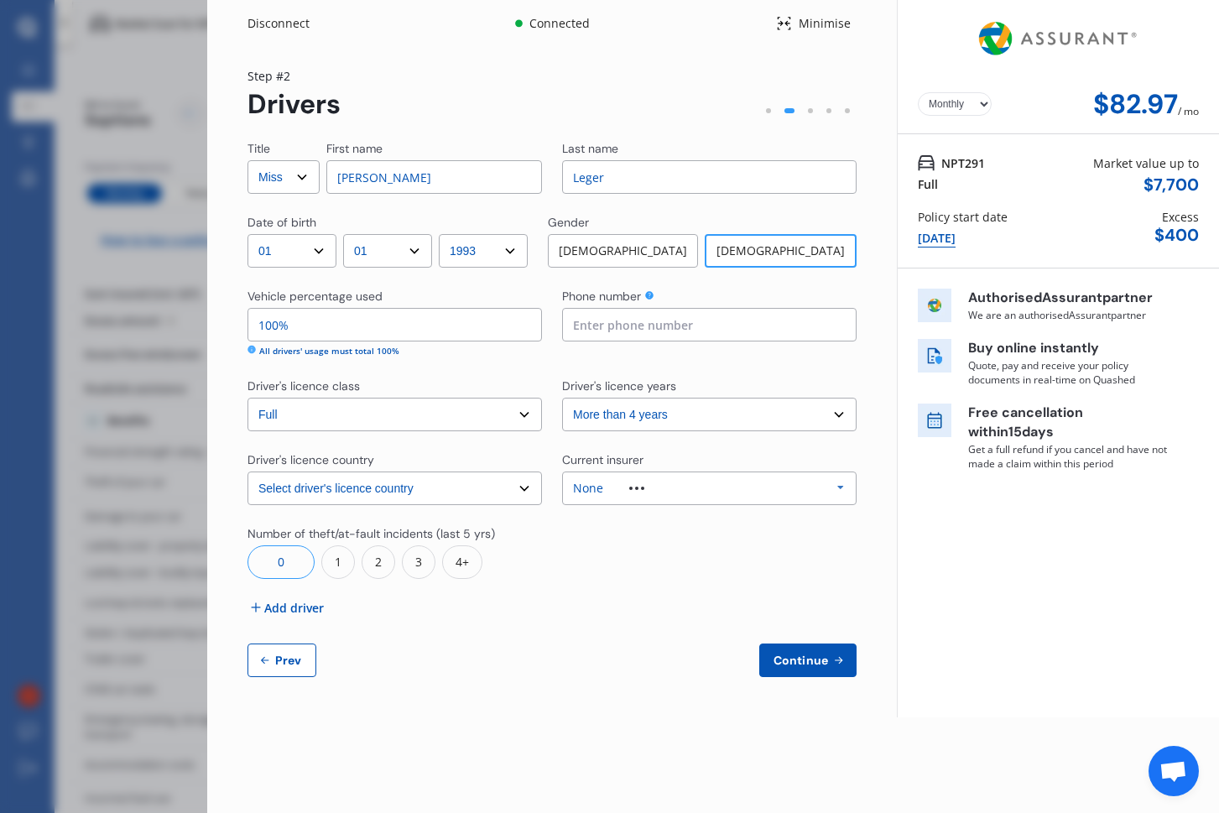
select select "15000"
select select "NISSAN"
select select "X-TRAIL"
select select "(ALL OTHER)"
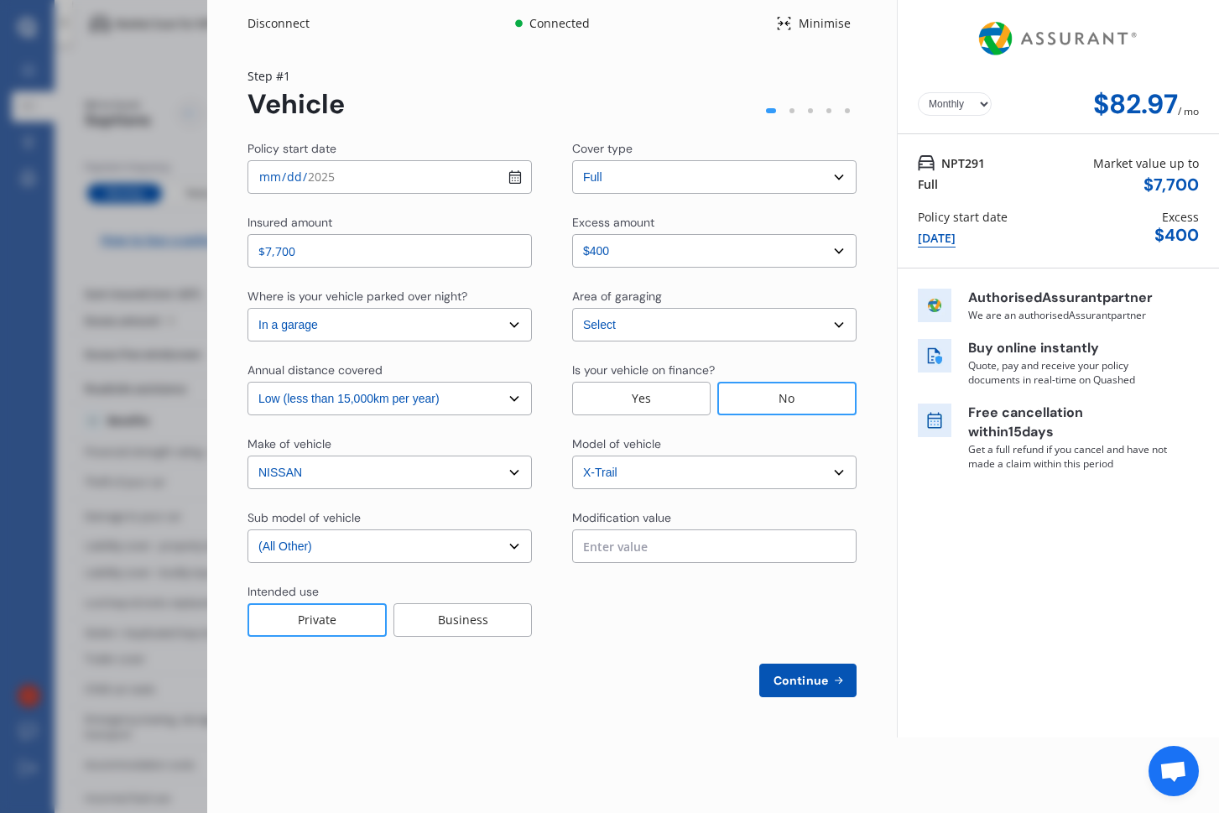
click at [645, 185] on select "Select cover type 3rd Party 3rd Party Fire & Theft Full" at bounding box center [714, 177] width 285 height 34
select select "3rd partyfiretheft"
click at [572, 160] on select "Select cover type 3rd Party 3rd Party Fire & Theft Full" at bounding box center [714, 177] width 285 height 34
click at [799, 676] on span "Continue" at bounding box center [800, 680] width 61 height 13
select select "Miss"
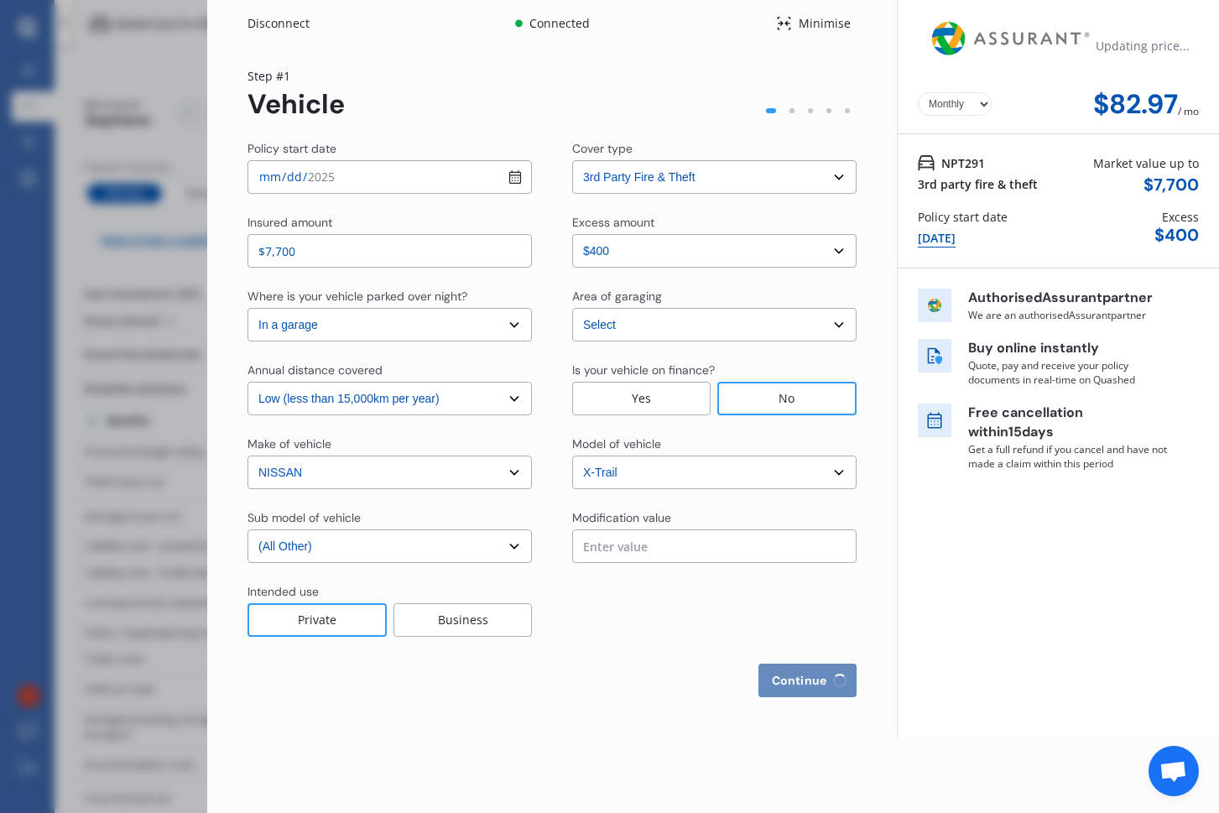
select select "01"
select select "1993"
select select "full"
select select "more than 4 years"
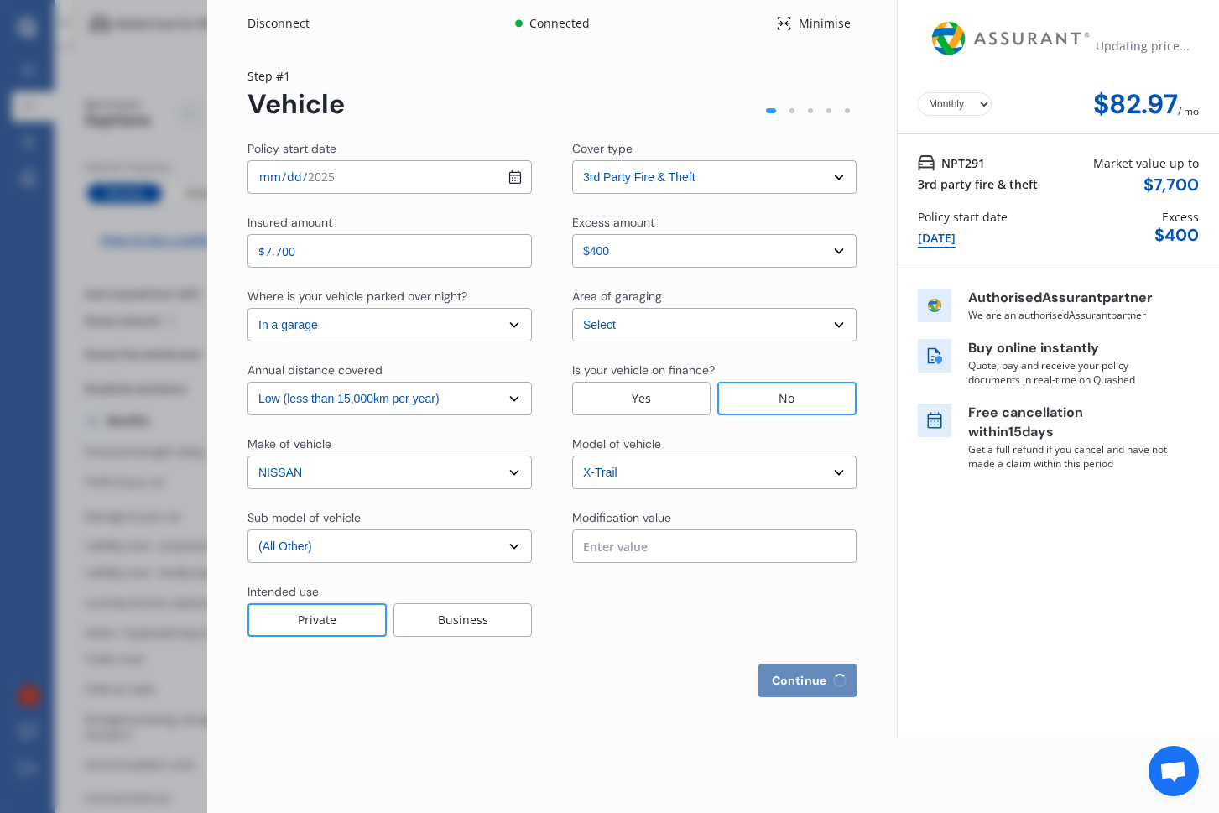
select select "[GEOGRAPHIC_DATA]"
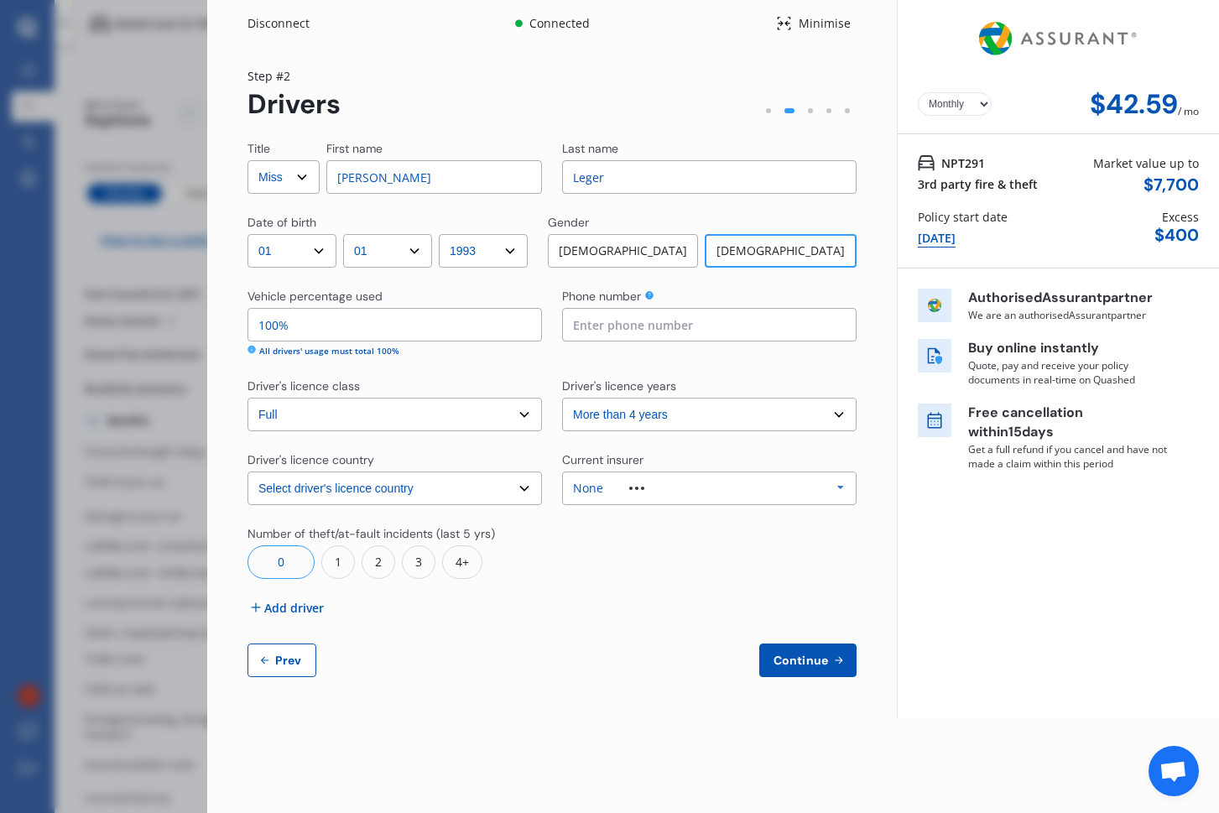
click at [141, 141] on div "Disconnect Connected Minimise Yearly Monthly $42.59 / mo Step # 2 Drivers Title…" at bounding box center [609, 406] width 1219 height 813
